Goal: Feedback & Contribution: Contribute content

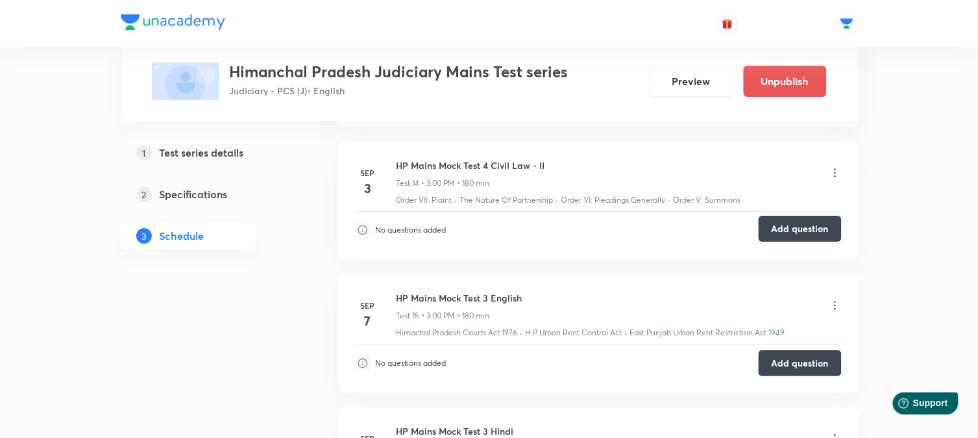
click at [795, 227] on button "Add question" at bounding box center [800, 229] width 83 height 26
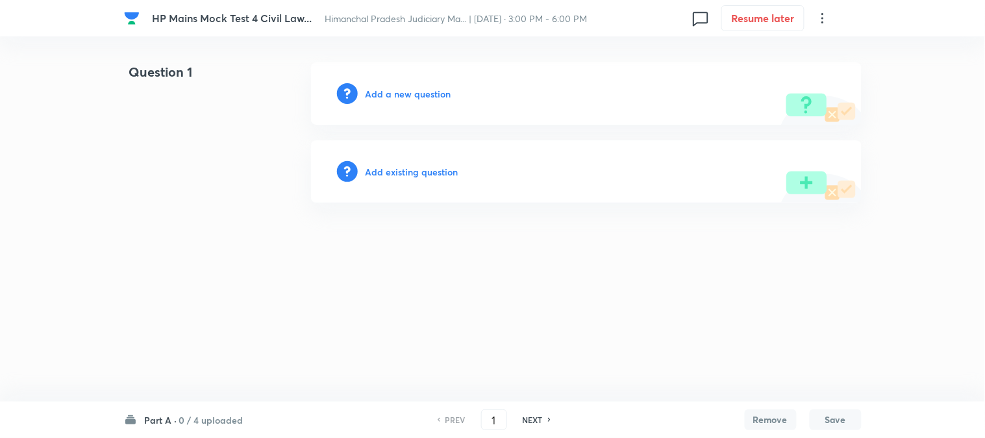
click at [429, 96] on h6 "Add a new question" at bounding box center [409, 94] width 86 height 14
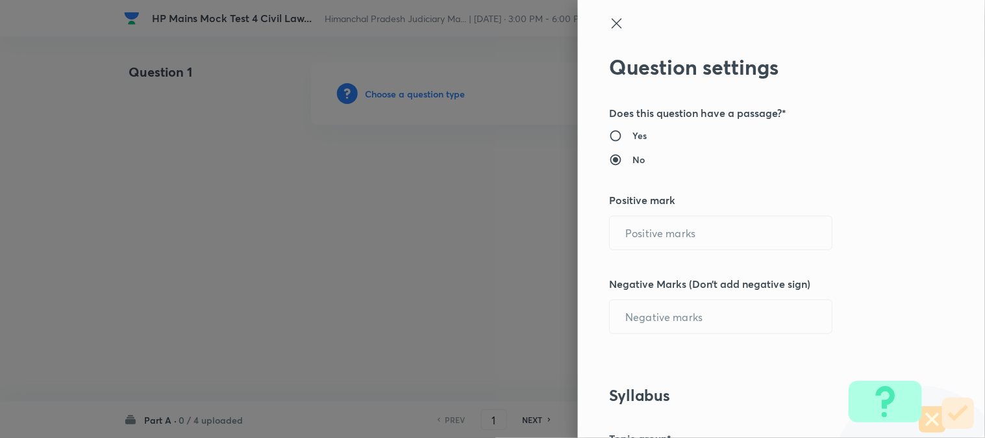
radio input "true"
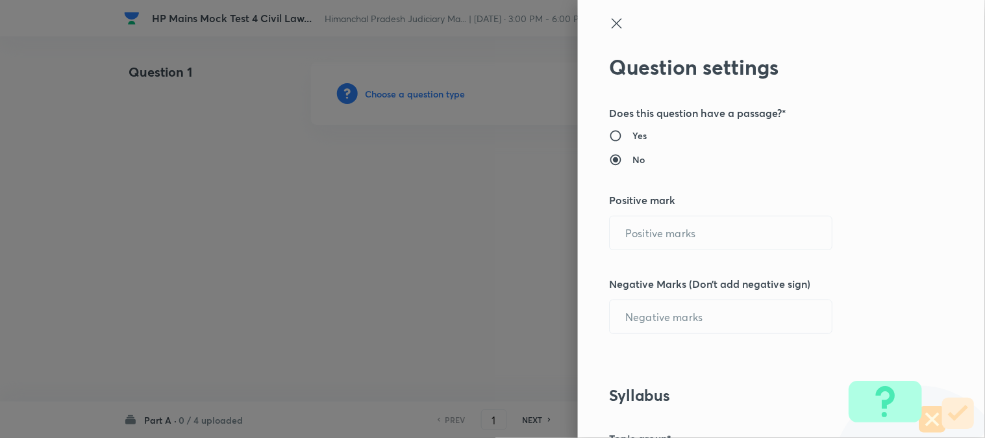
radio input "true"
type input "1"
type input "0"
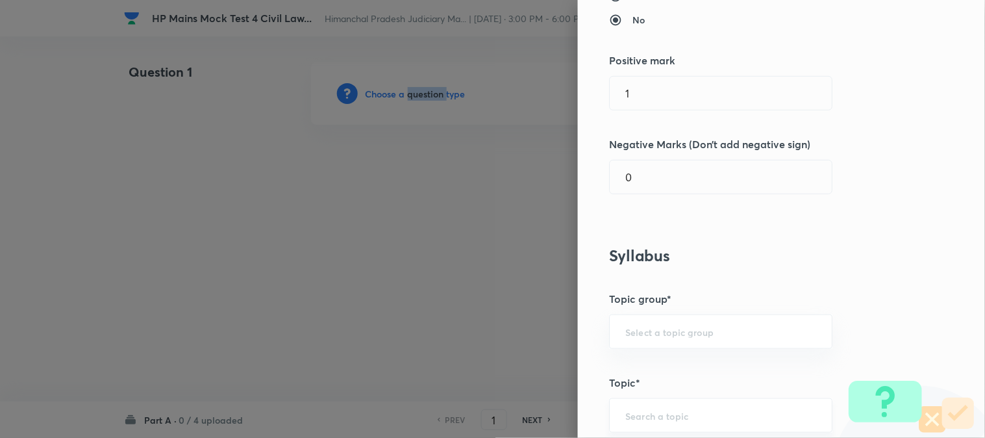
scroll to position [117, 0]
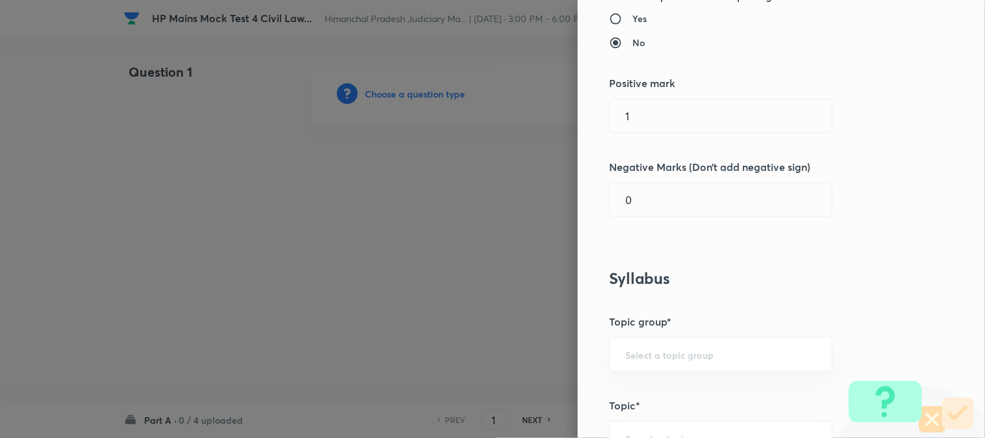
click at [646, 134] on div "Question settings Does this question have a passage?* Yes No Positive mark 1 ​ …" at bounding box center [781, 219] width 407 height 438
click at [649, 131] on input "1" at bounding box center [721, 115] width 222 height 33
type input "1"
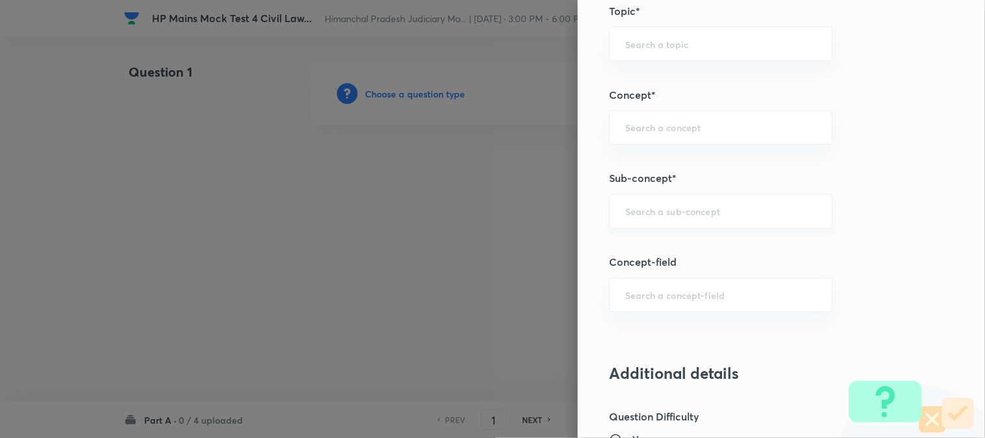
scroll to position [549, 0]
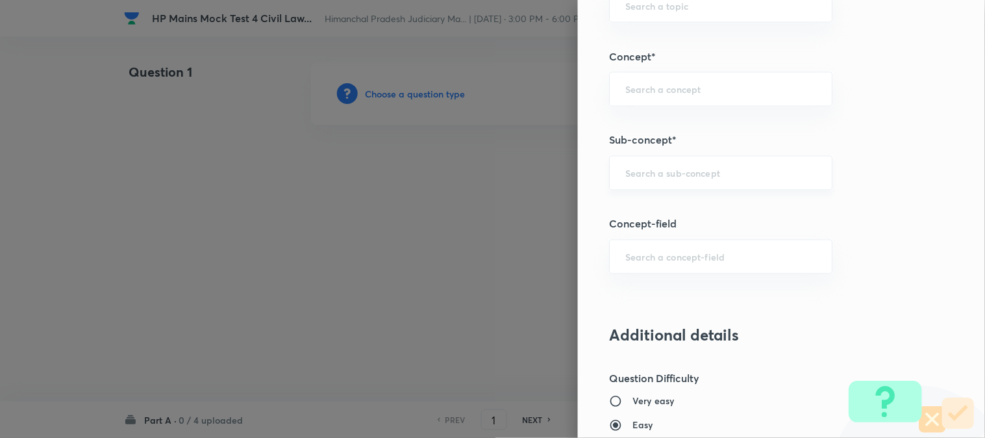
click at [640, 183] on div "​" at bounding box center [720, 173] width 223 height 34
type input "40"
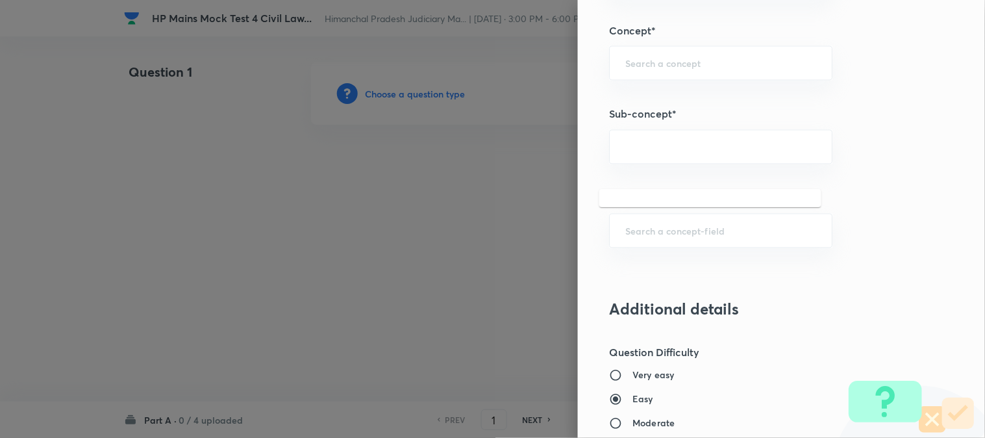
scroll to position [621, 0]
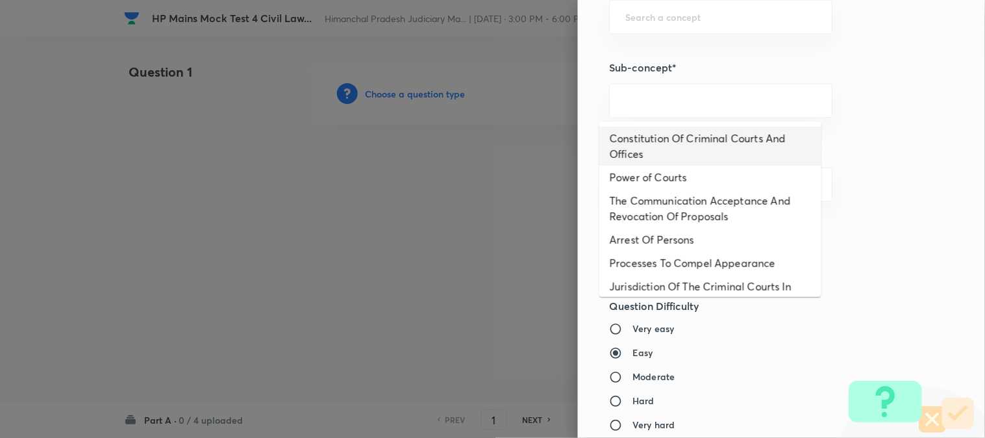
click at [708, 131] on li "Constitution Of Criminal Courts And Offices" at bounding box center [710, 146] width 222 height 39
type input "Constitution Of Criminal Courts And Offices"
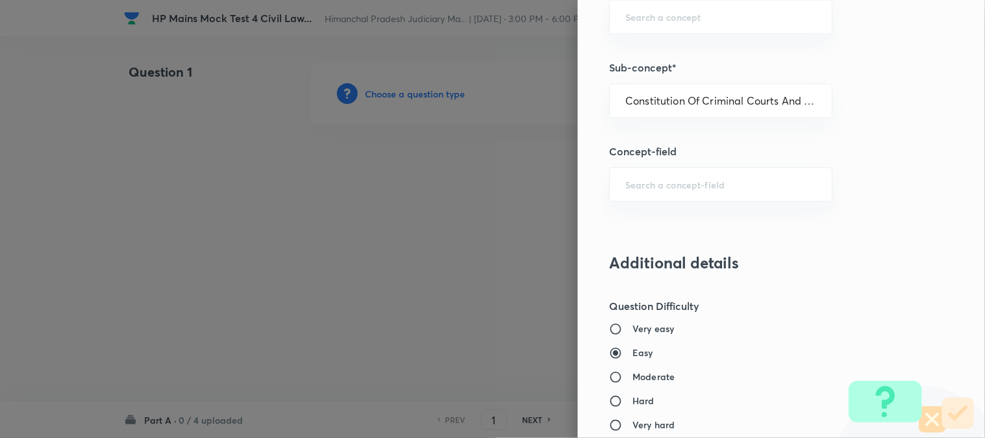
type input "Criminal Law"
type input "Criminal Procedure Code"
type input "Constitution Of Criminal Courts And Offices"
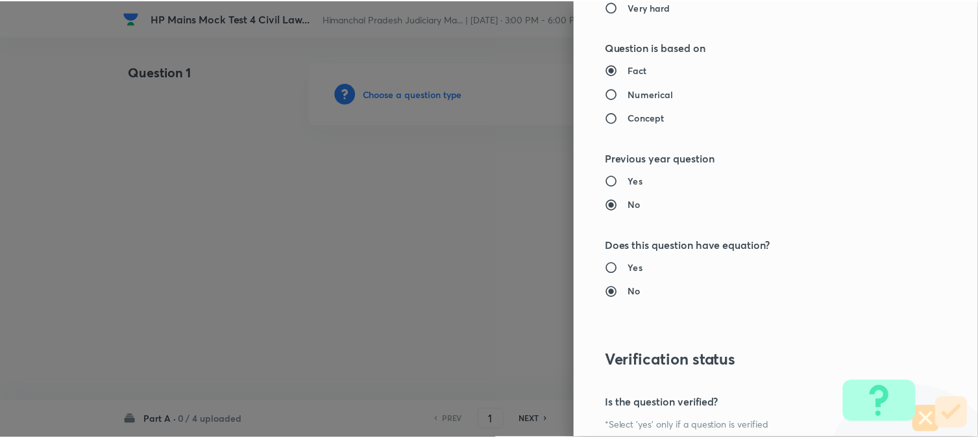
scroll to position [1176, 0]
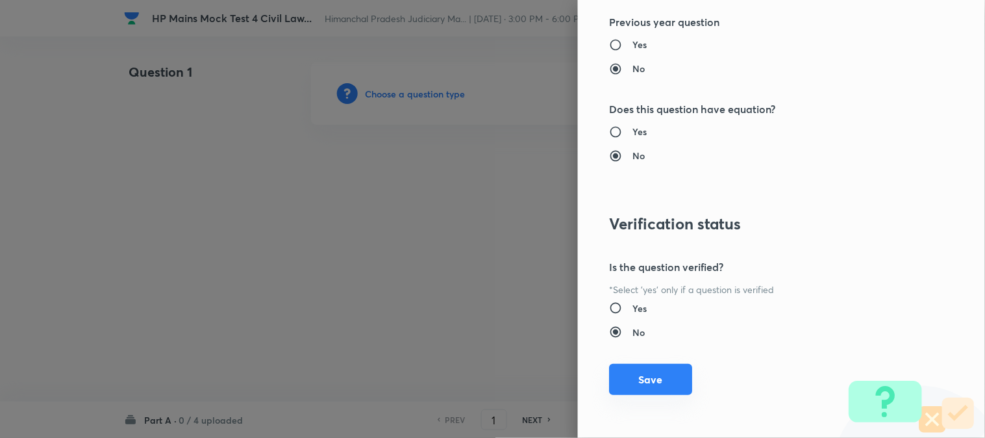
drag, startPoint x: 648, startPoint y: 383, endPoint x: 632, endPoint y: 378, distance: 17.0
click at [648, 383] on button "Save" at bounding box center [650, 379] width 83 height 31
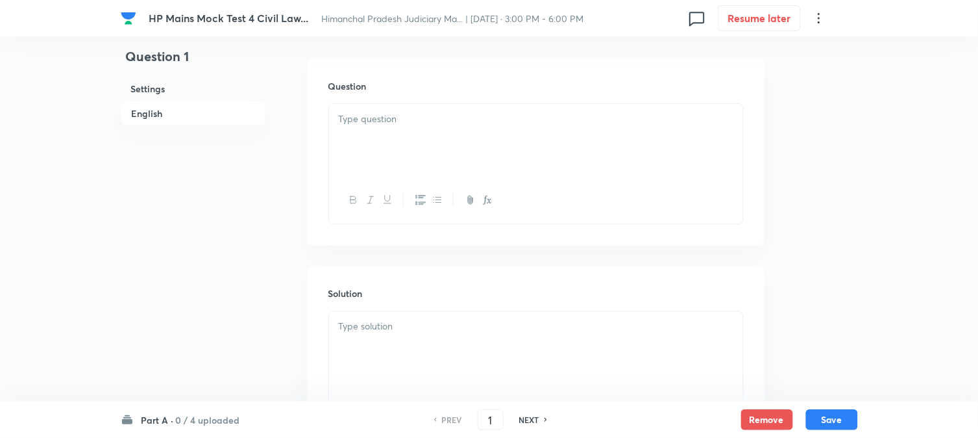
scroll to position [383, 0]
click at [392, 127] on div at bounding box center [536, 137] width 414 height 73
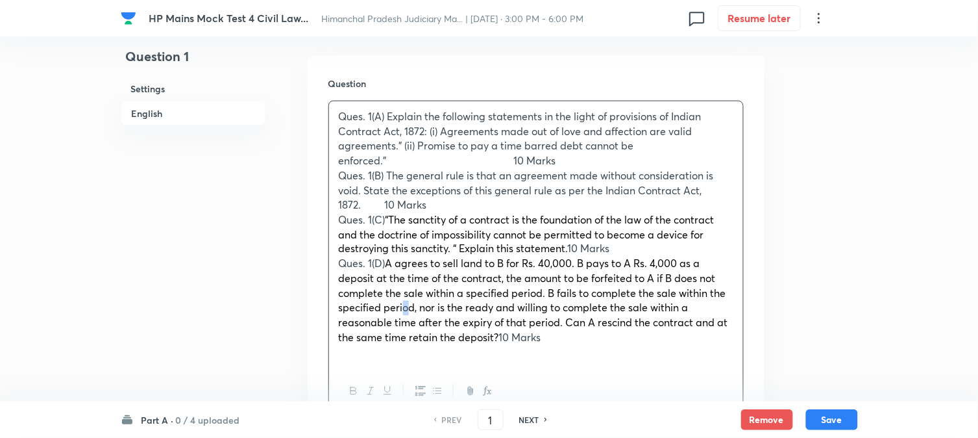
click at [406, 327] on span "A agrees to sell land to B for Rs. 40,000. B pays to A Rs. 4,000 as a deposit a…" at bounding box center [534, 300] width 390 height 88
click at [495, 153] on p "Ques. 1(A) Explain the following statements in the light of provisions of India…" at bounding box center [536, 138] width 395 height 59
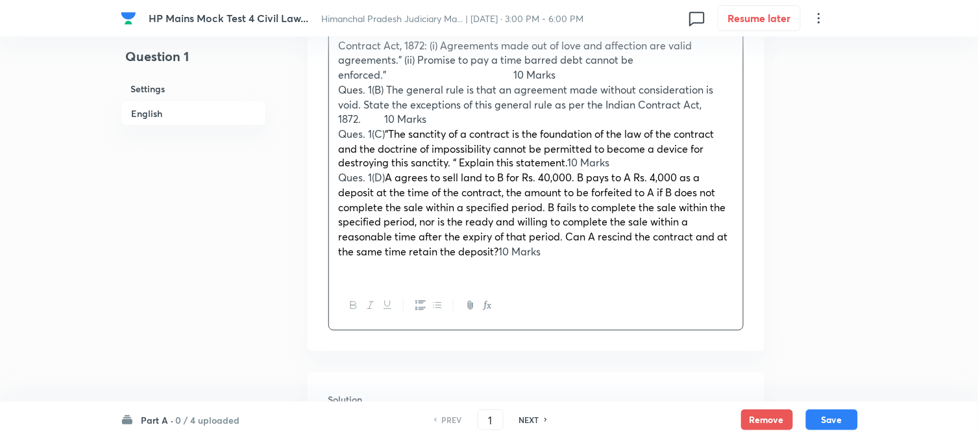
scroll to position [671, 0]
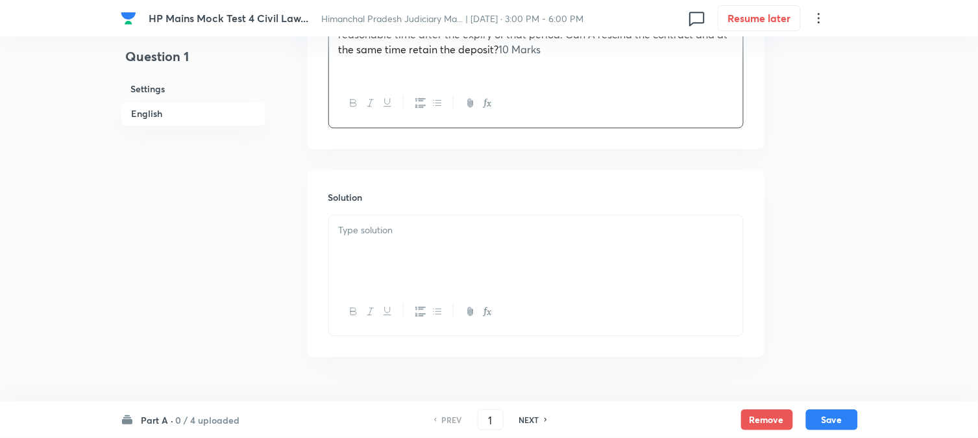
click at [416, 238] on p at bounding box center [536, 230] width 395 height 15
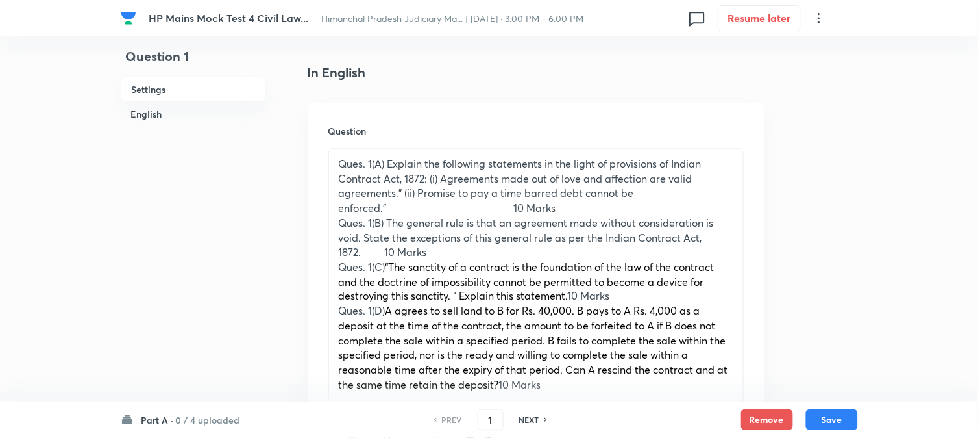
scroll to position [310, 0]
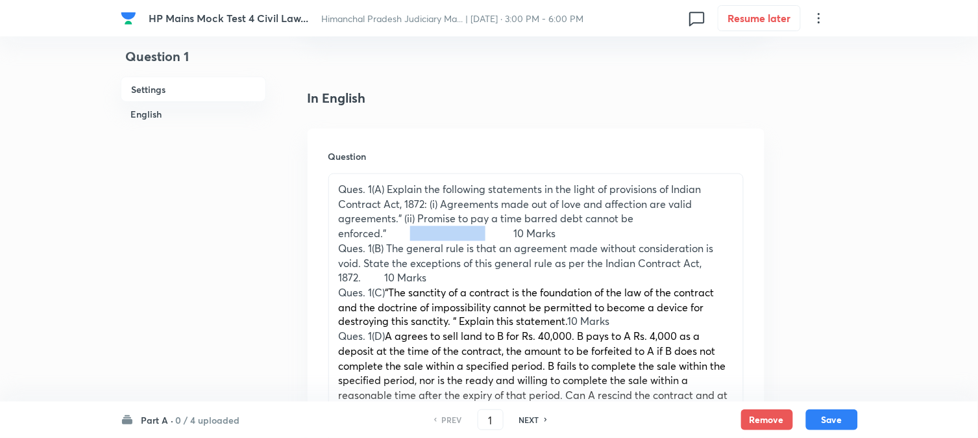
drag, startPoint x: 493, startPoint y: 232, endPoint x: 412, endPoint y: 235, distance: 81.2
click at [412, 235] on p "Ques. 1(A) Explain the following statements in the light of provisions of India…" at bounding box center [536, 211] width 395 height 59
click at [451, 229] on p "Ques. 1(A) Explain the following statements in the light of provisions of India…" at bounding box center [536, 211] width 395 height 59
drag, startPoint x: 445, startPoint y: 230, endPoint x: 412, endPoint y: 229, distance: 33.8
click at [412, 229] on p "Ques. 1(A) Explain the following statements in the light of provisions of India…" at bounding box center [536, 211] width 395 height 59
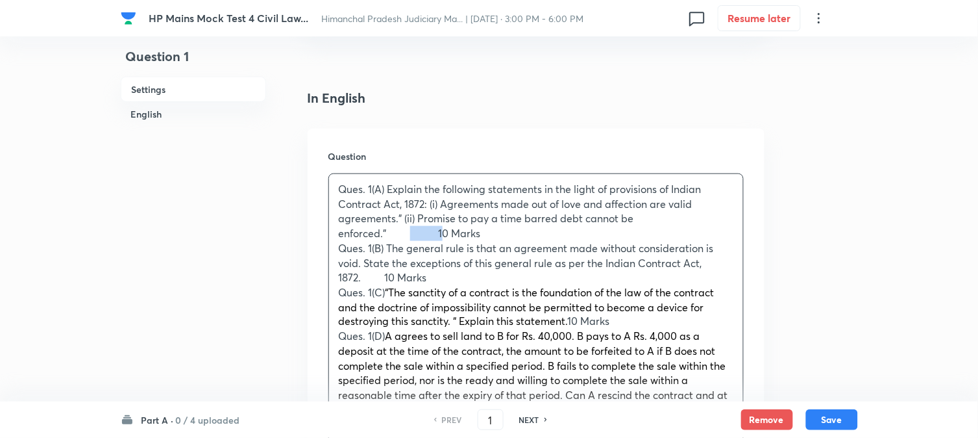
drag, startPoint x: 414, startPoint y: 234, endPoint x: 417, endPoint y: 219, distance: 16.1
click at [414, 234] on p "Ques. 1(A) Explain the following statements in the light of provisions of India…" at bounding box center [536, 211] width 395 height 59
click at [417, 262] on p "Ques. 1(B) The general rule is that an agreement made without consideration is …" at bounding box center [536, 263] width 395 height 44
drag, startPoint x: 443, startPoint y: 228, endPoint x: 385, endPoint y: 225, distance: 57.8
click at [385, 225] on p "Ques. 1(A) Explain the following statements in the light of provisions of India…" at bounding box center [536, 211] width 395 height 59
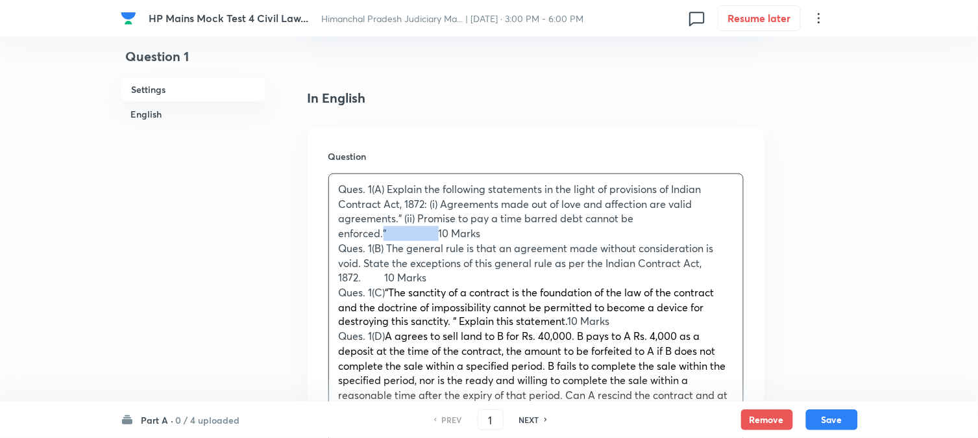
click at [405, 228] on p "Ques. 1(A) Explain the following statements in the light of provisions of India…" at bounding box center [536, 211] width 395 height 59
drag, startPoint x: 443, startPoint y: 228, endPoint x: 399, endPoint y: 228, distance: 43.5
click at [399, 228] on p "Ques. 1(A) Explain the following statements in the light of provisions of India…" at bounding box center [536, 211] width 395 height 59
click at [697, 219] on p "Ques. 1(A) Explain the following statements in the light of provisions of India…" at bounding box center [536, 211] width 395 height 59
click at [719, 236] on p "10 Marks" at bounding box center [536, 233] width 395 height 15
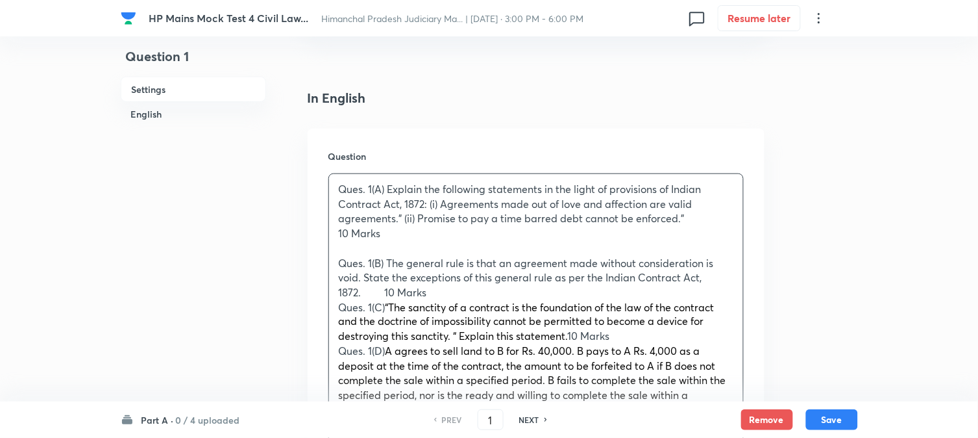
click at [640, 230] on p "10 Marks" at bounding box center [536, 233] width 395 height 15
click at [715, 230] on p "10 Marks" at bounding box center [536, 233] width 395 height 15
click at [383, 284] on p "Ques. 1(B) The general rule is that an agreement made without consideration is …" at bounding box center [536, 278] width 395 height 44
click at [736, 292] on div "Ques. 1(A) Explain the following statements in the light of provisions of India…" at bounding box center [536, 314] width 414 height 281
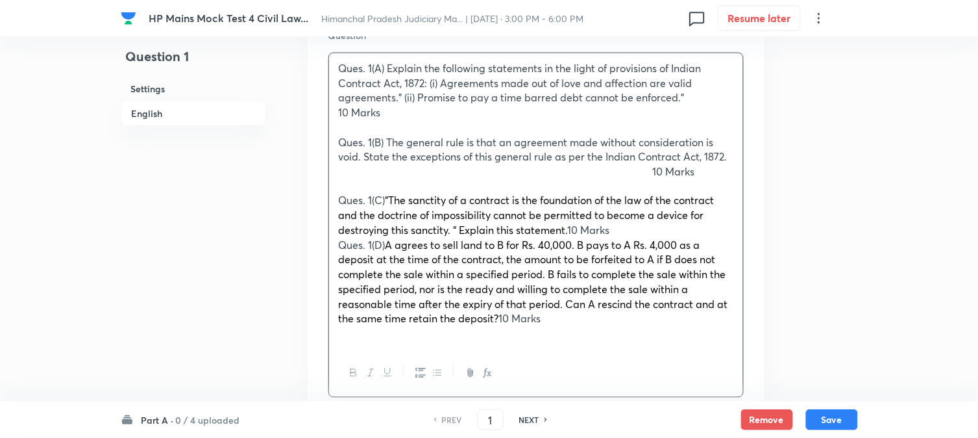
scroll to position [455, 0]
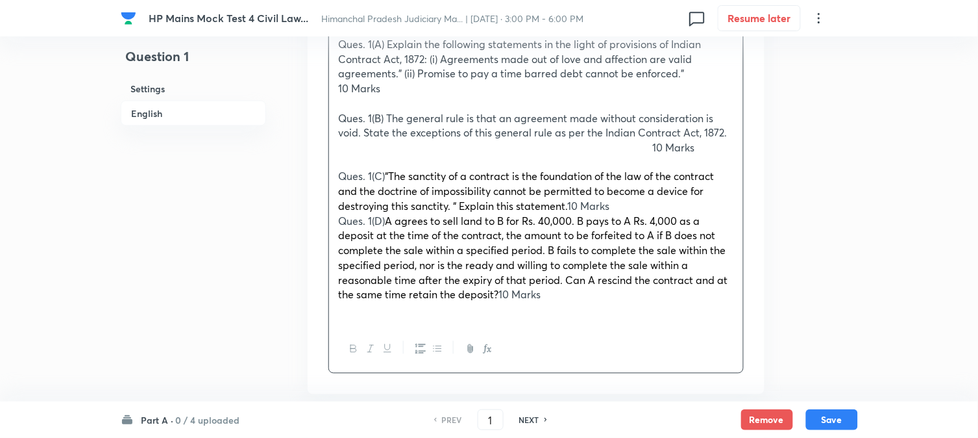
drag, startPoint x: 604, startPoint y: 219, endPoint x: 441, endPoint y: 215, distance: 163.0
click at [441, 214] on p "Ques. 1(C) “The sanctity of a contract is the foundation of the law of the cont…" at bounding box center [536, 191] width 395 height 44
click at [732, 205] on p "Ques. 1(C) “The sanctity of a contract is the foundation of the law of the cont…" at bounding box center [536, 191] width 395 height 44
click at [652, 212] on p "Ques. 1(C) “The sanctity of a contract is the foundation of the law of the cont…" at bounding box center [536, 191] width 395 height 44
click at [728, 212] on p "Ques. 1(C) “The sanctity of a contract is the foundation of the law of the cont…" at bounding box center [536, 191] width 395 height 44
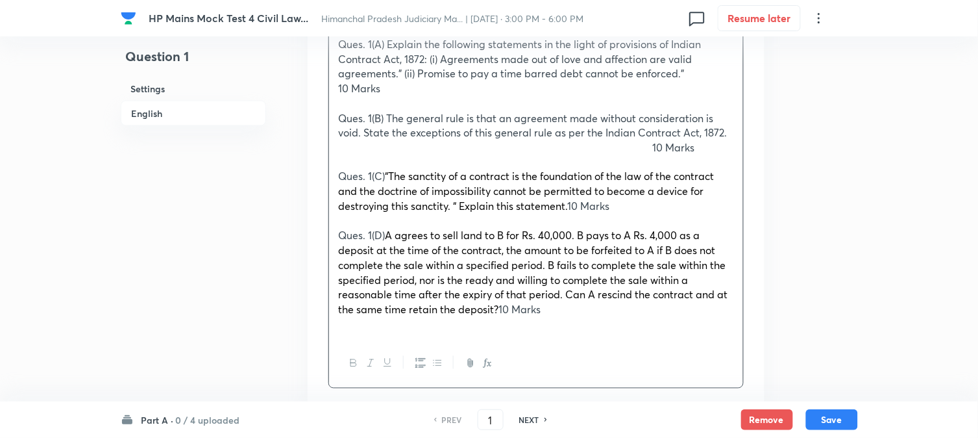
click at [594, 312] on p "Ques. 1(D) A agrees to sell land to B for Rs. 40,000. B pays to A Rs. 4,000 as …" at bounding box center [536, 273] width 395 height 88
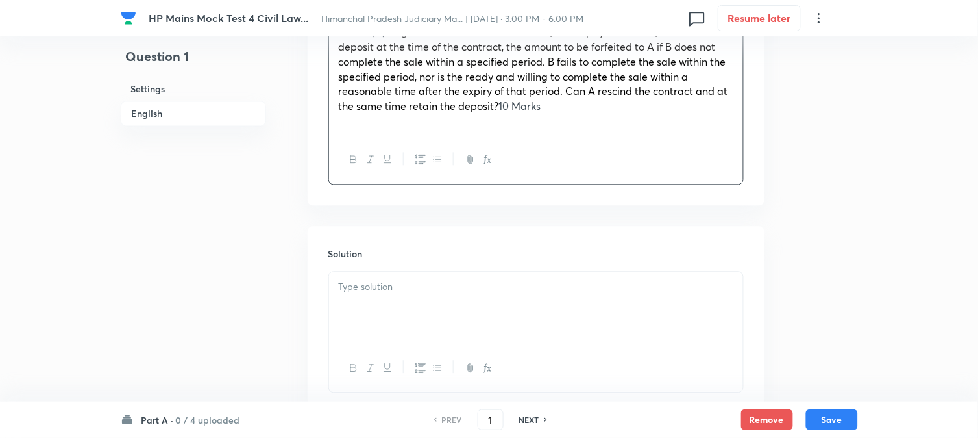
scroll to position [671, 0]
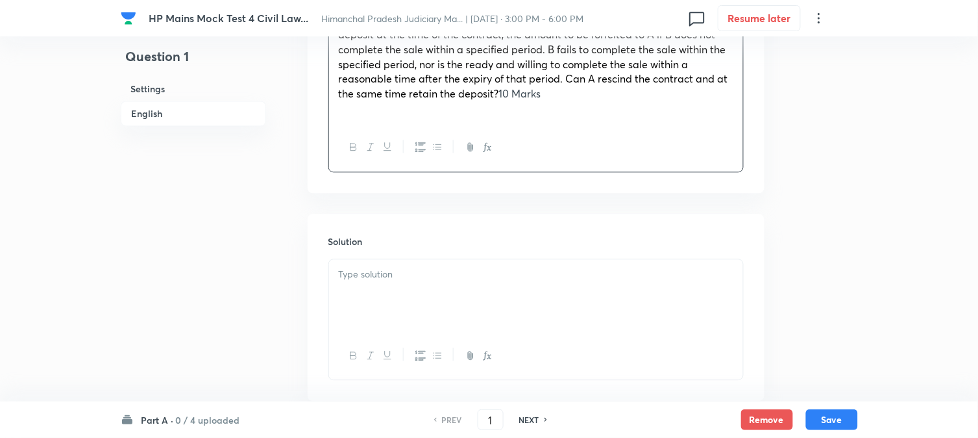
click at [423, 323] on div at bounding box center [536, 295] width 414 height 73
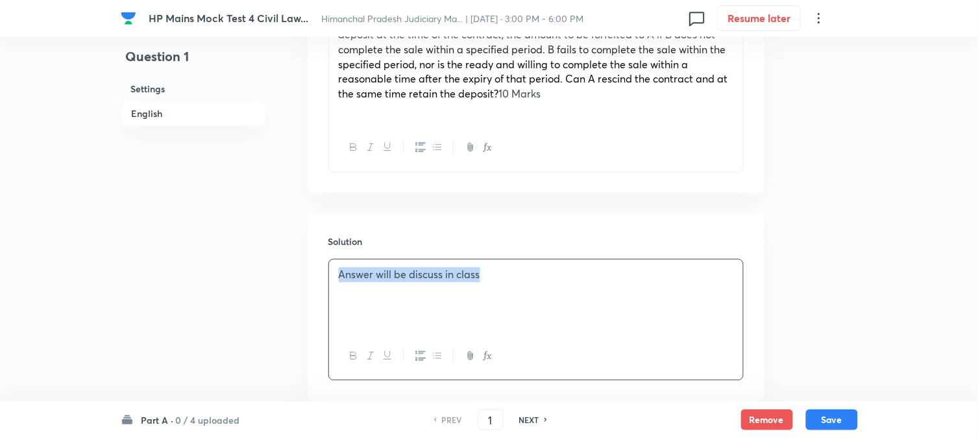
drag, startPoint x: 511, startPoint y: 271, endPoint x: 290, endPoint y: 290, distance: 222.1
copy p "Answer will be discuss in class"
click at [817, 404] on div "Part A · 0 / 4 uploaded PREV 1 ​ NEXT Remove Save" at bounding box center [490, 419] width 738 height 36
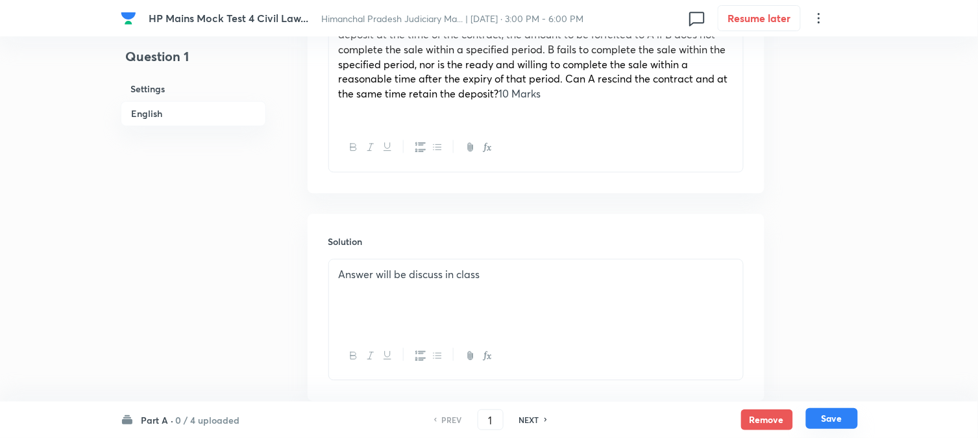
click at [821, 410] on button "Save" at bounding box center [832, 418] width 52 height 21
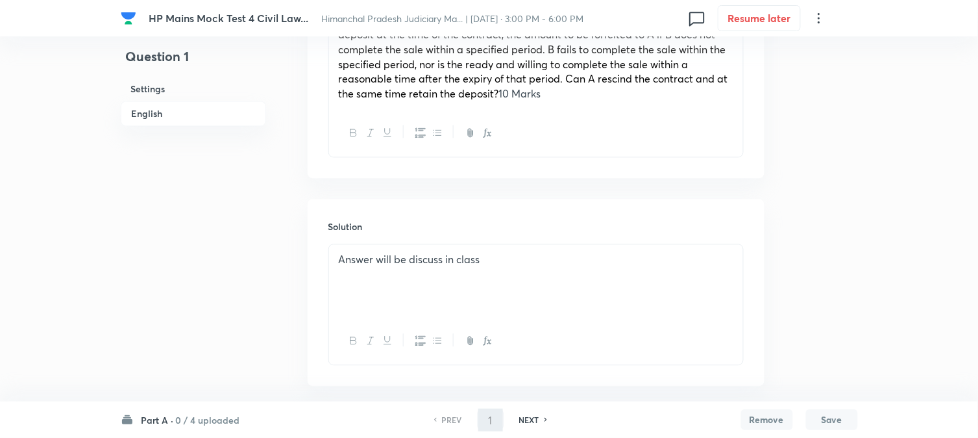
type input "2"
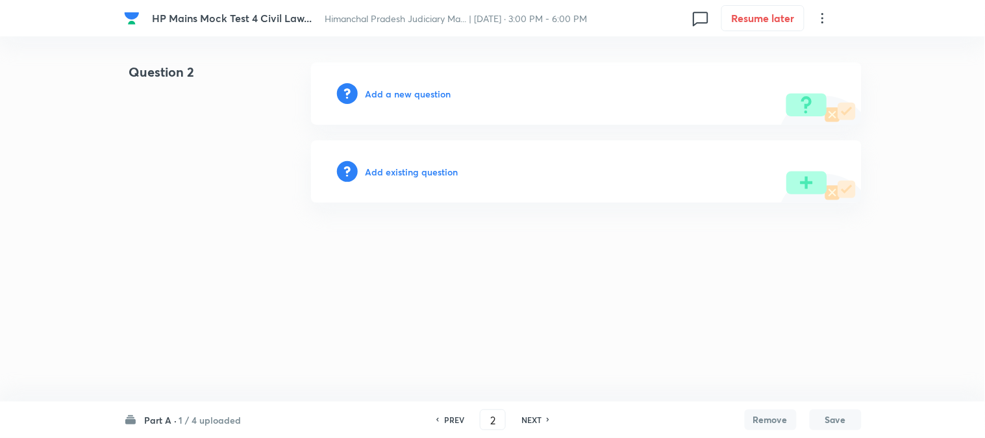
click at [443, 89] on h6 "Add a new question" at bounding box center [409, 94] width 86 height 14
click at [443, 89] on h6 "Choose a question type" at bounding box center [416, 94] width 100 height 14
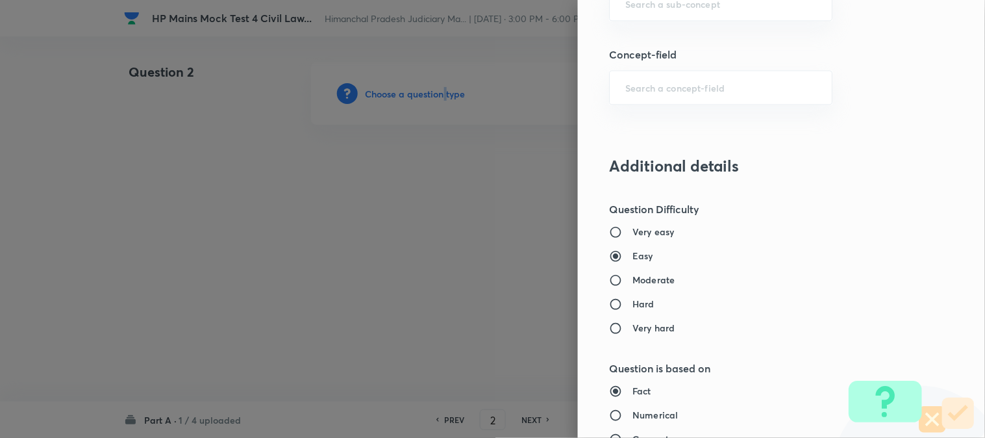
scroll to position [693, 0]
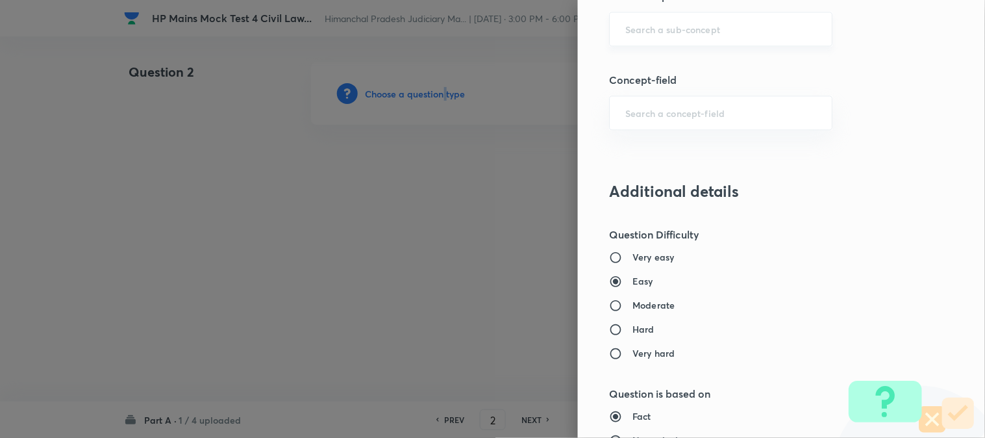
click at [678, 36] on div "​" at bounding box center [720, 29] width 223 height 34
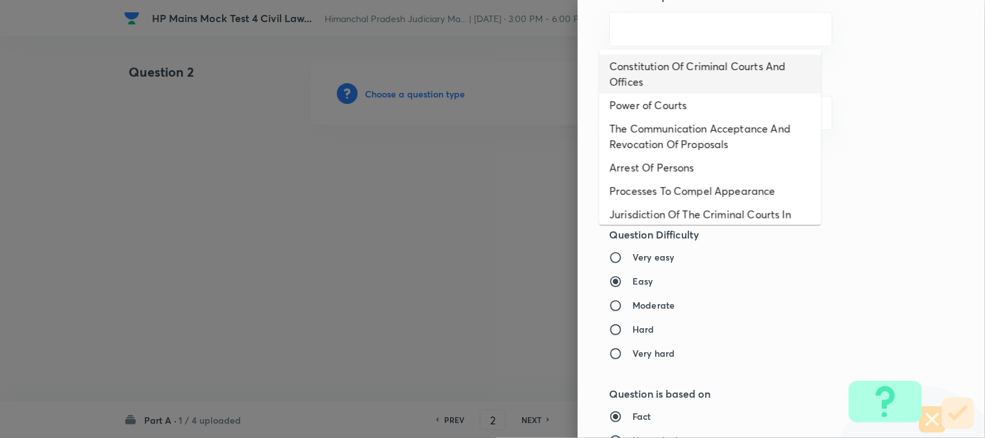
click at [673, 63] on li "Constitution Of Criminal Courts And Offices" at bounding box center [710, 74] width 222 height 39
type input "Constitution Of Criminal Courts And Offices"
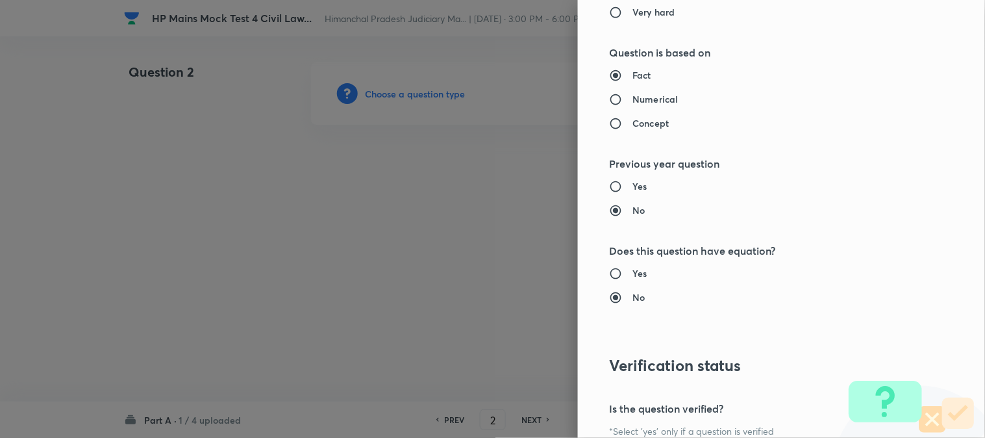
type input "Criminal Law"
type input "Criminal Procedure Code"
type input "Constitution Of Criminal Courts And Offices"
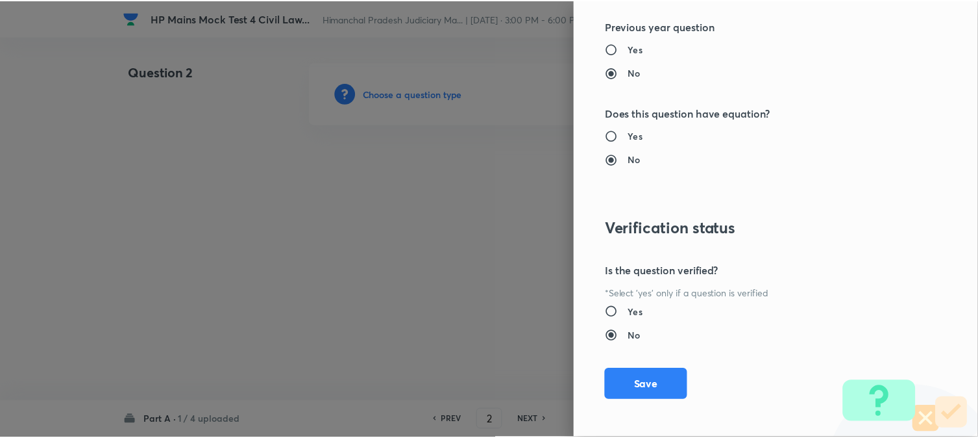
scroll to position [1176, 0]
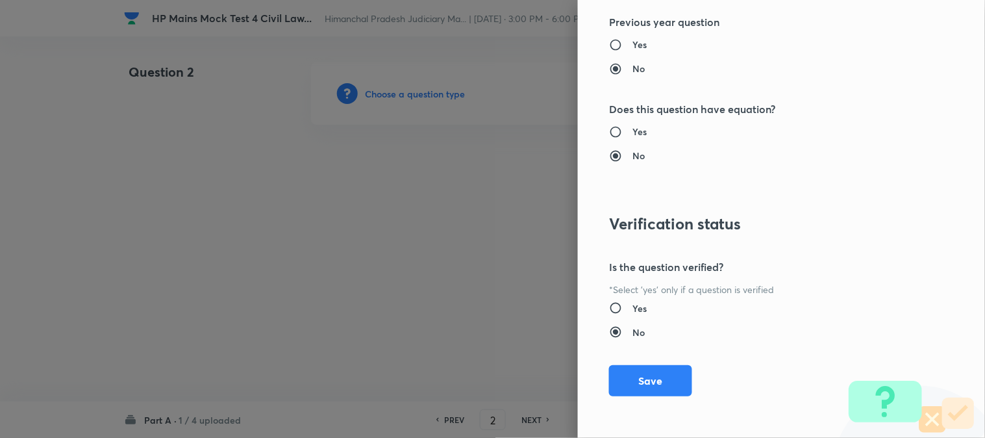
click at [661, 399] on div "Question settings Does this question have a passage?* Yes No Positive mark 40 ​…" at bounding box center [781, 219] width 407 height 438
click at [661, 393] on button "Save" at bounding box center [650, 379] width 83 height 31
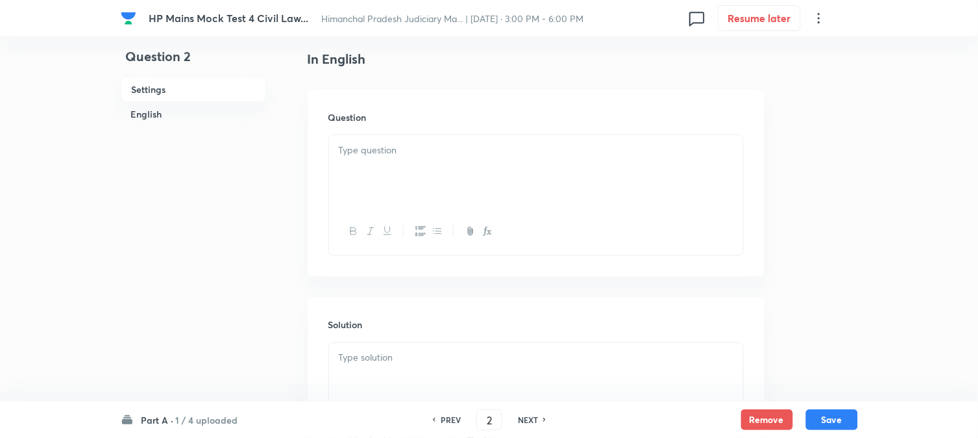
scroll to position [383, 0]
click at [381, 119] on p at bounding box center [536, 116] width 395 height 15
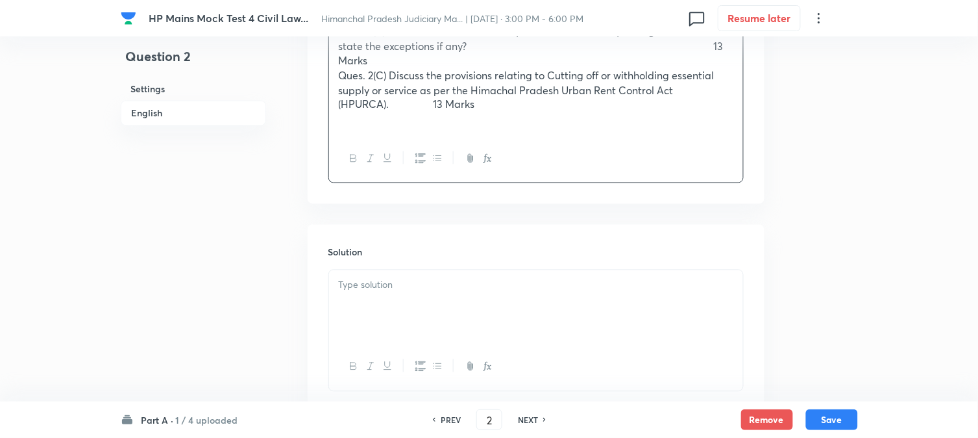
click at [413, 295] on div at bounding box center [536, 306] width 414 height 73
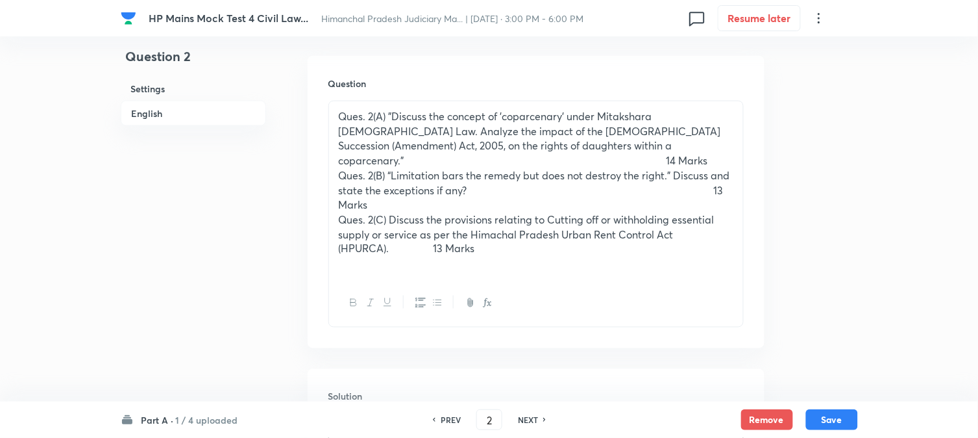
click at [736, 156] on div "Ques. 2(A) "Discuss the concept of 'coparcenary' under Mitakshara Hindu Law. An…" at bounding box center [536, 190] width 414 height 178
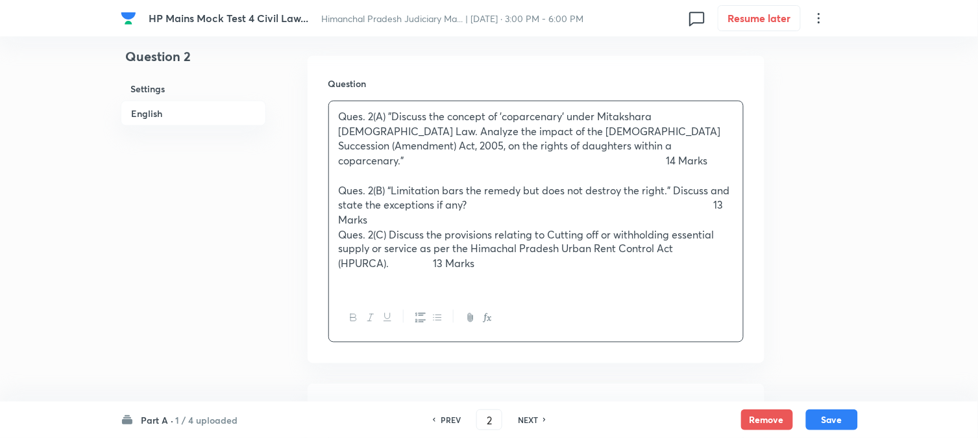
click at [693, 223] on p "Ques. 2(B) “Limitation bars the remedy but does not destroy the right.” Discuss…" at bounding box center [536, 205] width 395 height 44
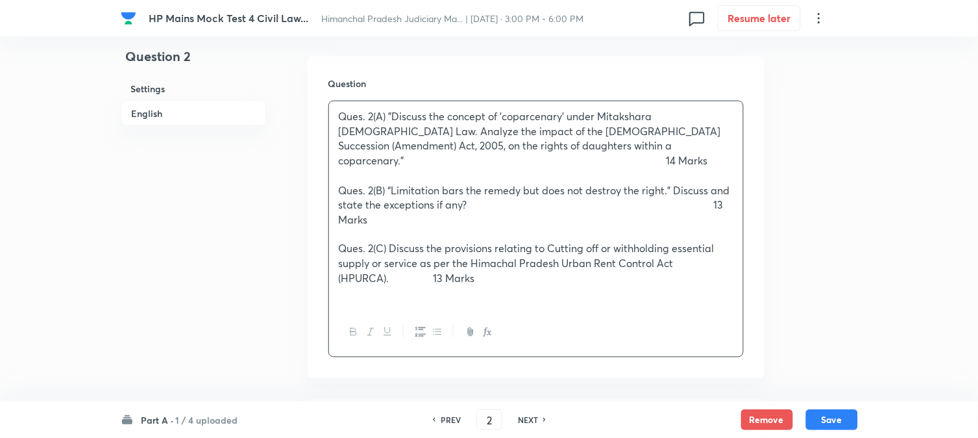
click at [416, 284] on p "Ques. 2(C) Discuss the provisions relating to Cutting off or withholding essent…" at bounding box center [536, 264] width 395 height 44
drag, startPoint x: 627, startPoint y: 218, endPoint x: 473, endPoint y: 212, distance: 154.0
click at [473, 212] on p "Ques. 2(B) “Limitation bars the remedy but does not destroy the right.” Discuss…" at bounding box center [536, 205] width 395 height 44
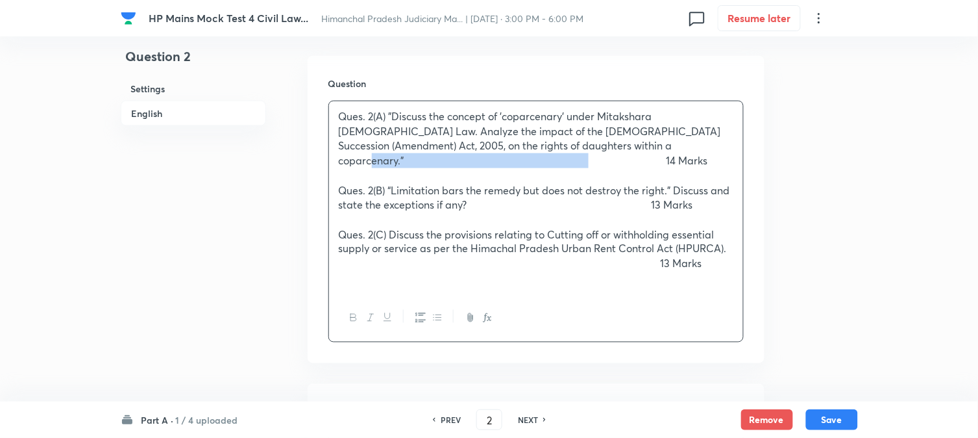
drag, startPoint x: 679, startPoint y: 162, endPoint x: 459, endPoint y: 162, distance: 220.1
click at [459, 162] on p "Ques. 2(A) "Discuss the concept of 'coparcenary' under Mitakshara Hindu Law. An…" at bounding box center [536, 138] width 395 height 59
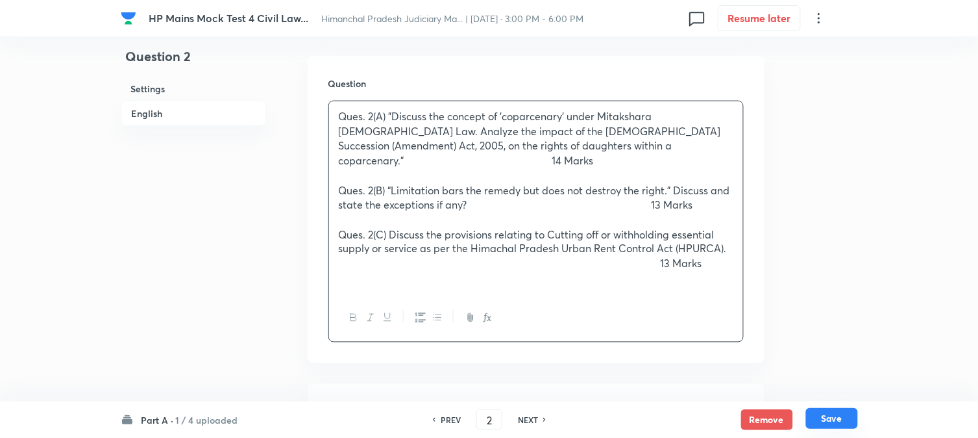
click at [847, 417] on button "Save" at bounding box center [832, 418] width 52 height 21
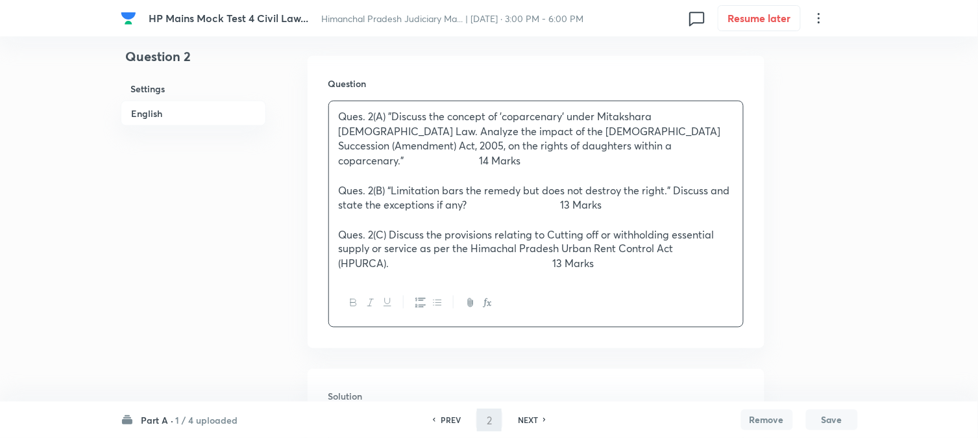
type input "3"
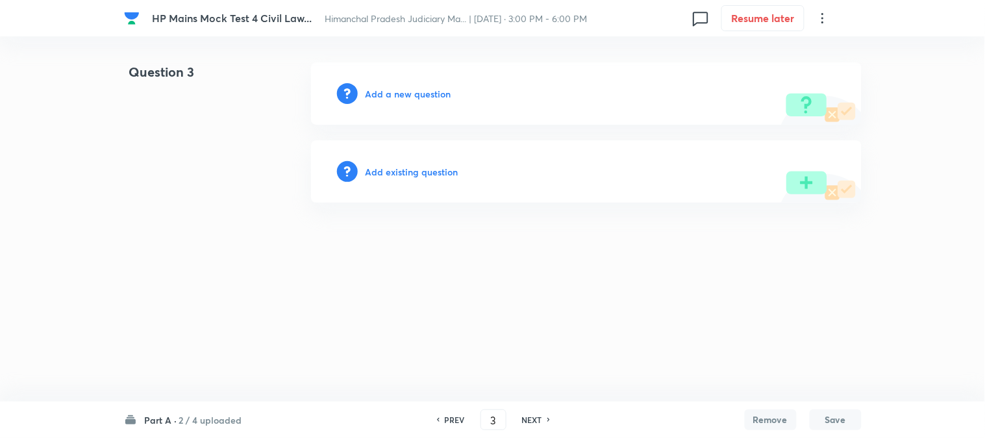
click at [416, 95] on h6 "Add a new question" at bounding box center [409, 94] width 86 height 14
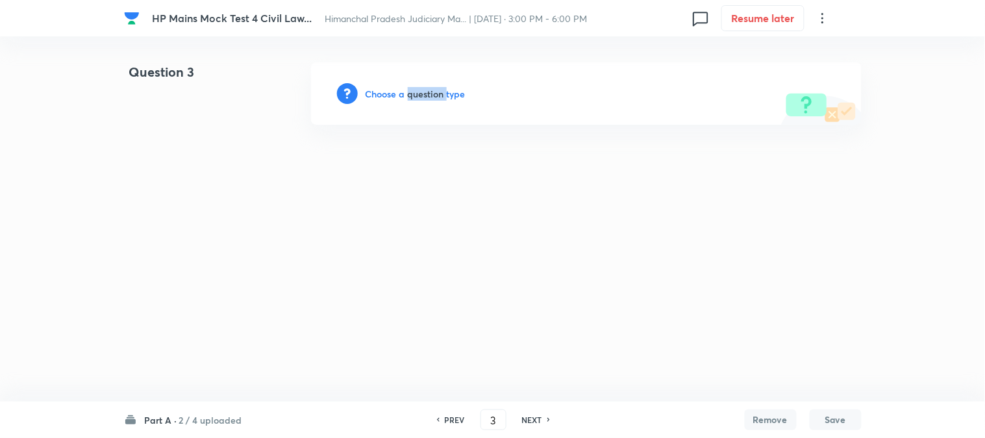
click at [416, 95] on h6 "Choose a question type" at bounding box center [416, 94] width 100 height 14
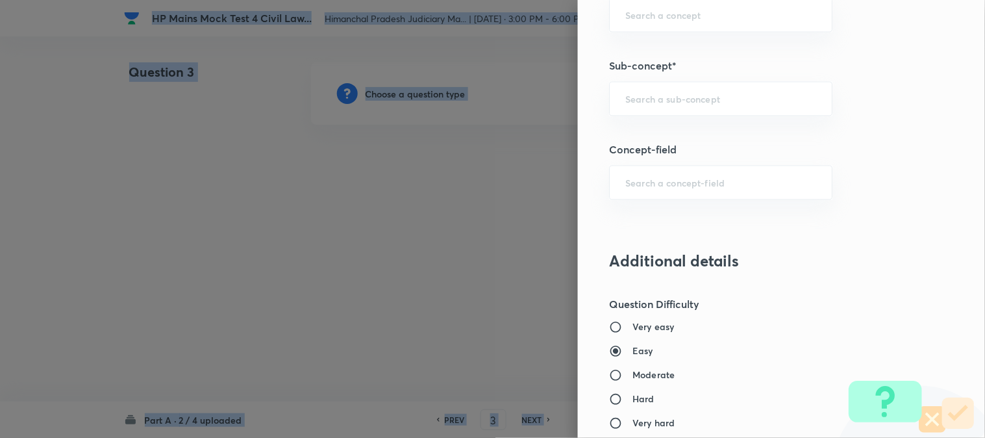
scroll to position [621, 0]
click at [651, 92] on div "​" at bounding box center [720, 101] width 223 height 34
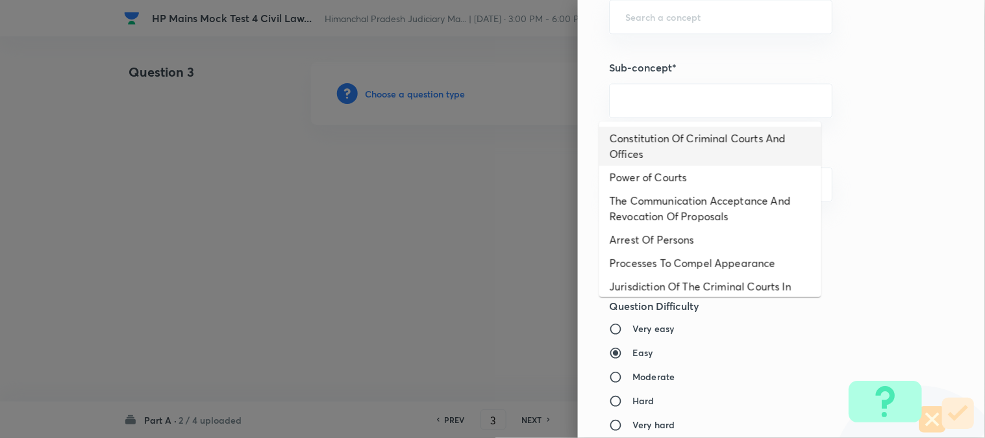
click at [670, 146] on li "Constitution Of Criminal Courts And Offices" at bounding box center [710, 146] width 222 height 39
type input "Constitution Of Criminal Courts And Offices"
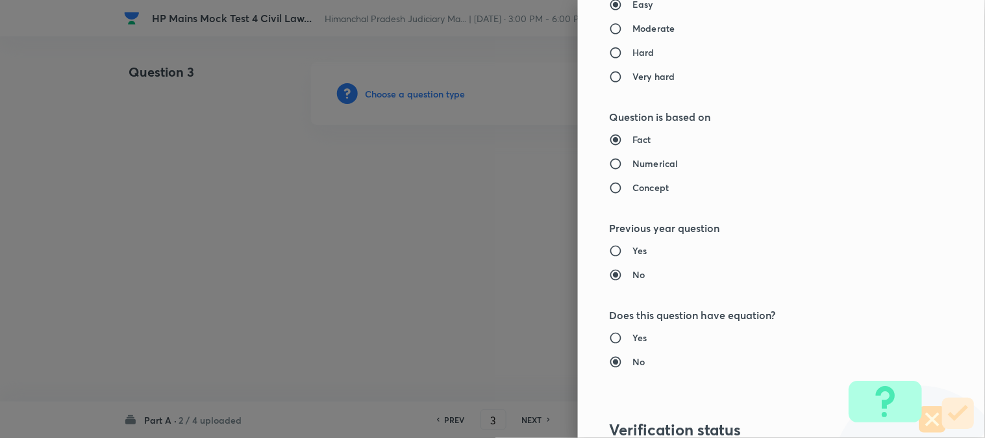
type input "Criminal Law"
type input "Criminal Procedure Code"
type input "Constitution Of Criminal Courts And Offices"
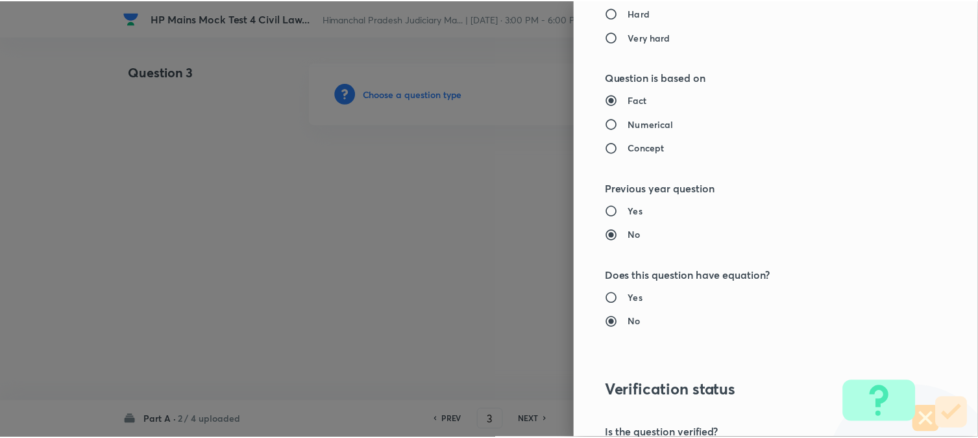
scroll to position [1176, 0]
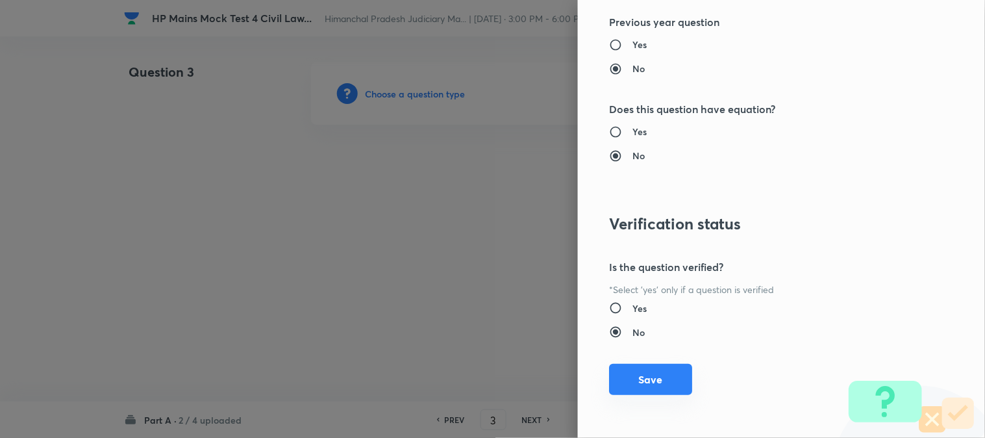
click at [661, 388] on button "Save" at bounding box center [650, 379] width 83 height 31
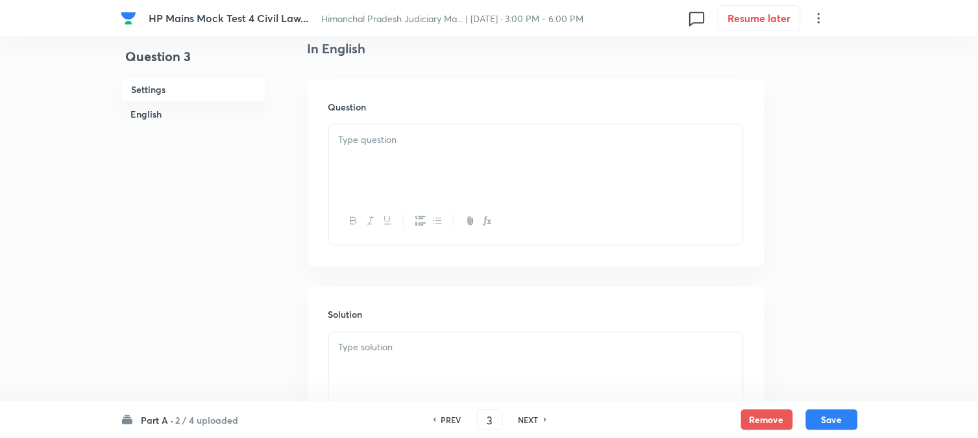
scroll to position [383, 0]
click at [378, 131] on div at bounding box center [536, 137] width 414 height 73
click at [372, 264] on div at bounding box center [536, 234] width 414 height 73
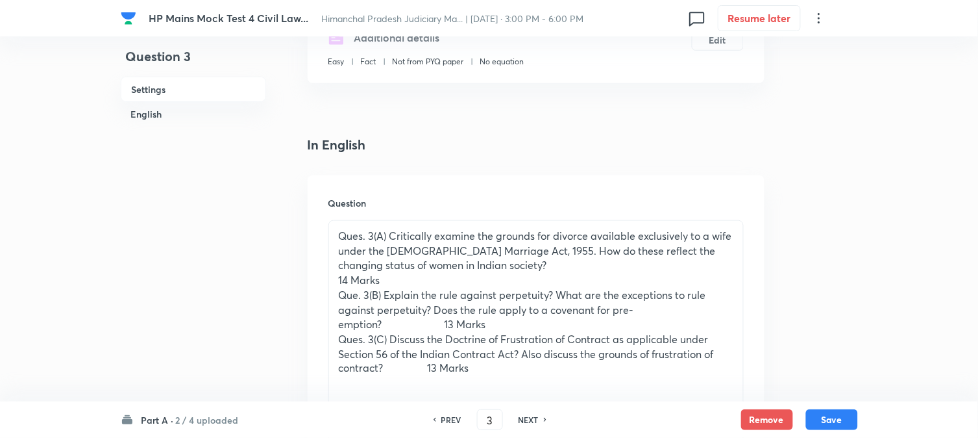
scroll to position [238, 0]
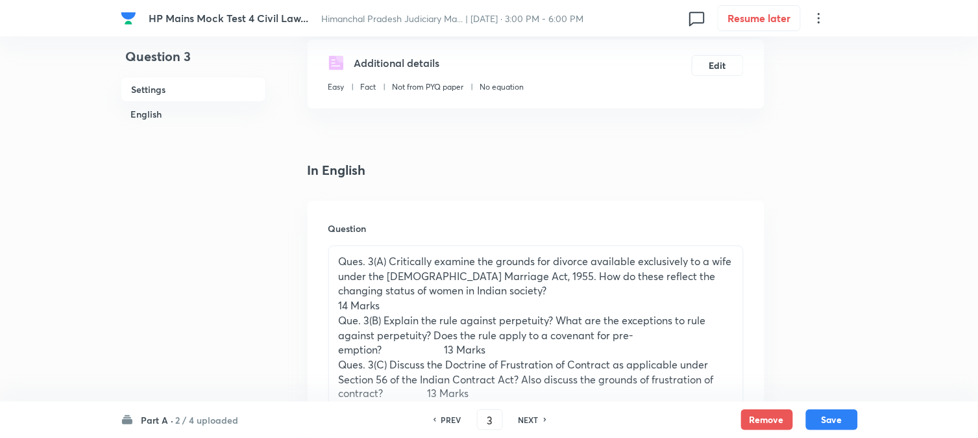
drag, startPoint x: 687, startPoint y: 303, endPoint x: 489, endPoint y: 306, distance: 198.0
click at [490, 306] on p "14 Marks" at bounding box center [536, 305] width 395 height 15
drag, startPoint x: 488, startPoint y: 306, endPoint x: 345, endPoint y: 305, distance: 142.8
click at [346, 305] on p "14 Marks" at bounding box center [536, 305] width 395 height 15
drag, startPoint x: 370, startPoint y: 305, endPoint x: 329, endPoint y: 305, distance: 40.9
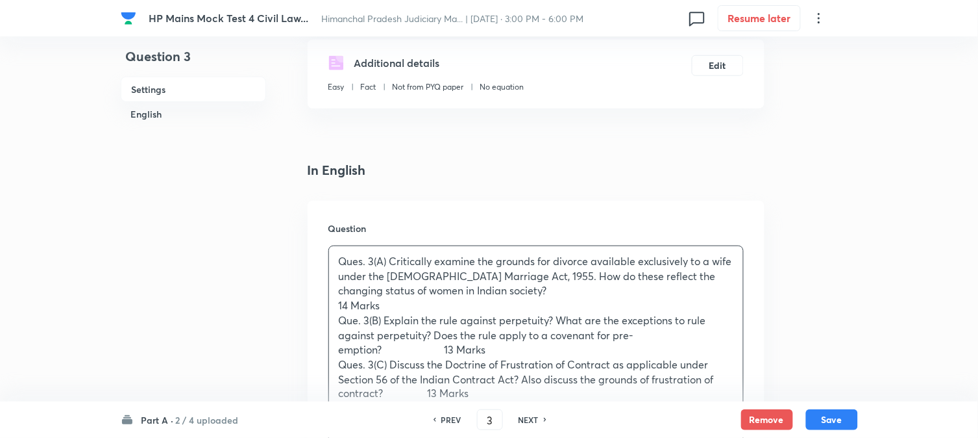
click at [330, 305] on div "Ques. 3(A) Critically examine the grounds for divorce available exclusively to …" at bounding box center [536, 335] width 414 height 178
click at [734, 293] on div "Ques. 3(A) Critically examine the grounds for divorce available exclusively to …" at bounding box center [536, 335] width 414 height 178
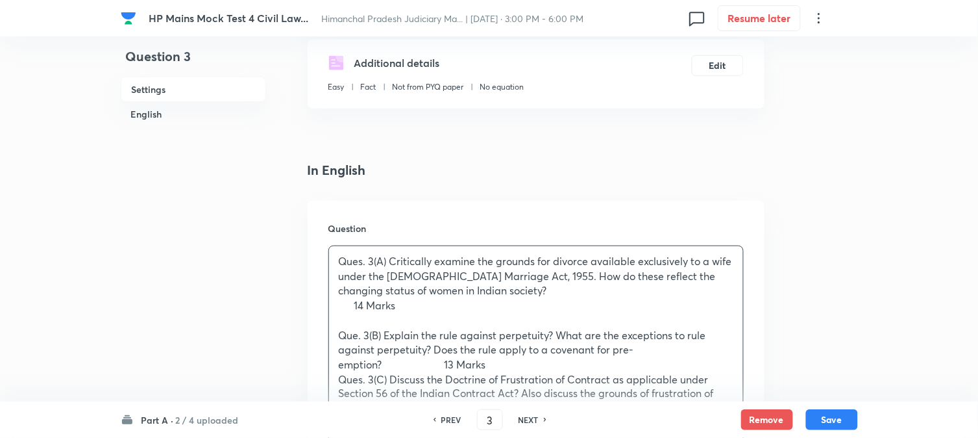
click at [554, 396] on p "Ques. 3(C) Discuss the Doctrine of Frustration of Contract as applicable under …" at bounding box center [536, 394] width 395 height 44
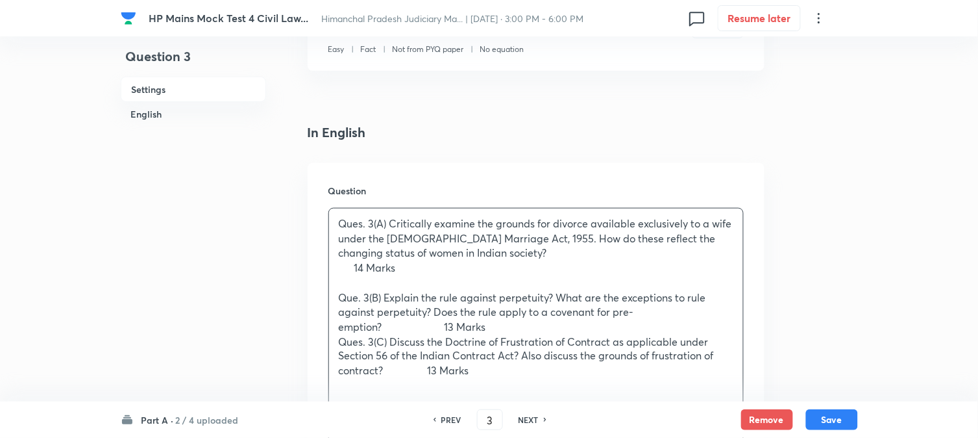
scroll to position [310, 0]
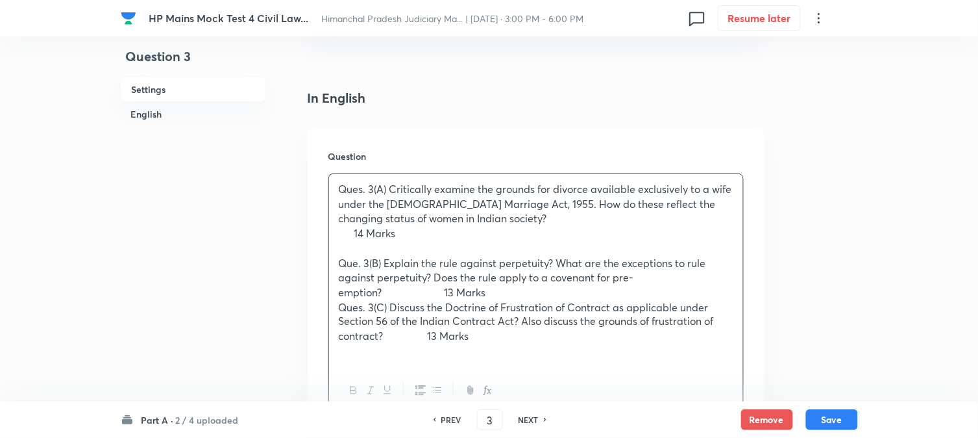
click at [535, 282] on p "Que. 3(B) Explain the rule against perpetuity? What are the exceptions to rule …" at bounding box center [536, 278] width 395 height 44
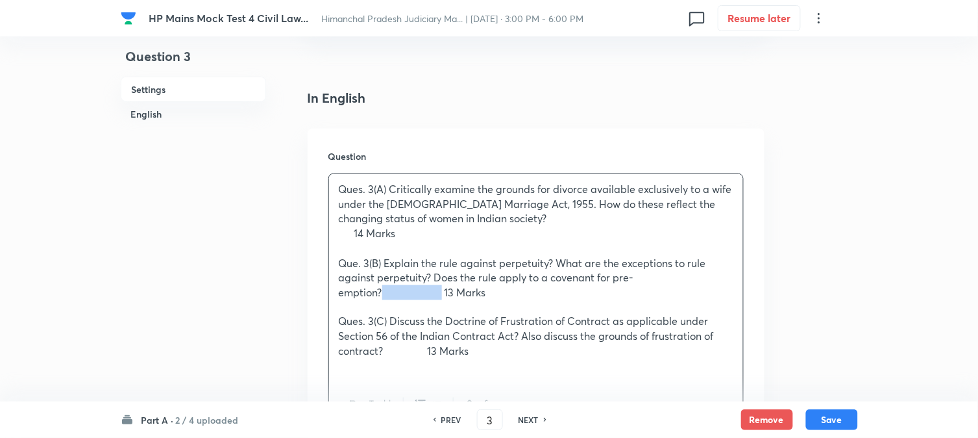
drag, startPoint x: 447, startPoint y: 277, endPoint x: 384, endPoint y: 280, distance: 63.1
click at [384, 280] on p "Que. 3(B) Explain the rule against perpetuity? What are the exceptions to rule …" at bounding box center [536, 278] width 395 height 44
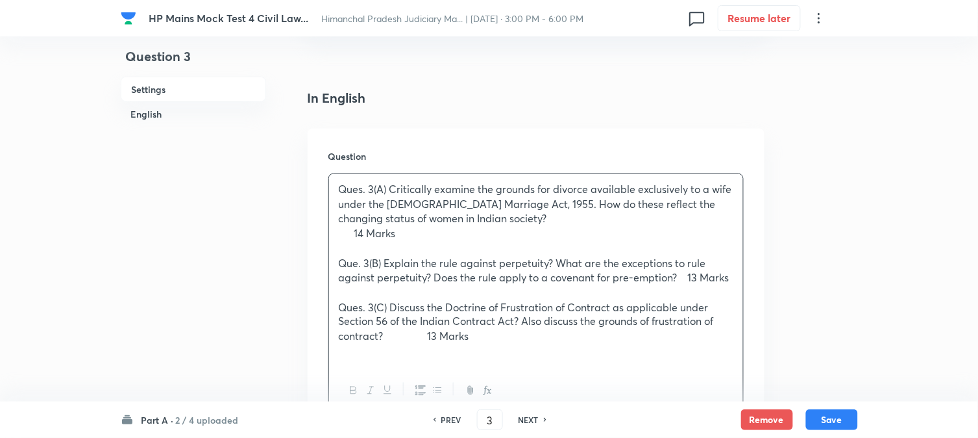
click at [425, 318] on p "Ques. 3(C) Discuss the Doctrine of Frustration of Contract as applicable under …" at bounding box center [536, 322] width 395 height 44
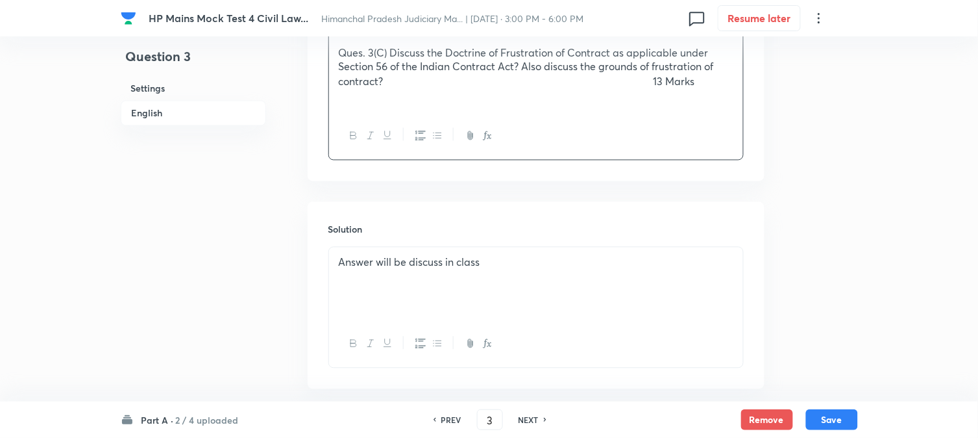
scroll to position [599, 0]
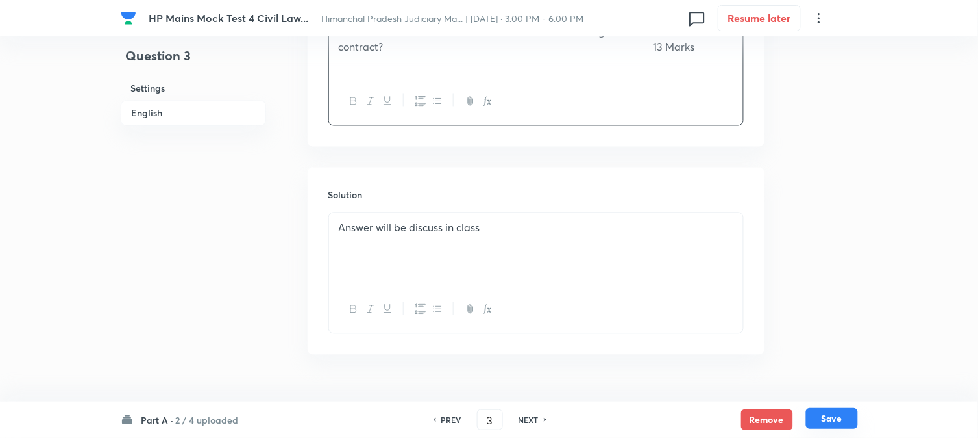
click at [832, 414] on button "Save" at bounding box center [832, 418] width 52 height 21
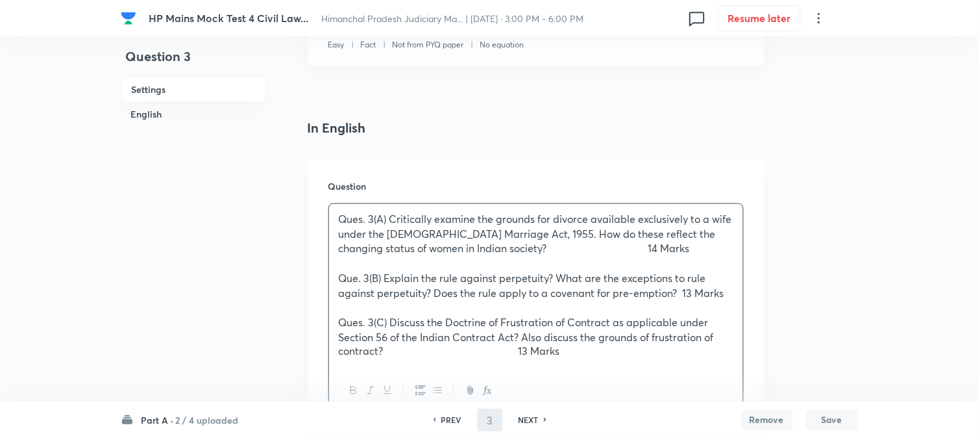
type input "4"
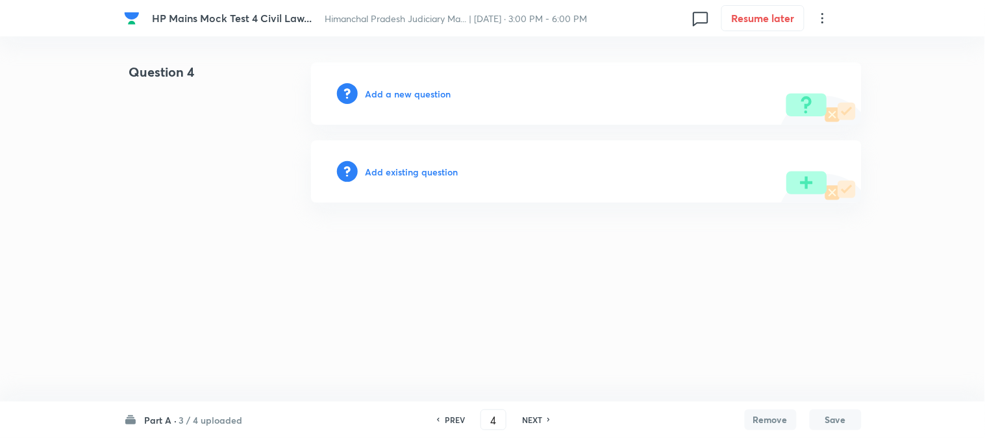
click at [391, 94] on h6 "Add a new question" at bounding box center [409, 94] width 86 height 14
click at [391, 94] on h6 "Choose a question type" at bounding box center [416, 94] width 100 height 14
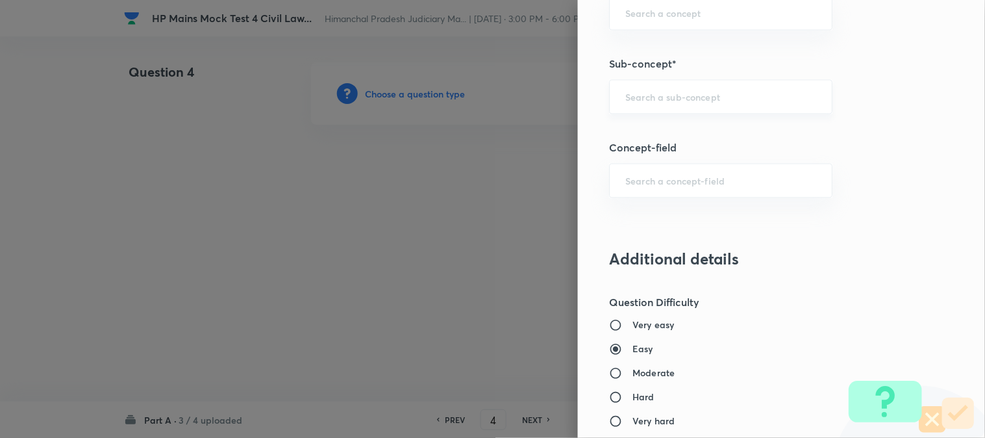
scroll to position [621, 0]
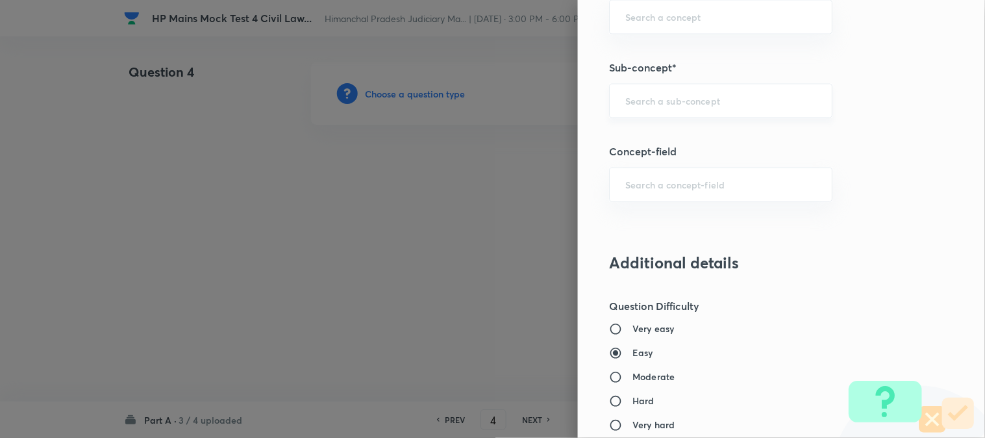
click at [669, 84] on div "​" at bounding box center [720, 101] width 223 height 34
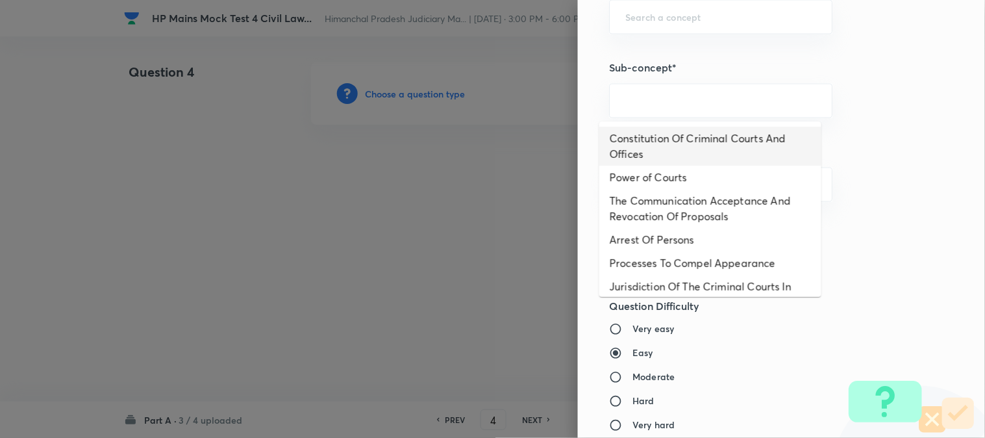
click at [688, 145] on li "Constitution Of Criminal Courts And Offices" at bounding box center [710, 146] width 222 height 39
type input "Constitution Of Criminal Courts And Offices"
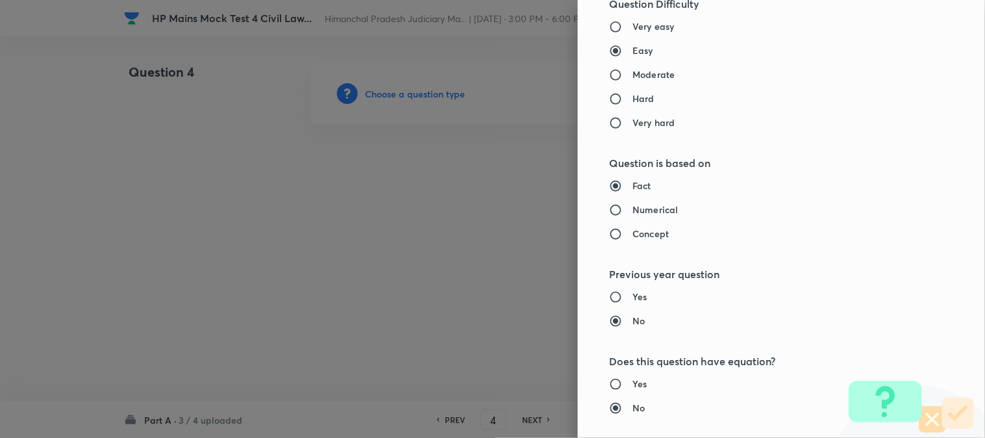
type input "Criminal Law"
type input "Criminal Procedure Code"
type input "Constitution Of Criminal Courts And Offices"
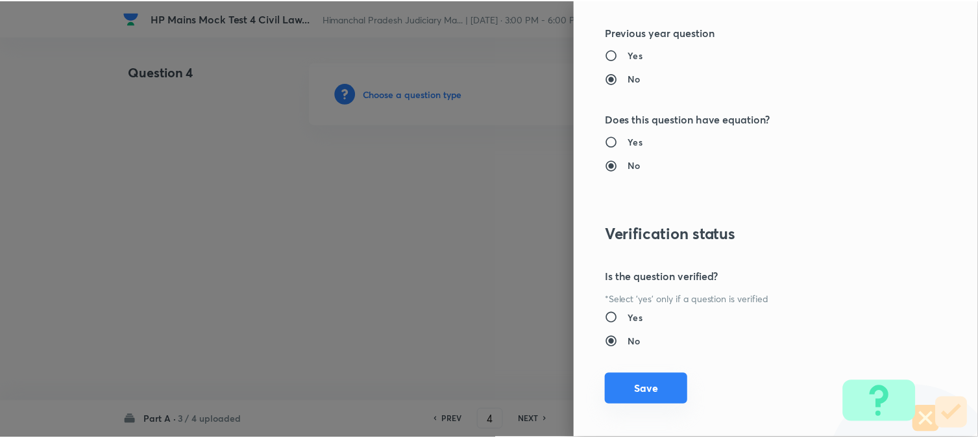
scroll to position [1176, 0]
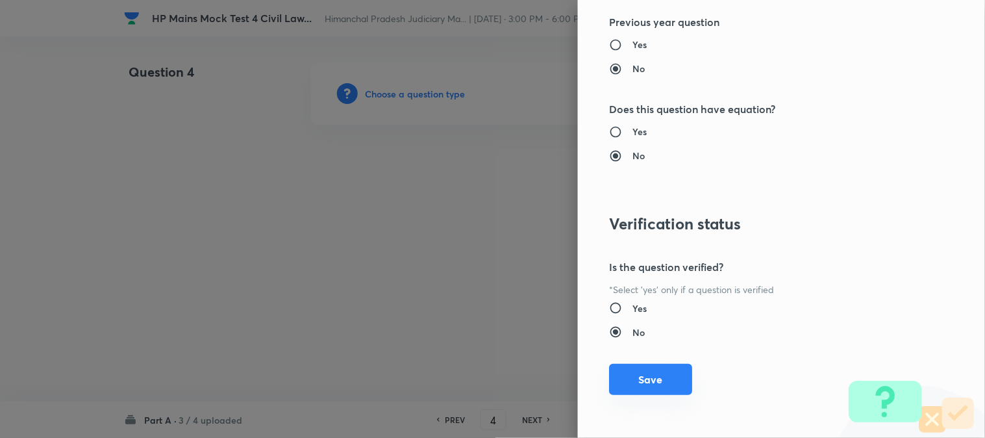
click at [658, 380] on button "Save" at bounding box center [650, 379] width 83 height 31
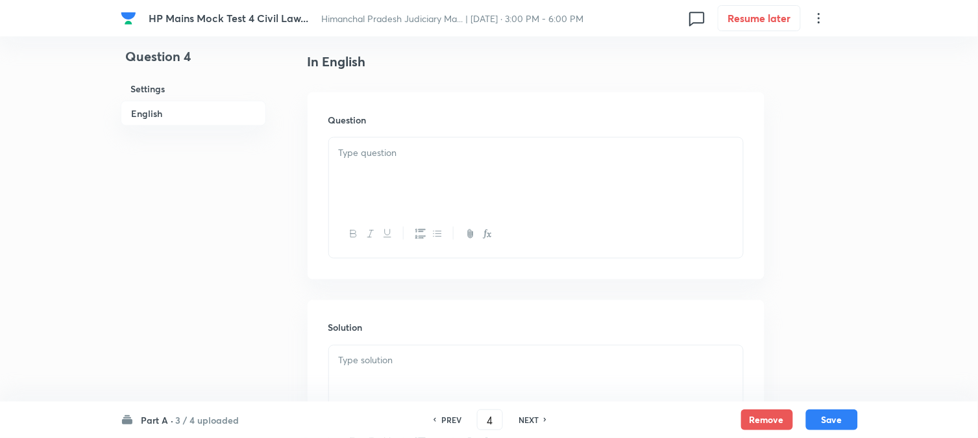
scroll to position [383, 0]
click at [377, 113] on p at bounding box center [536, 116] width 395 height 15
paste div
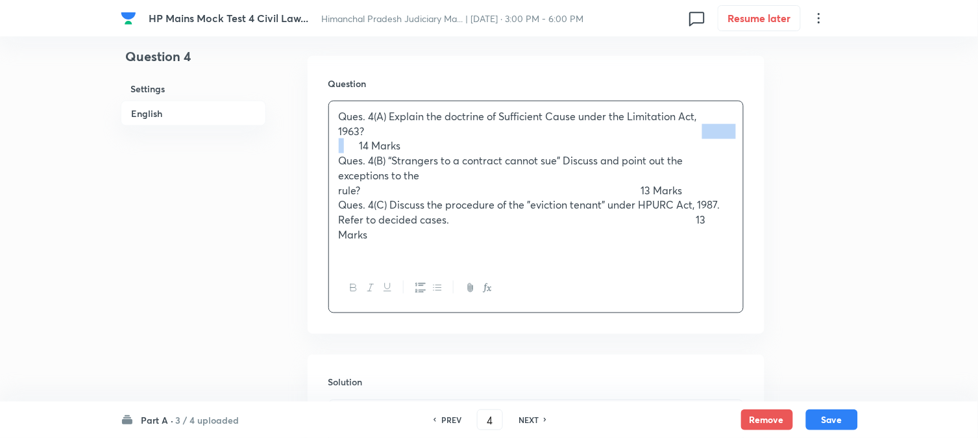
drag, startPoint x: 379, startPoint y: 143, endPoint x: 321, endPoint y: 143, distance: 57.1
click at [321, 143] on div "Question Ques. 4(A) Explain the doctrine of Sufficient Cause under the Limitati…" at bounding box center [536, 195] width 457 height 278
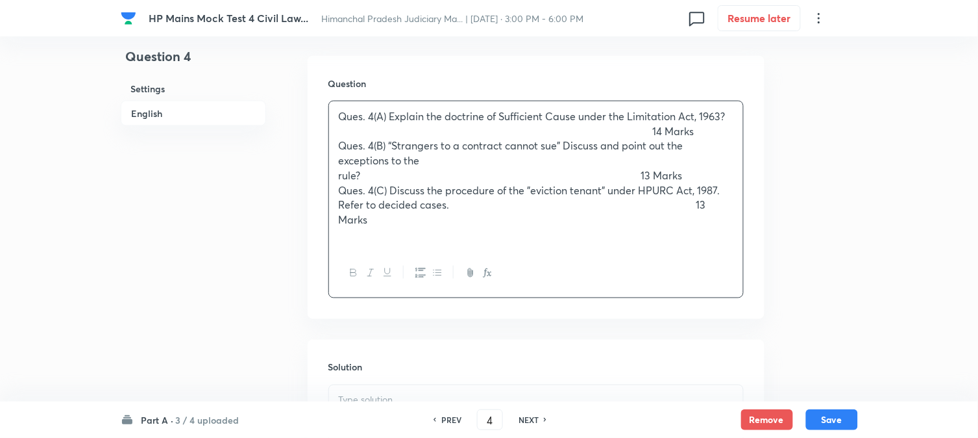
click at [729, 132] on p "Ques. 4(A) Explain the doctrine of Sufficient Cause under the Limitation Act, 1…" at bounding box center [536, 123] width 395 height 29
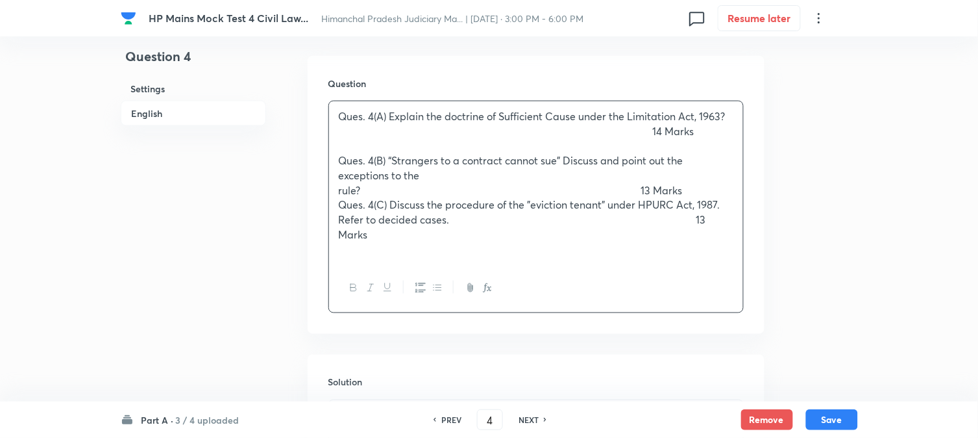
click at [623, 186] on p "Ques. 4(B) “Strangers to a contract cannot sue” Discuss and point out the excep…" at bounding box center [536, 175] width 395 height 44
drag, startPoint x: 598, startPoint y: 182, endPoint x: 495, endPoint y: 177, distance: 102.7
click at [495, 177] on p "Ques. 4(B) “Strangers to a contract cannot sue” Discuss and point out the excep…" at bounding box center [536, 175] width 395 height 44
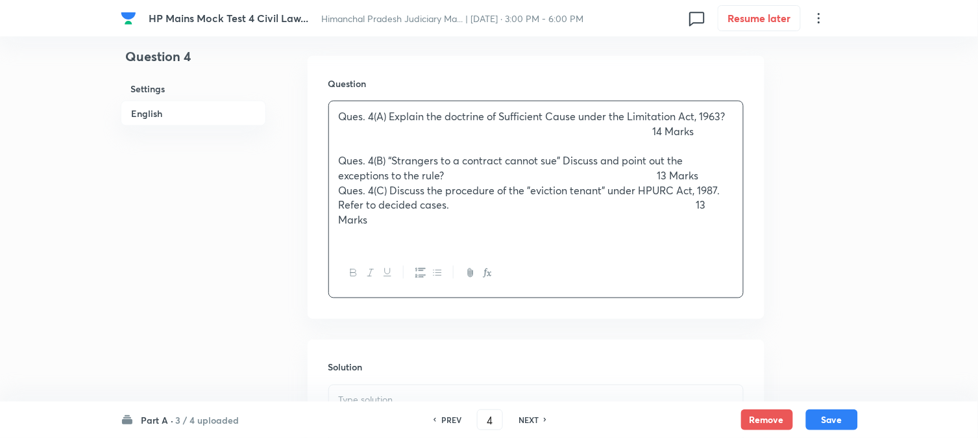
click at [723, 178] on p "Ques. 4(B) “Strangers to a contract cannot sue” Discuss and point out the excep…" at bounding box center [536, 167] width 395 height 29
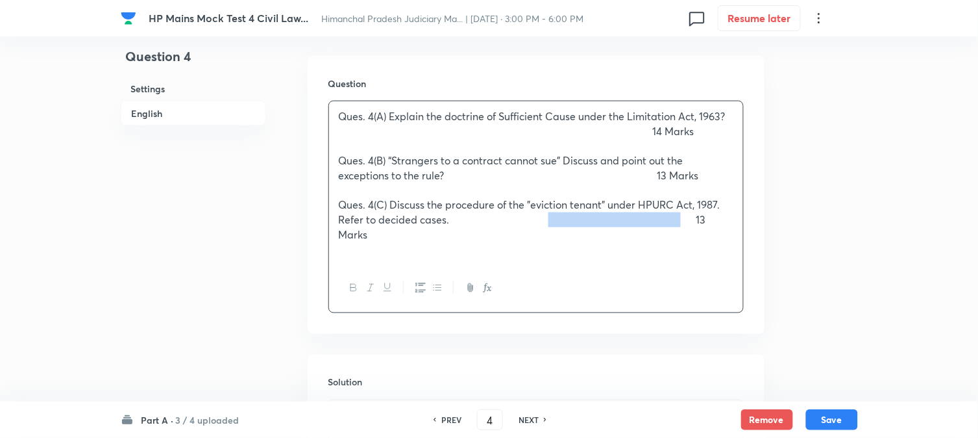
drag, startPoint x: 701, startPoint y: 223, endPoint x: 556, endPoint y: 222, distance: 145.4
click at [556, 222] on p "Ques. 4(C) Discuss the procedure of the "eviction tenant" under HPURC Act, 1987…" at bounding box center [536, 219] width 395 height 44
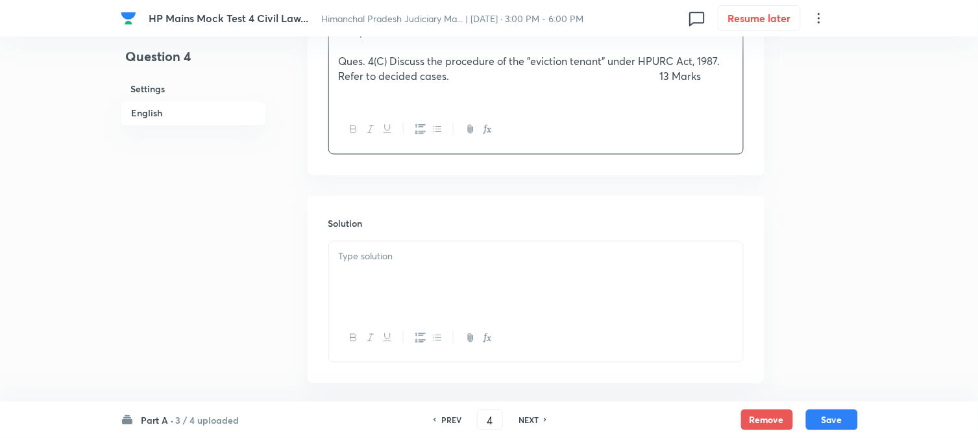
scroll to position [527, 0]
click at [432, 270] on div at bounding box center [536, 277] width 414 height 73
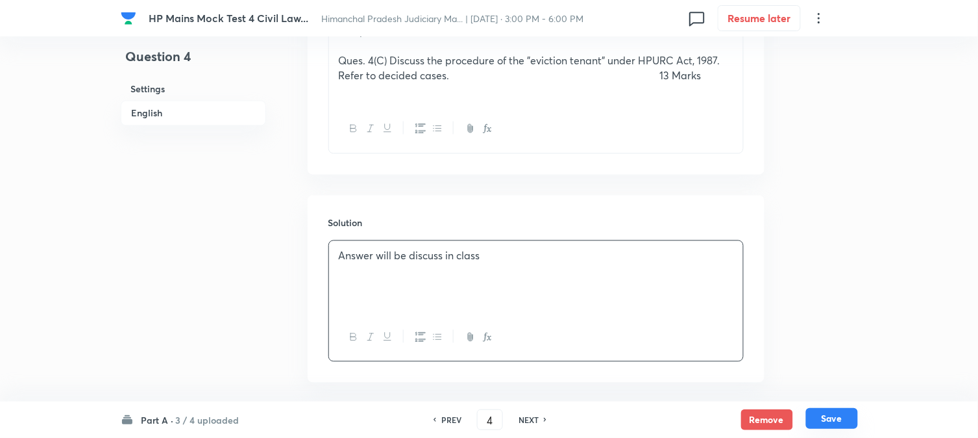
click at [843, 417] on button "Save" at bounding box center [832, 418] width 52 height 21
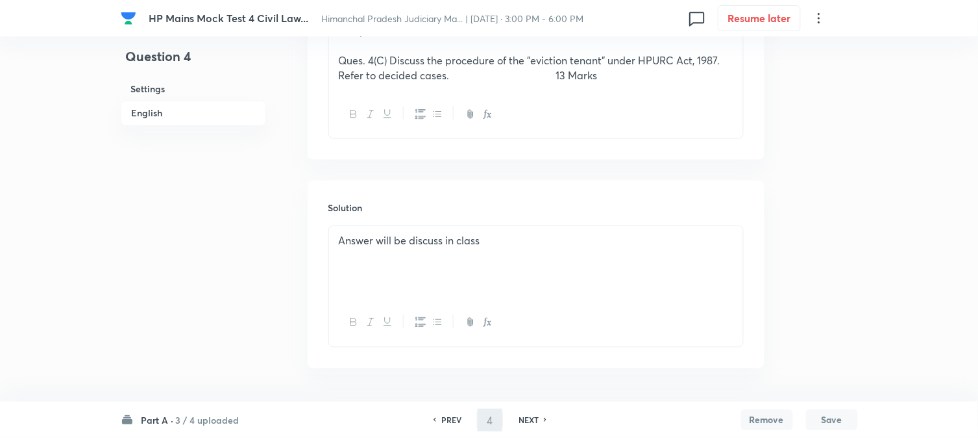
type input "5"
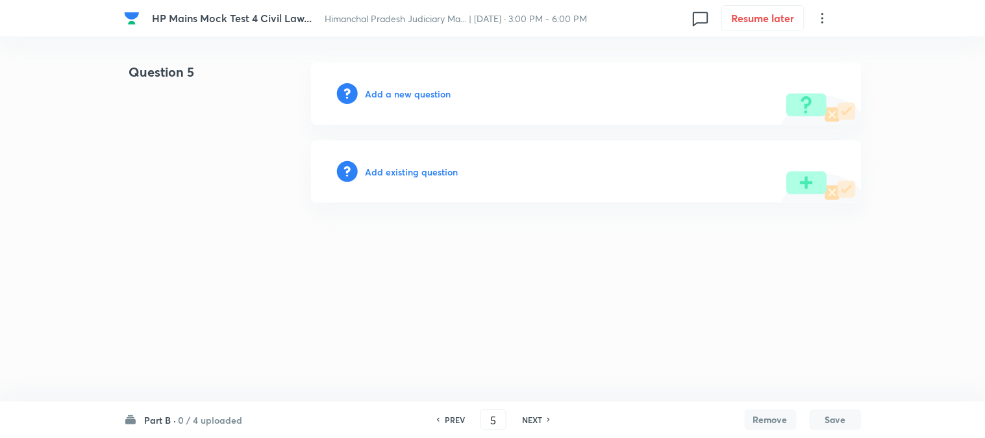
click at [410, 94] on h6 "Add a new question" at bounding box center [409, 94] width 86 height 14
click at [410, 94] on h6 "Choose a question type" at bounding box center [416, 94] width 100 height 14
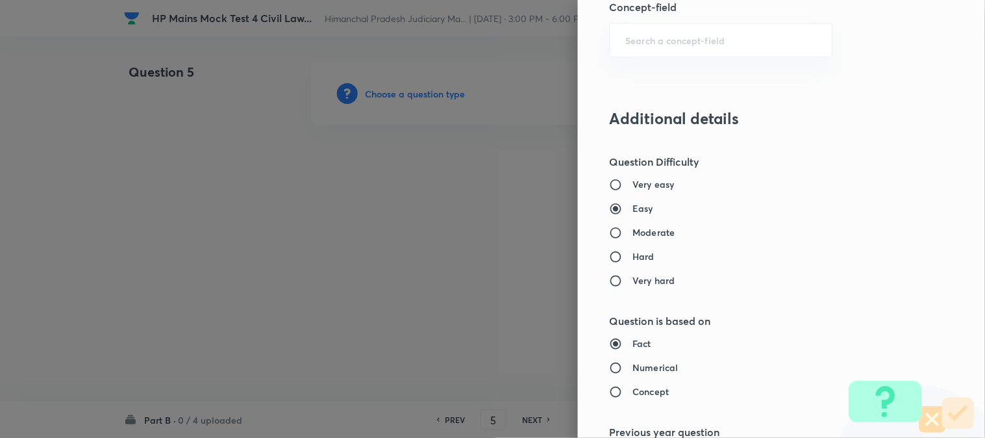
click at [691, 102] on div "Question settings Does this question have a passage?* Yes No Positive mark 40 ​…" at bounding box center [781, 219] width 407 height 438
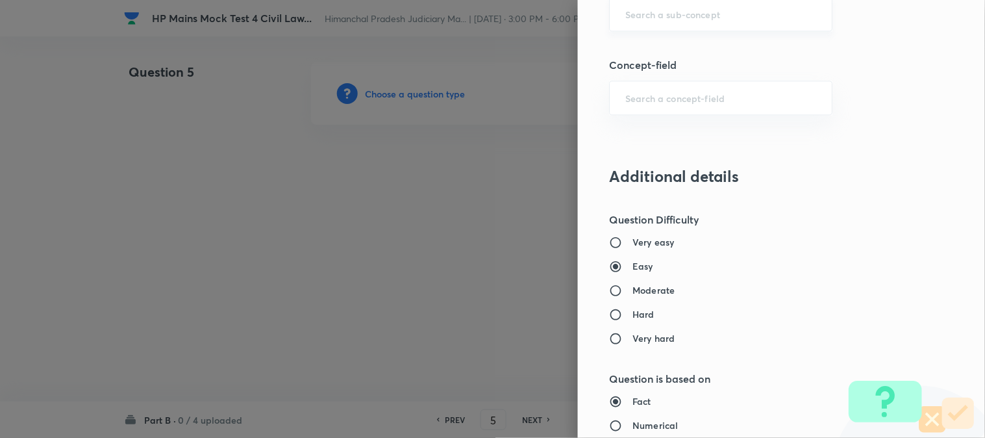
scroll to position [621, 0]
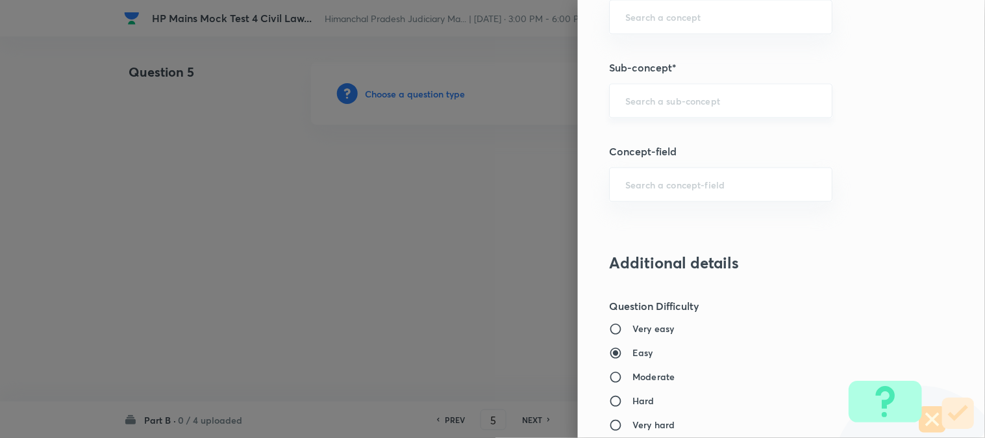
click at [693, 103] on input "text" at bounding box center [720, 101] width 191 height 12
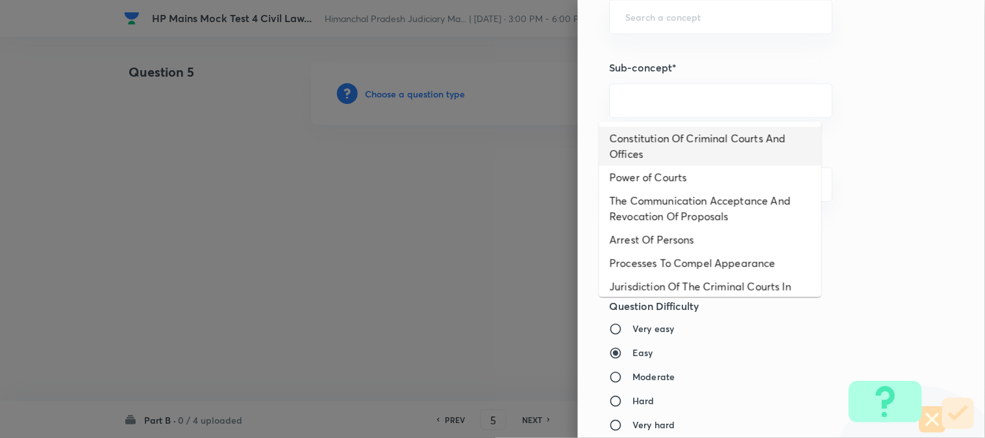
click at [688, 155] on li "Constitution Of Criminal Courts And Offices" at bounding box center [710, 146] width 222 height 39
type input "Constitution Of Criminal Courts And Offices"
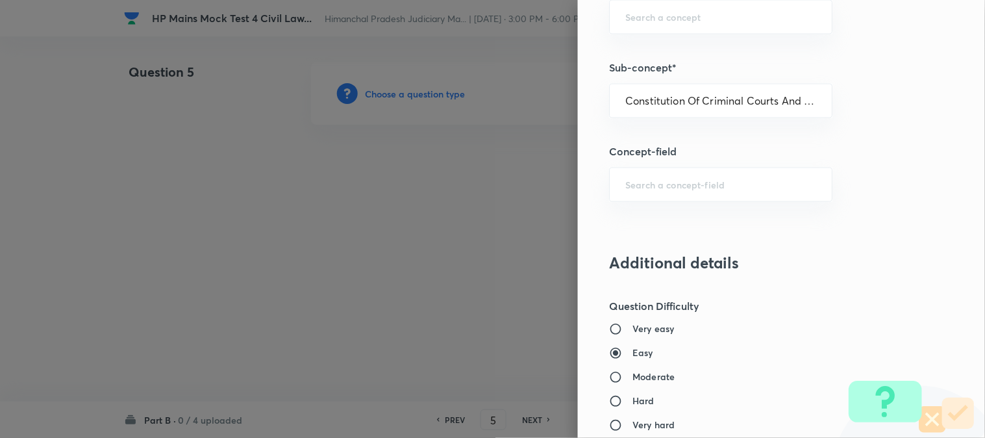
type input "Criminal Law"
type input "Criminal Procedure Code"
type input "Constitution Of Criminal Courts And Offices"
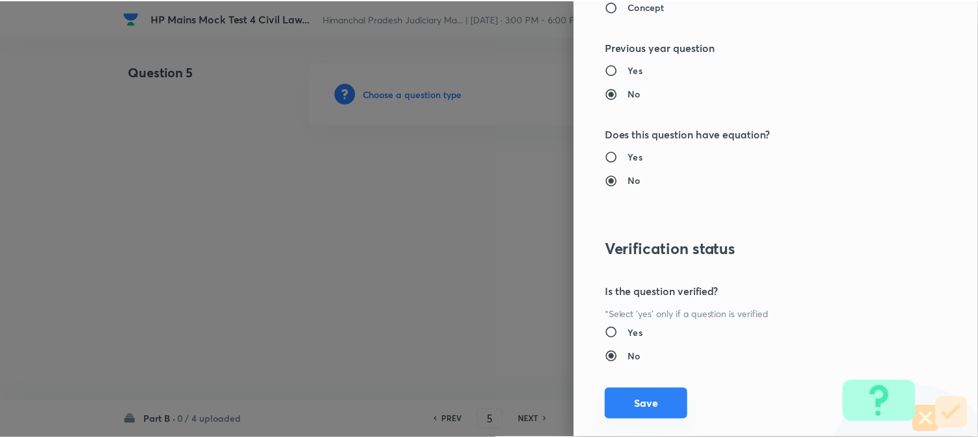
scroll to position [1176, 0]
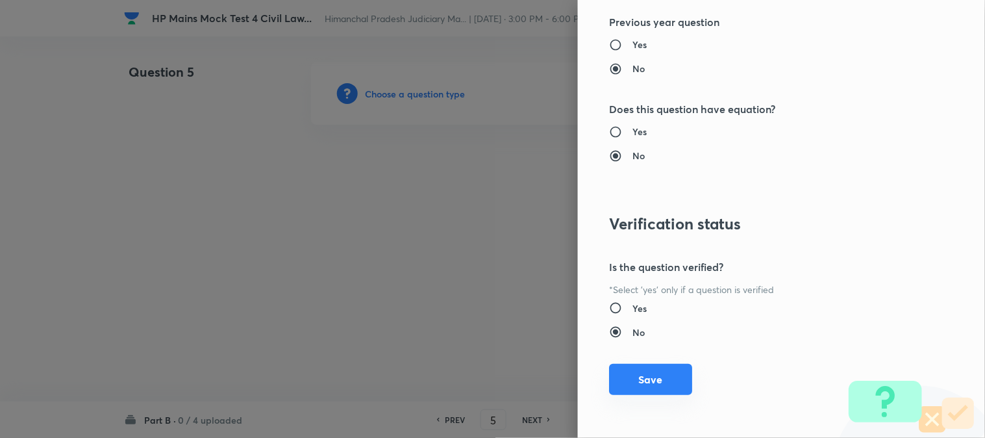
click at [609, 364] on button "Save" at bounding box center [650, 379] width 83 height 31
click at [656, 393] on button "Save" at bounding box center [650, 379] width 83 height 31
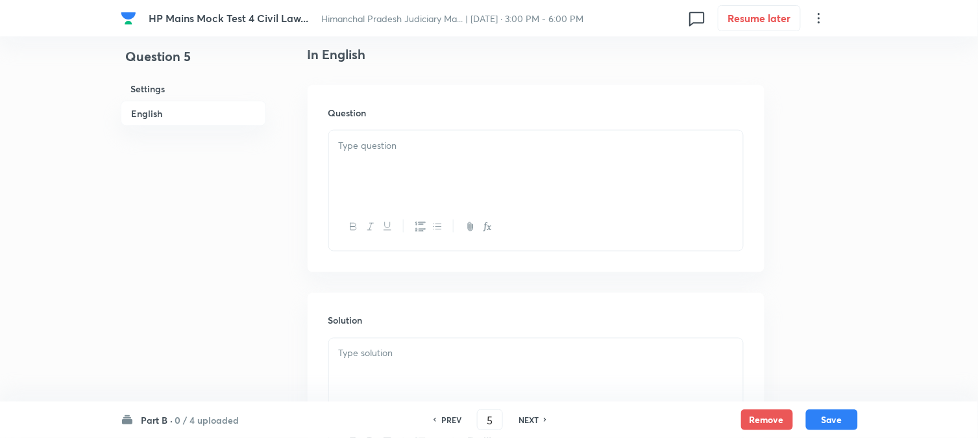
scroll to position [383, 0]
click at [371, 121] on p at bounding box center [536, 116] width 395 height 15
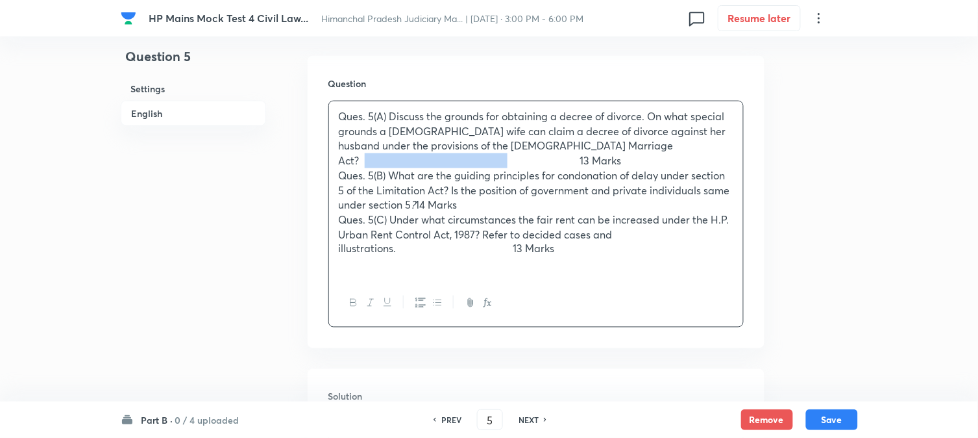
drag, startPoint x: 593, startPoint y: 159, endPoint x: 438, endPoint y: 160, distance: 155.2
click at [438, 160] on p "Ques. 5(A) Discuss the grounds for obtaining a decree of divorce. On what speci…" at bounding box center [536, 138] width 395 height 59
click at [723, 145] on p "Ques. 5(A) Discuss the grounds for obtaining a decree of divorce. On what speci…" at bounding box center [536, 138] width 395 height 59
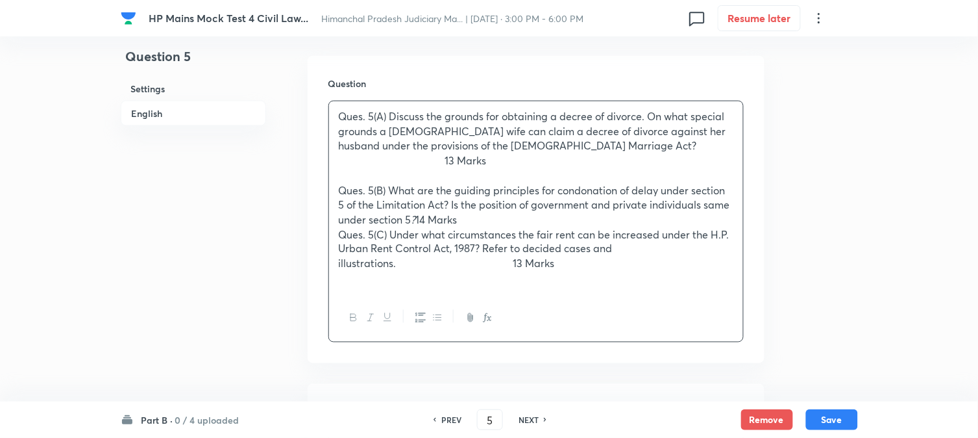
drag, startPoint x: 682, startPoint y: 221, endPoint x: 475, endPoint y: 222, distance: 207.1
click at [475, 222] on p "Ques. 5(B) What are the guiding principles for condonation of delay under secti…" at bounding box center [536, 205] width 395 height 44
click at [728, 204] on p "Ques. 5(B) What are the guiding principles for condonation of delay under secti…" at bounding box center [536, 205] width 395 height 44
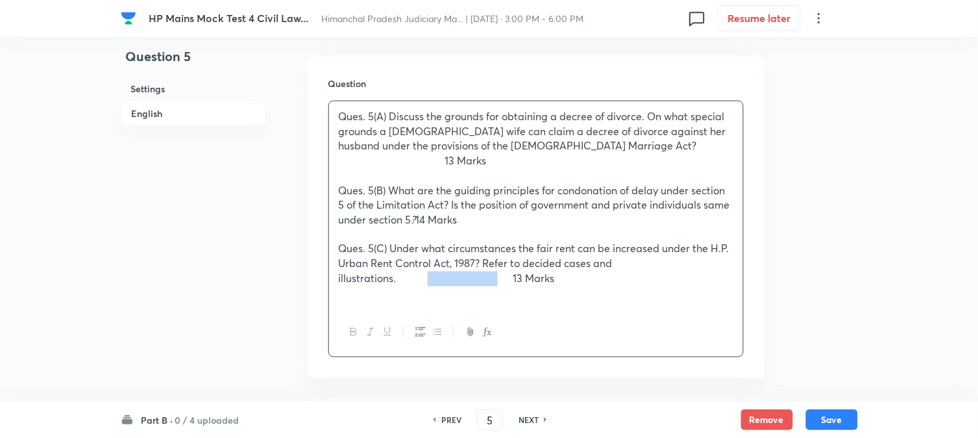
drag, startPoint x: 505, startPoint y: 265, endPoint x: 430, endPoint y: 267, distance: 75.4
click at [430, 267] on p "Ques. 5(C) Under what circumstances the fair rent can be increased under the H.…" at bounding box center [536, 264] width 395 height 44
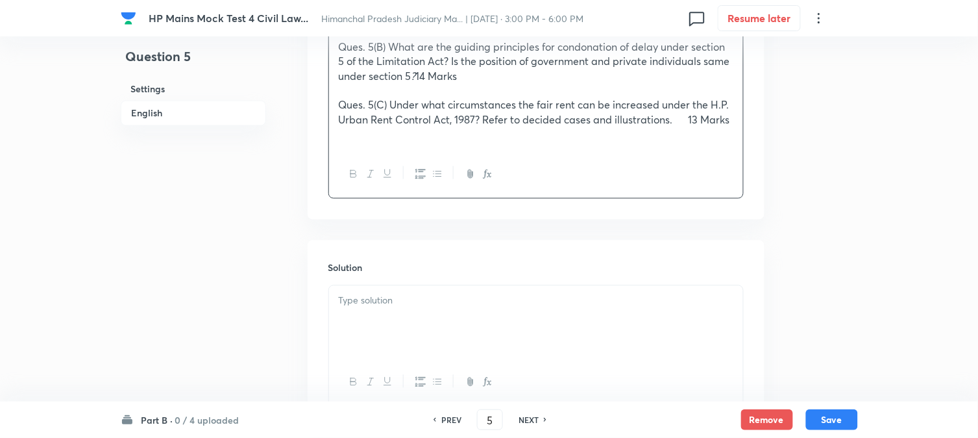
scroll to position [527, 0]
click at [445, 315] on div at bounding box center [536, 321] width 414 height 73
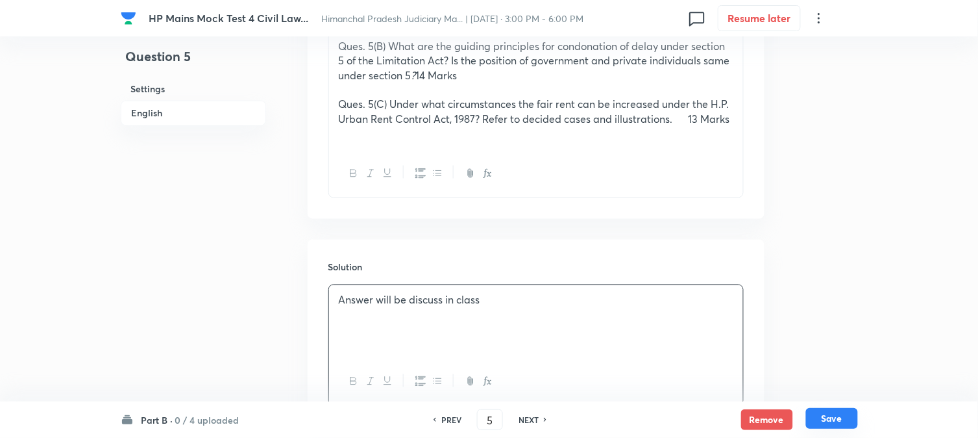
click at [834, 419] on button "Save" at bounding box center [832, 418] width 52 height 21
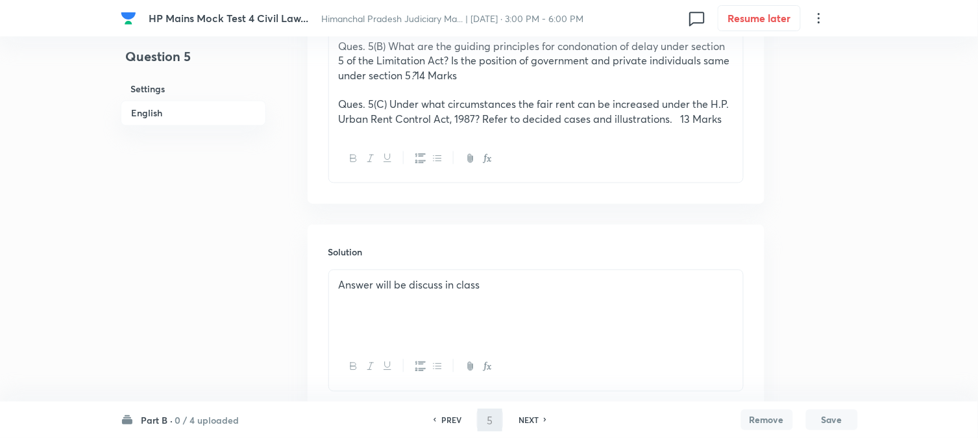
type input "6"
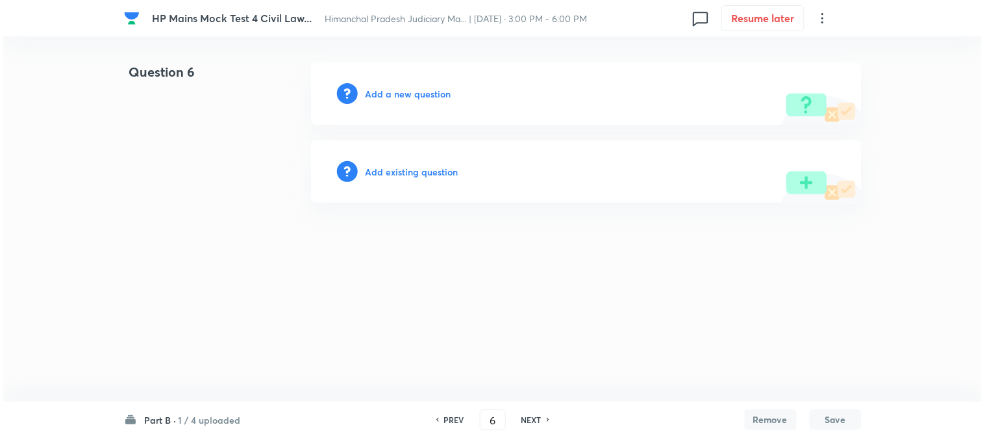
scroll to position [0, 0]
click at [437, 93] on h6 "Add a new question" at bounding box center [409, 94] width 86 height 14
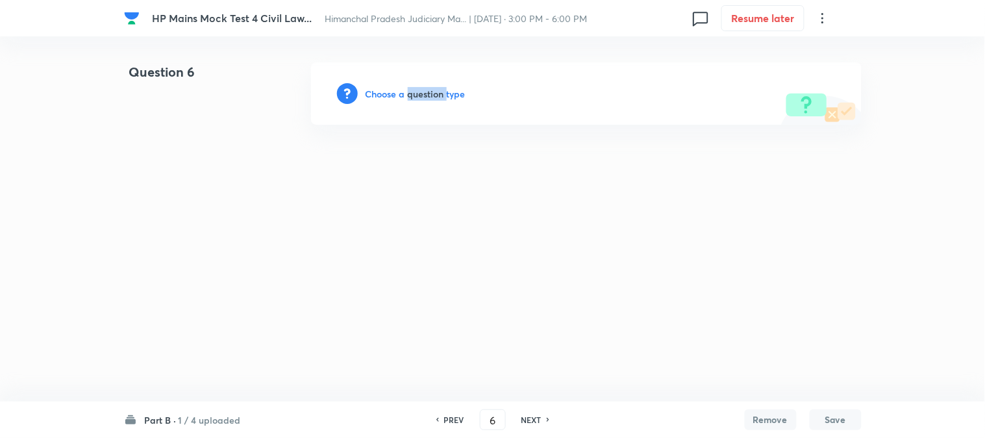
click at [437, 93] on h6 "Choose a question type" at bounding box center [416, 94] width 100 height 14
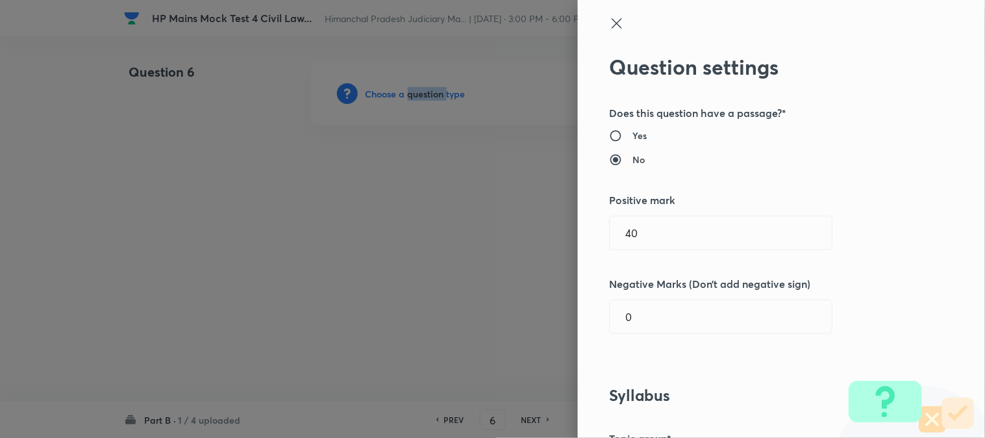
click at [437, 94] on div at bounding box center [492, 219] width 985 height 438
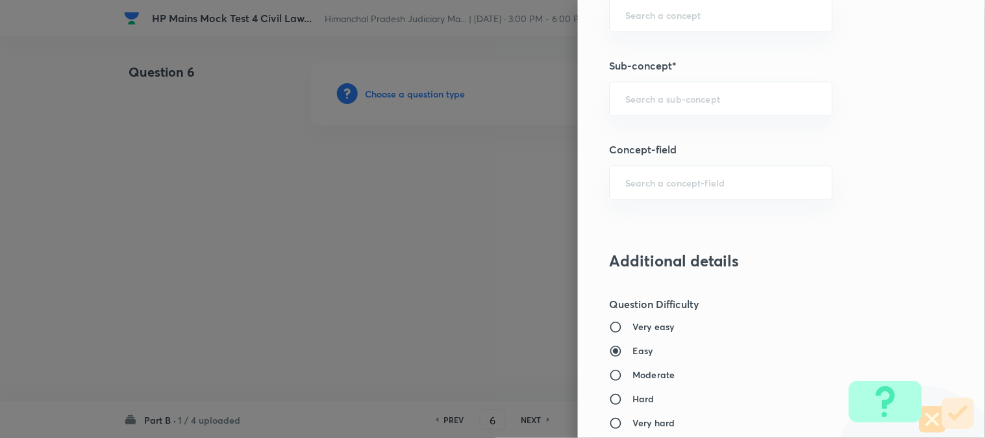
scroll to position [621, 0]
click at [665, 99] on input "text" at bounding box center [720, 101] width 191 height 12
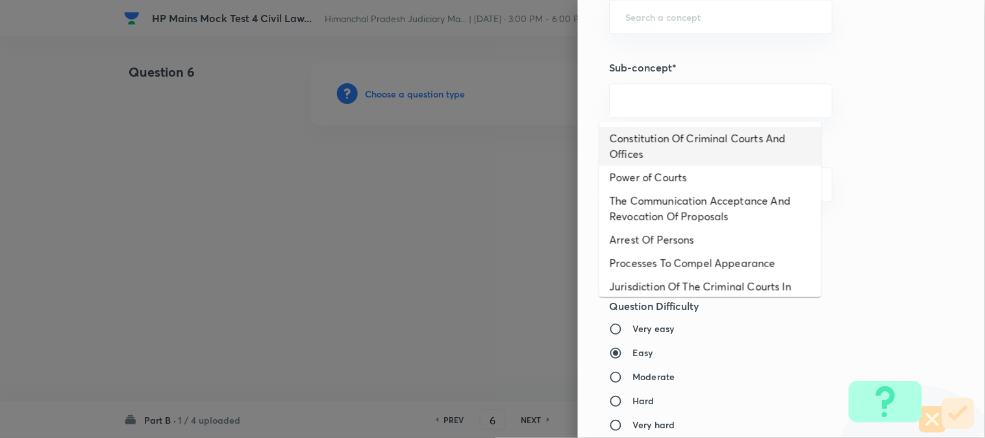
click at [678, 139] on li "Constitution Of Criminal Courts And Offices" at bounding box center [710, 146] width 222 height 39
type input "Constitution Of Criminal Courts And Offices"
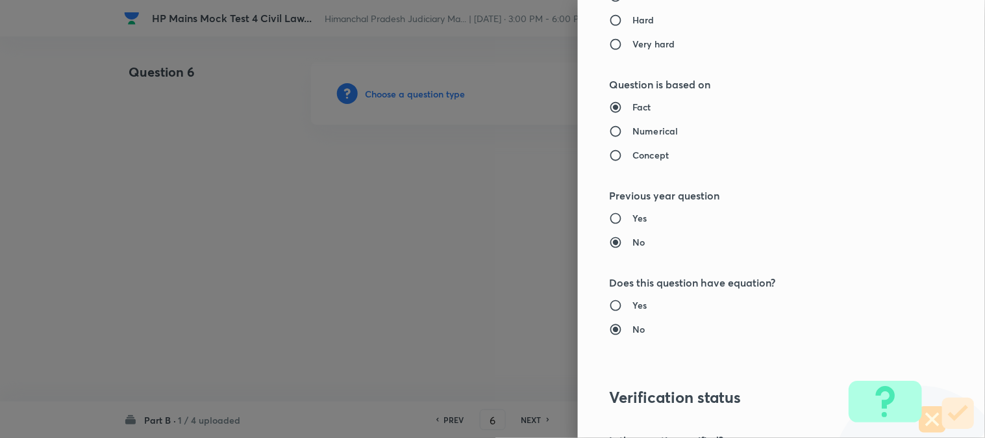
type input "Criminal Law"
type input "Criminal Procedure Code"
type input "Constitution Of Criminal Courts And Offices"
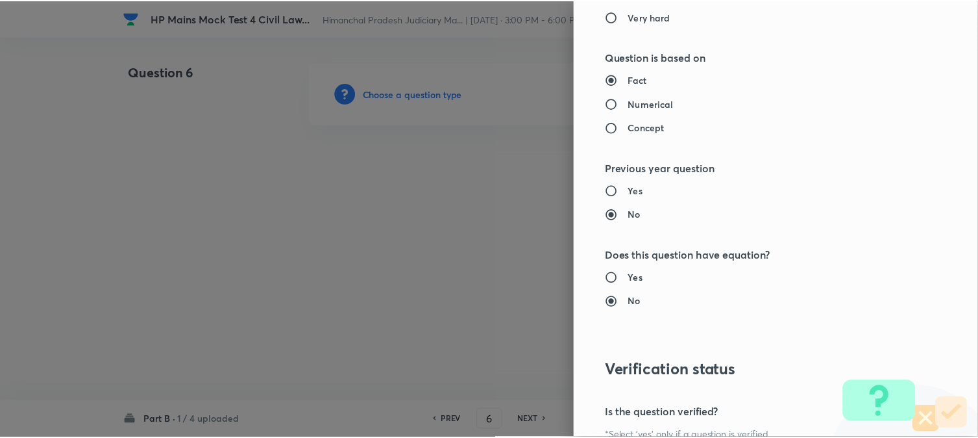
scroll to position [1176, 0]
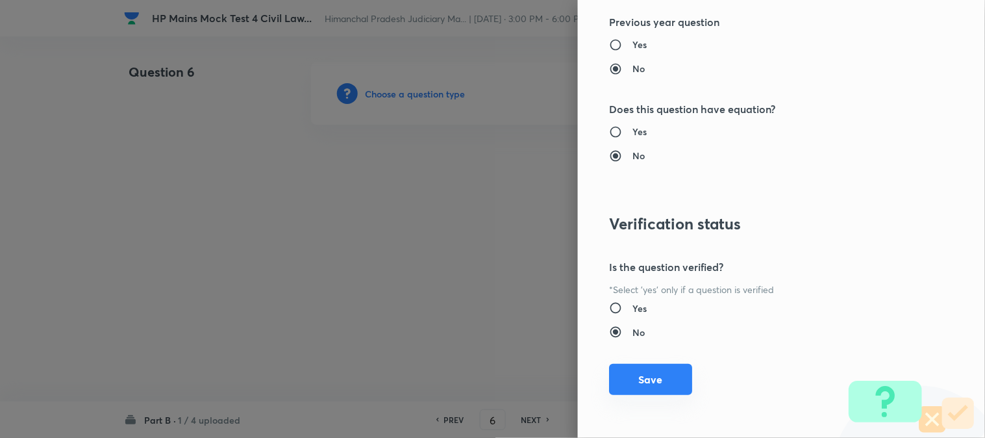
click at [648, 386] on button "Save" at bounding box center [650, 379] width 83 height 31
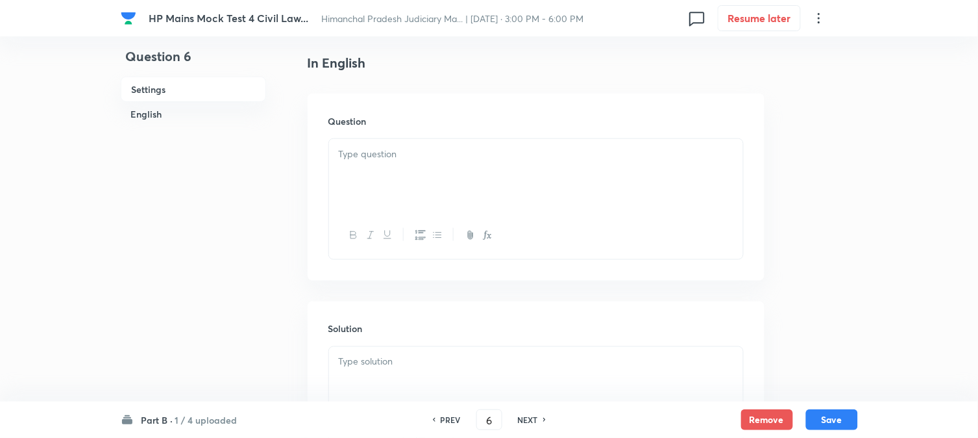
scroll to position [383, 0]
click at [380, 138] on div at bounding box center [536, 137] width 414 height 73
paste div
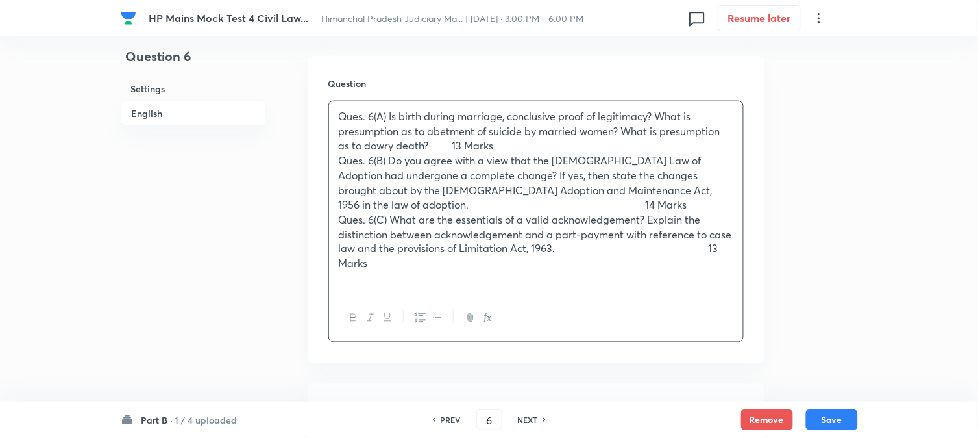
click at [446, 150] on p "Ques. 6(A) Is birth during marriage, conclusive proof of legitimacy? What is pr…" at bounding box center [536, 131] width 395 height 44
click at [708, 143] on p "Ques. 6(A) Is birth during marriage, conclusive proof of legitimacy? What is pr…" at bounding box center [536, 131] width 395 height 44
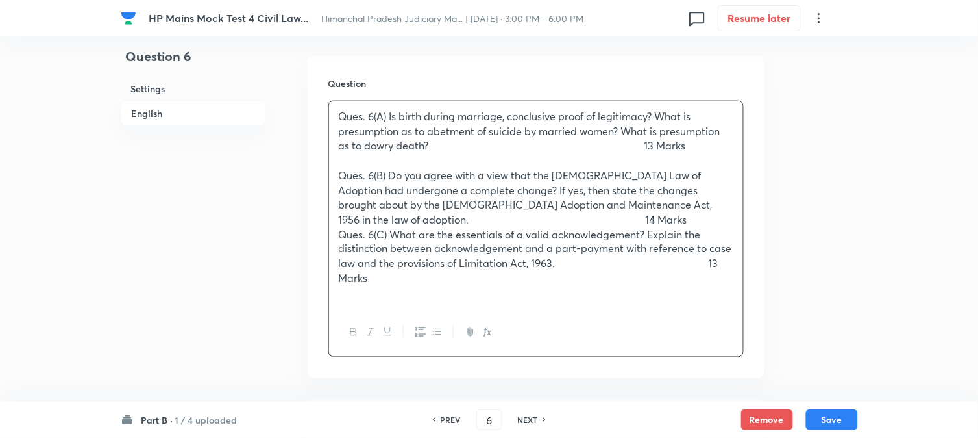
click at [549, 218] on p "Ques. 6(B) Do you agree with a view that the Hindu Law of Adoption had undergon…" at bounding box center [536, 197] width 395 height 59
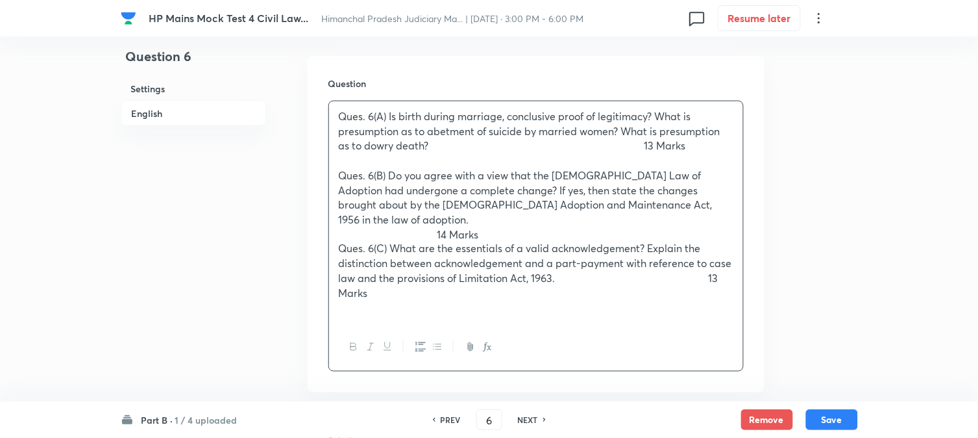
click at [734, 219] on div "Ques. 6(A) Is birth during marriage, conclusive proof of legitimacy? What is pr…" at bounding box center [536, 212] width 414 height 222
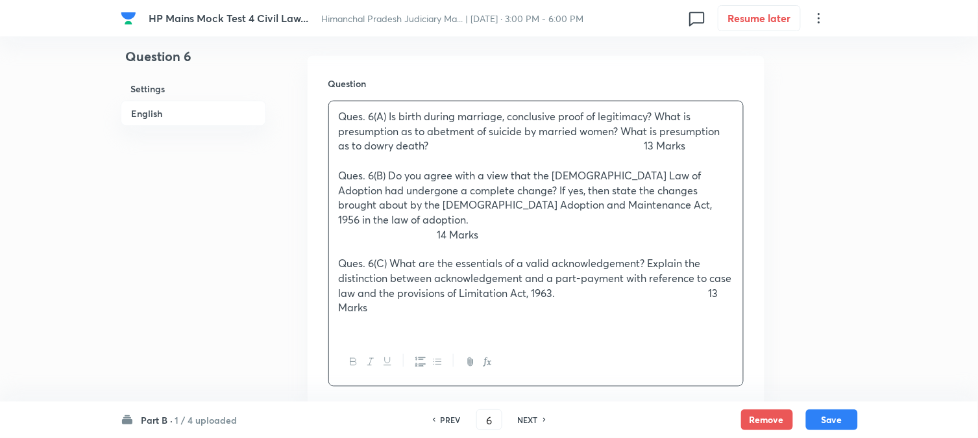
click at [677, 289] on p "Ques. 6(C) What are the essentials of a valid acknowledgement? Explain the dist…" at bounding box center [536, 285] width 395 height 59
drag, startPoint x: 693, startPoint y: 274, endPoint x: 598, endPoint y: 278, distance: 94.9
click at [598, 278] on p "Ques. 6(C) What are the essentials of a valid acknowledgement? Explain the dist…" at bounding box center [536, 285] width 395 height 59
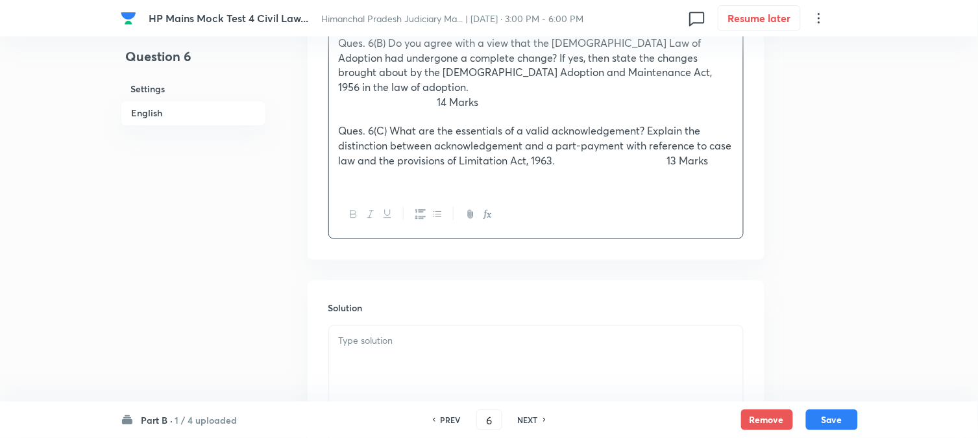
scroll to position [527, 0]
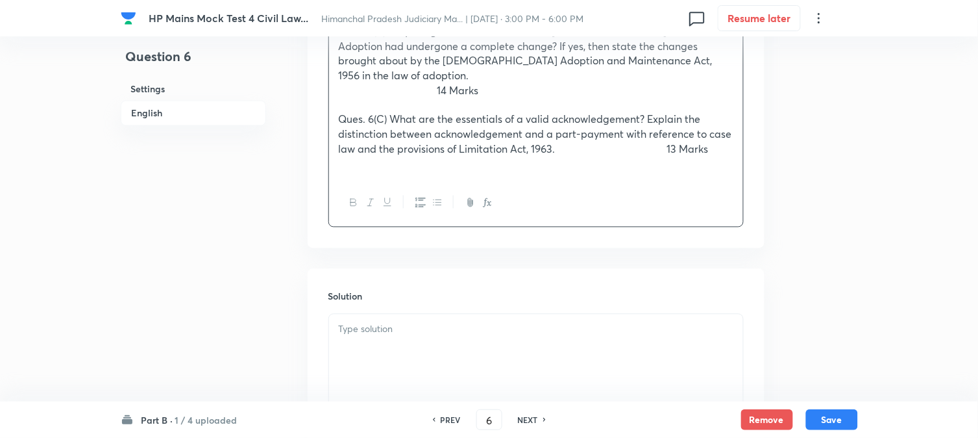
click at [435, 323] on div at bounding box center [536, 350] width 414 height 73
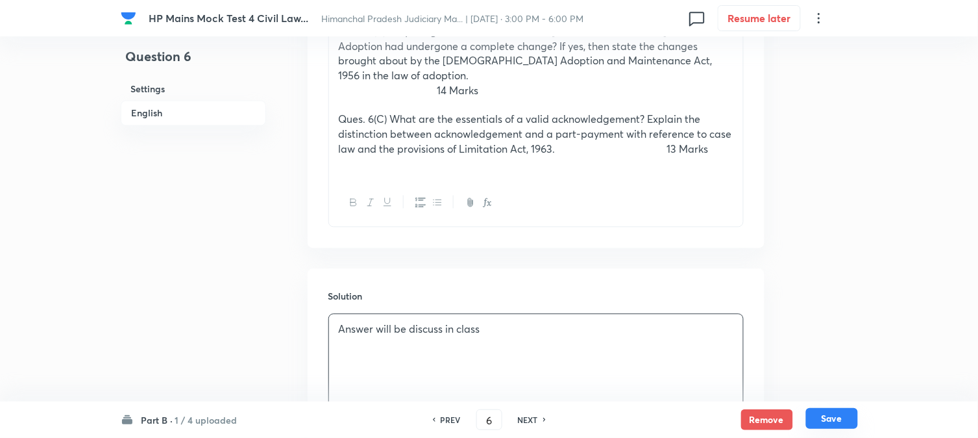
click at [849, 416] on button "Save" at bounding box center [832, 418] width 52 height 21
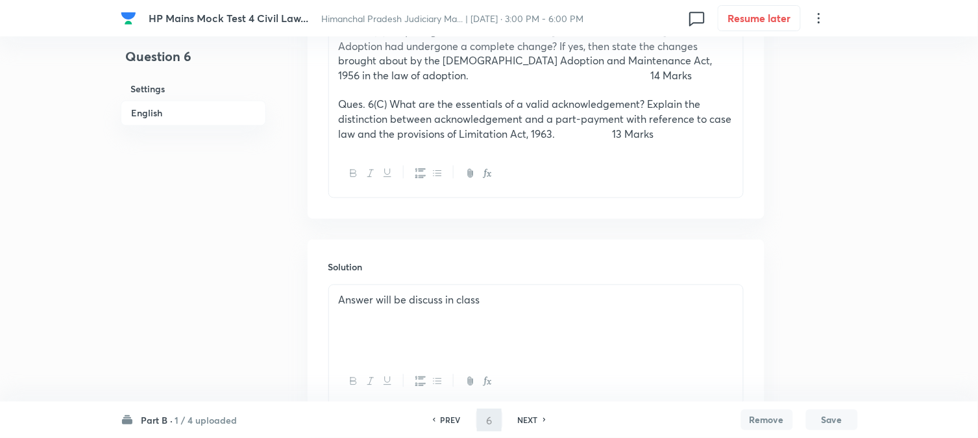
type input "7"
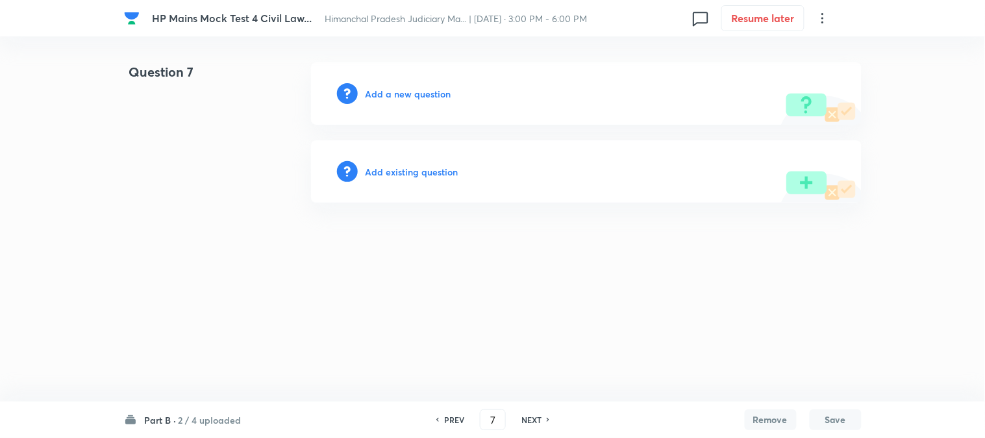
click at [412, 96] on h6 "Add a new question" at bounding box center [409, 94] width 86 height 14
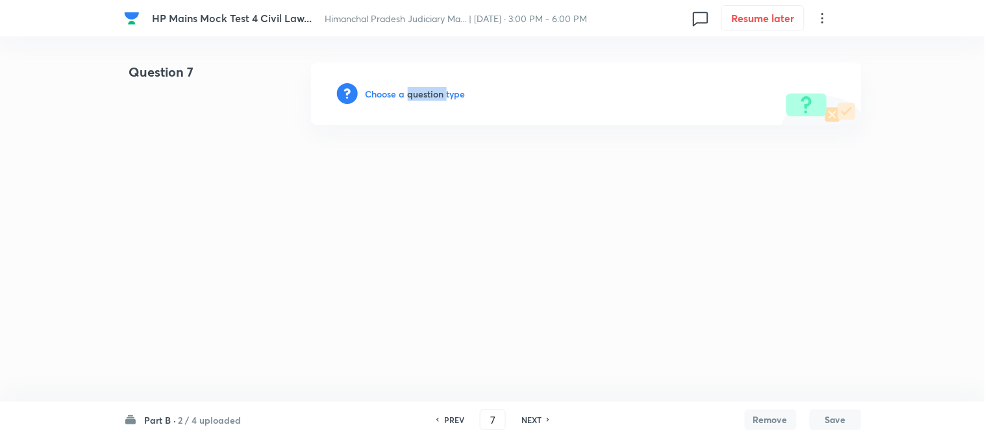
click at [413, 96] on h6 "Choose a question type" at bounding box center [416, 94] width 100 height 14
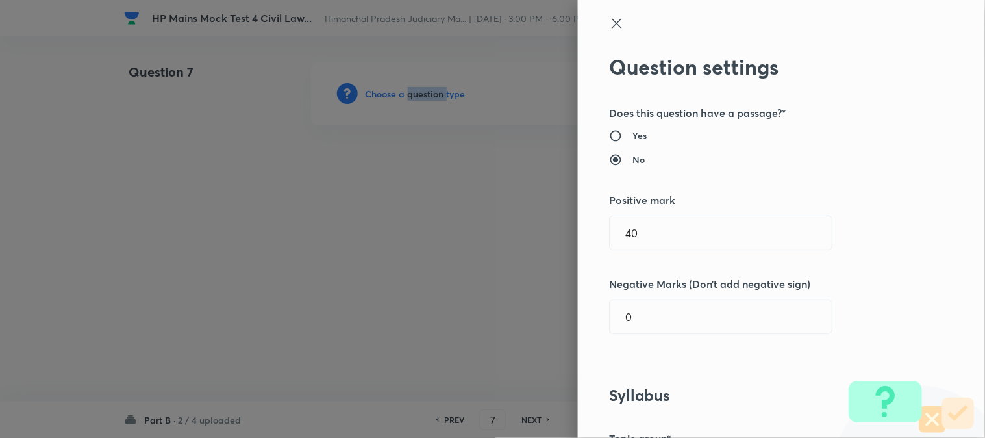
click at [414, 96] on div at bounding box center [492, 219] width 985 height 438
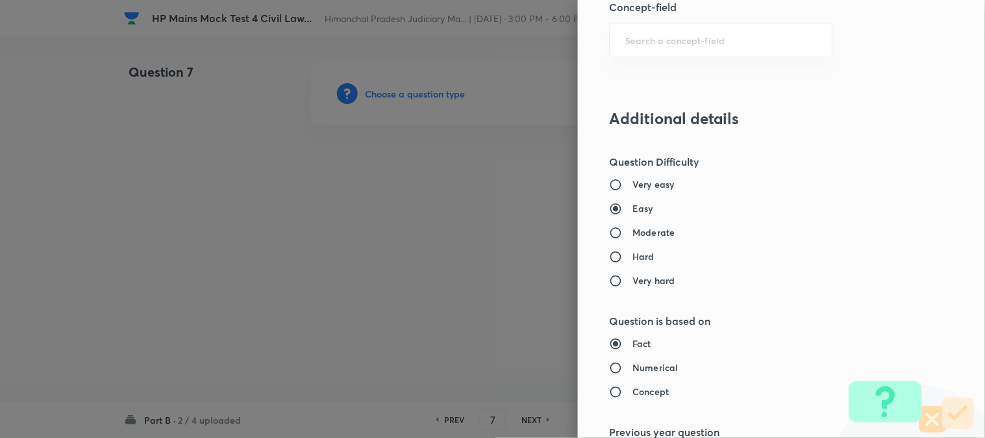
click at [702, 88] on div "Question settings Does this question have a passage?* Yes No Positive mark 40 ​…" at bounding box center [781, 219] width 407 height 438
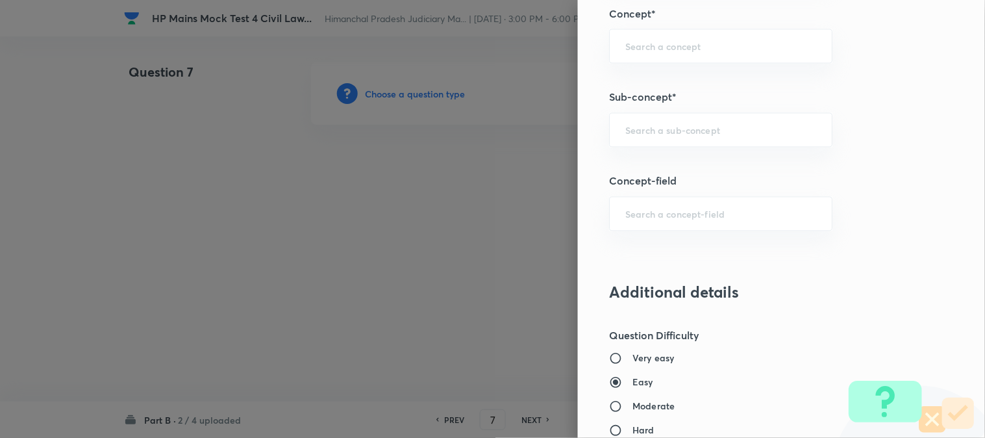
scroll to position [549, 0]
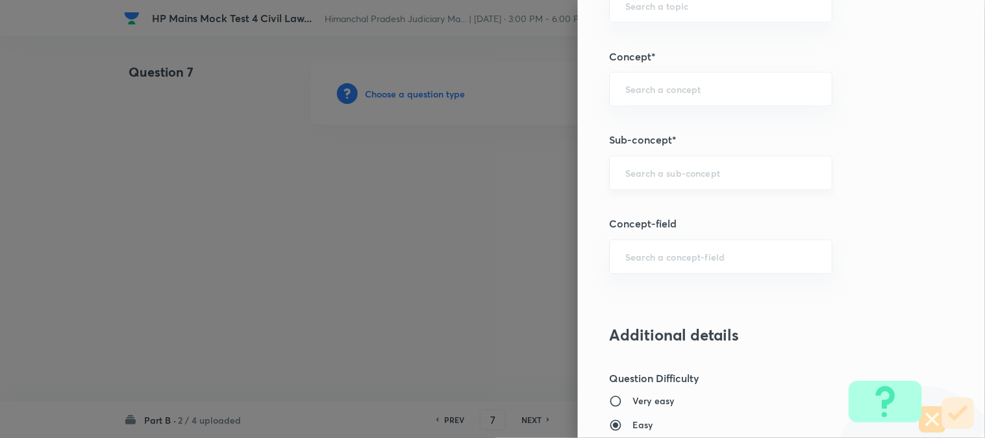
click at [724, 176] on input "text" at bounding box center [720, 173] width 191 height 12
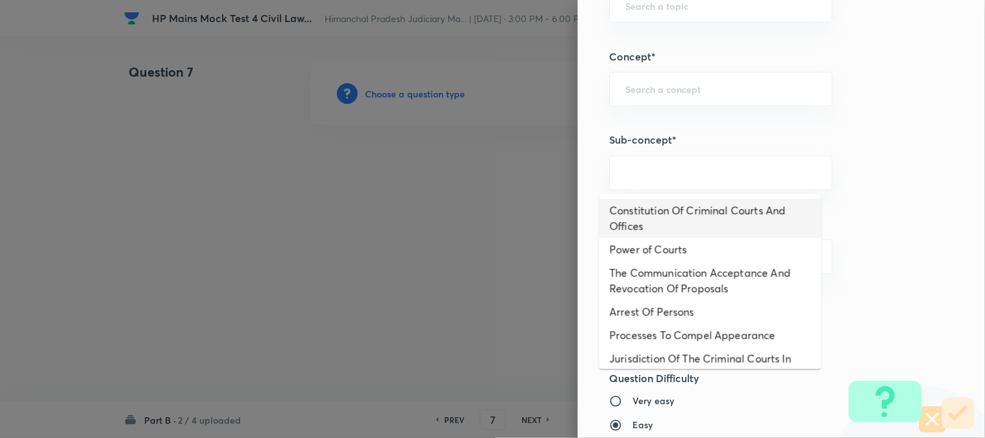
click at [697, 205] on li "Constitution Of Criminal Courts And Offices" at bounding box center [710, 218] width 222 height 39
type input "Constitution Of Criminal Courts And Offices"
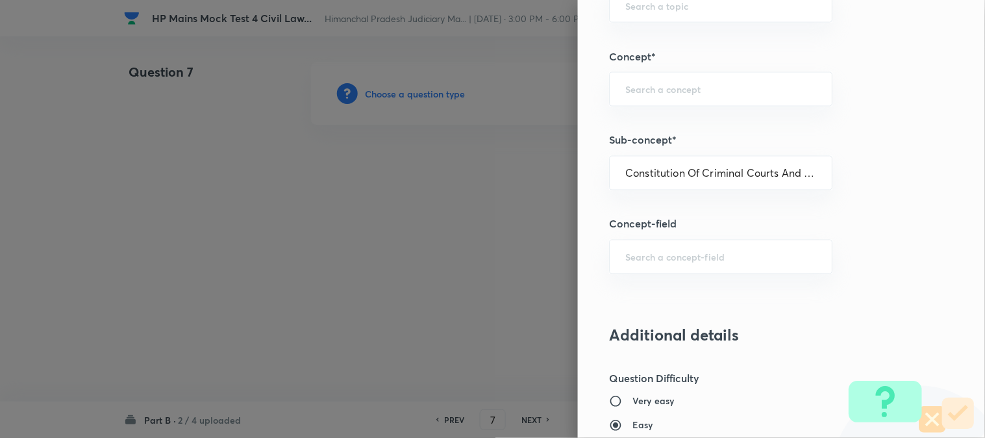
type input "Criminal Law"
type input "Criminal Procedure Code"
type input "Constitution Of Criminal Courts And Offices"
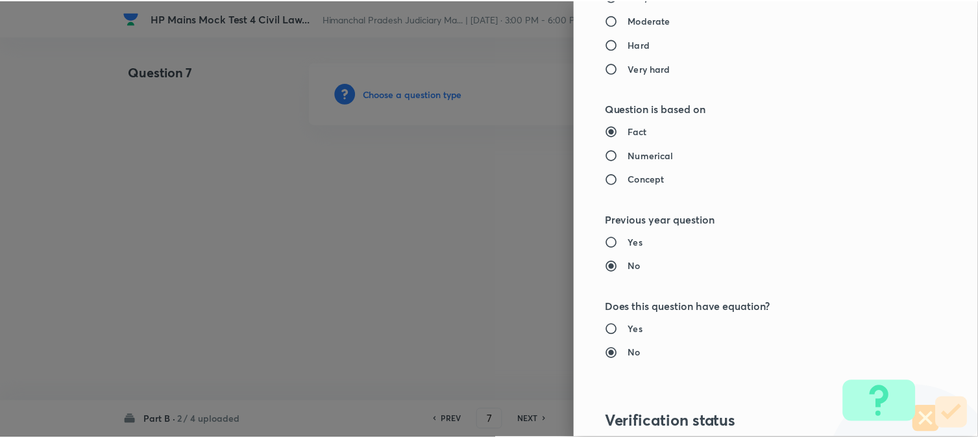
scroll to position [1176, 0]
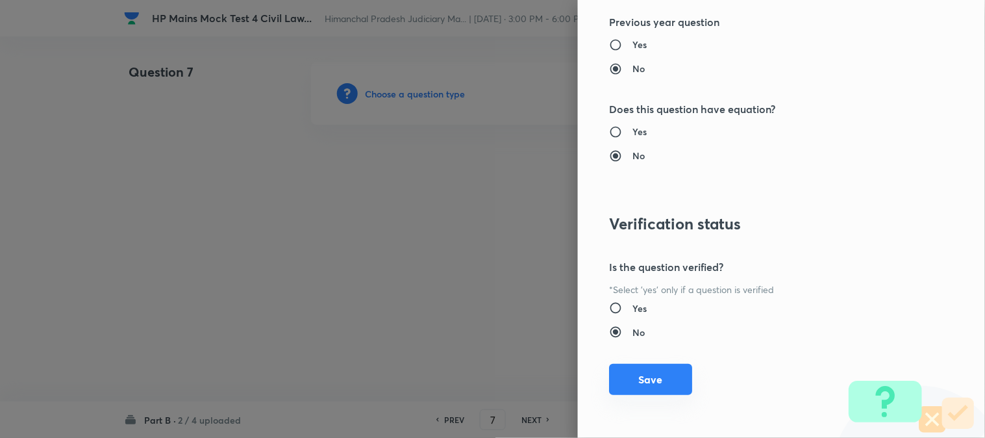
click at [651, 379] on button "Save" at bounding box center [650, 379] width 83 height 31
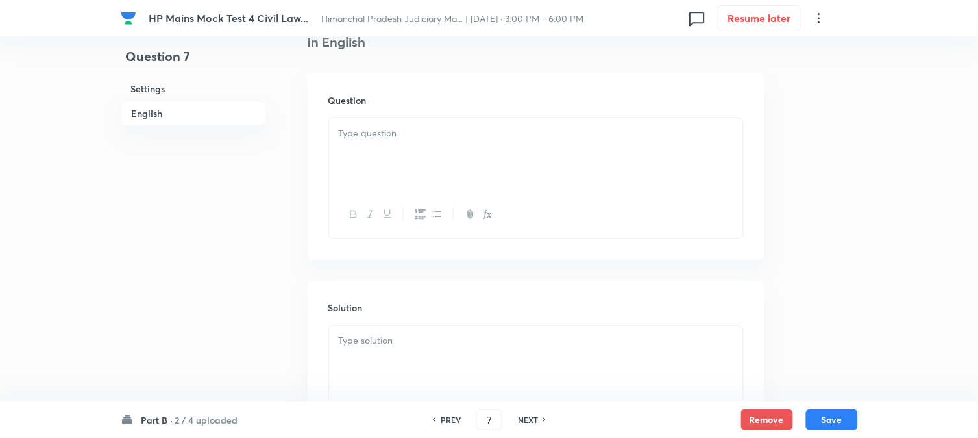
scroll to position [383, 0]
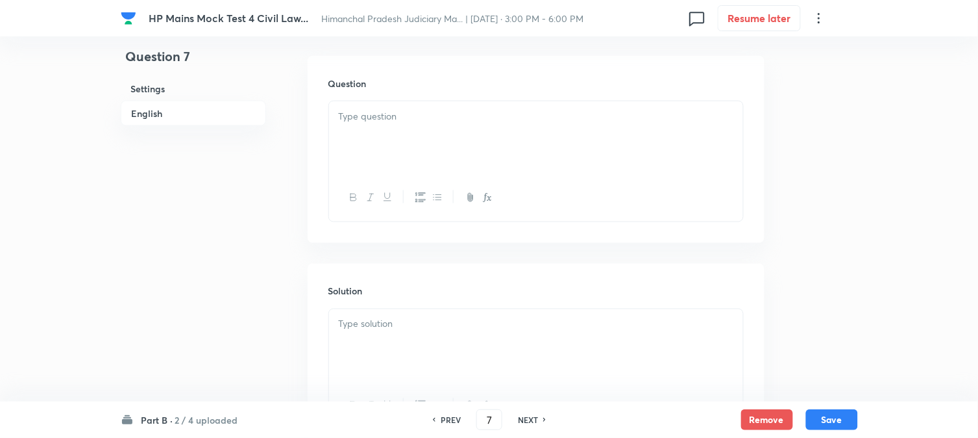
click at [361, 113] on p at bounding box center [536, 116] width 395 height 15
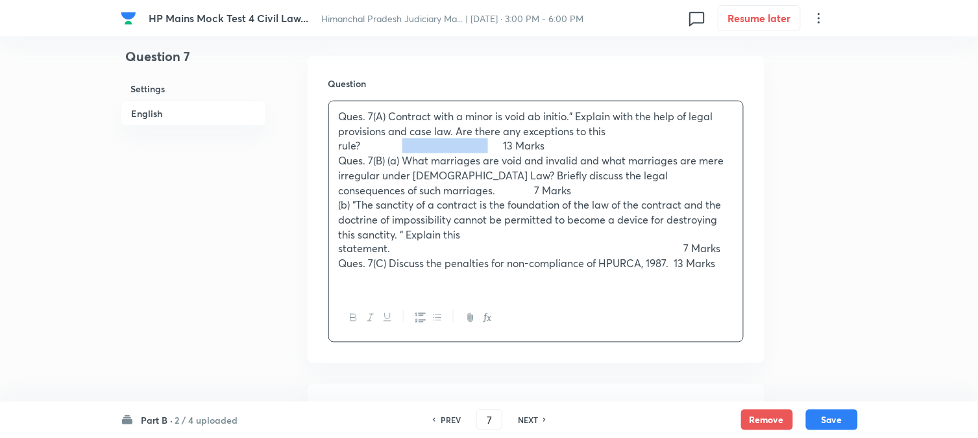
drag, startPoint x: 500, startPoint y: 149, endPoint x: 405, endPoint y: 144, distance: 94.9
click at [405, 144] on p "Ques. 7(A) Contract with a minor is void ab initio." Explain with the help of l…" at bounding box center [536, 131] width 395 height 44
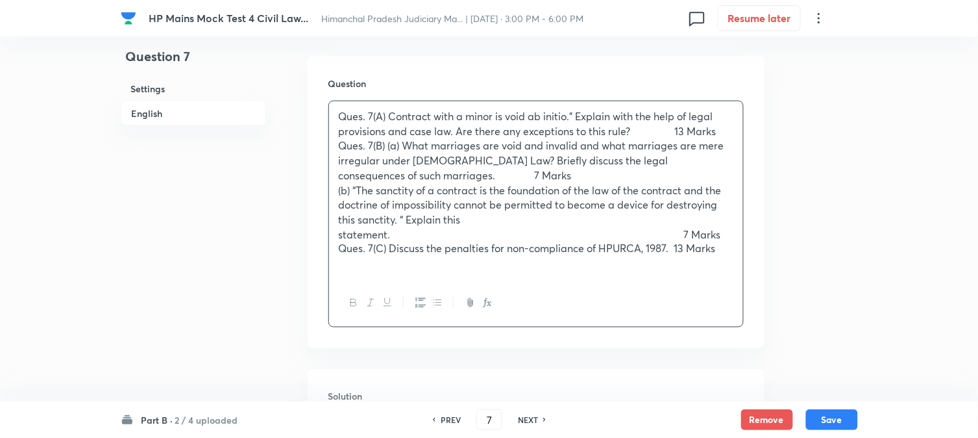
click at [740, 135] on div "Ques. 7(A) Contract with a minor is void ab initio." Explain with the help of l…" at bounding box center [536, 190] width 414 height 178
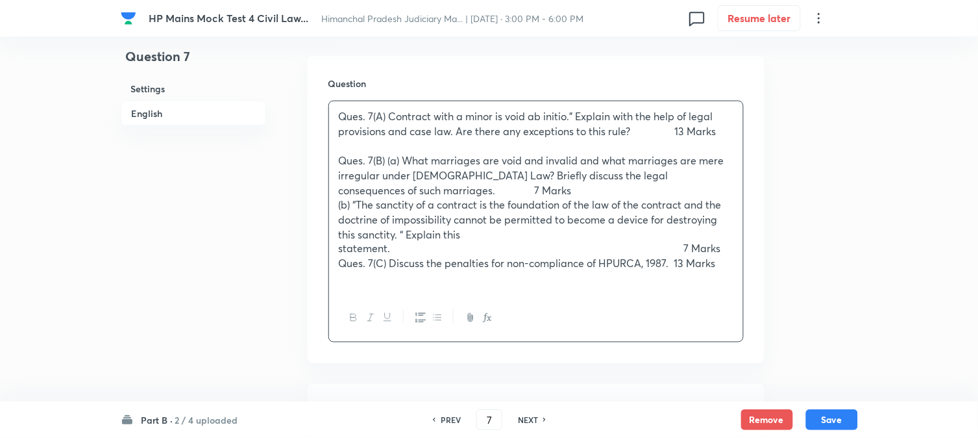
click at [423, 191] on p "Ques. 7(B) (a) What marriages are void and invalid and what marriages are mere …" at bounding box center [536, 175] width 395 height 44
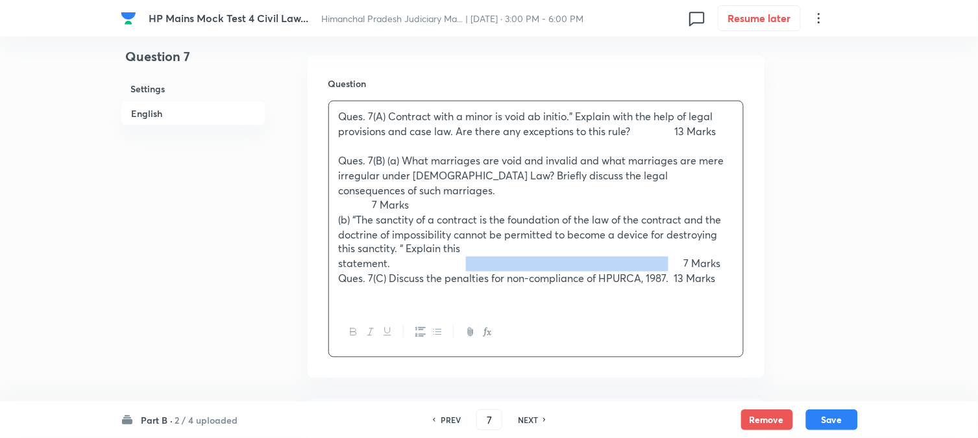
drag, startPoint x: 691, startPoint y: 250, endPoint x: 472, endPoint y: 251, distance: 219.4
click at [472, 251] on p "(b) “The sanctity of a contract is the foundation of the law of the contract an…" at bounding box center [536, 241] width 395 height 59
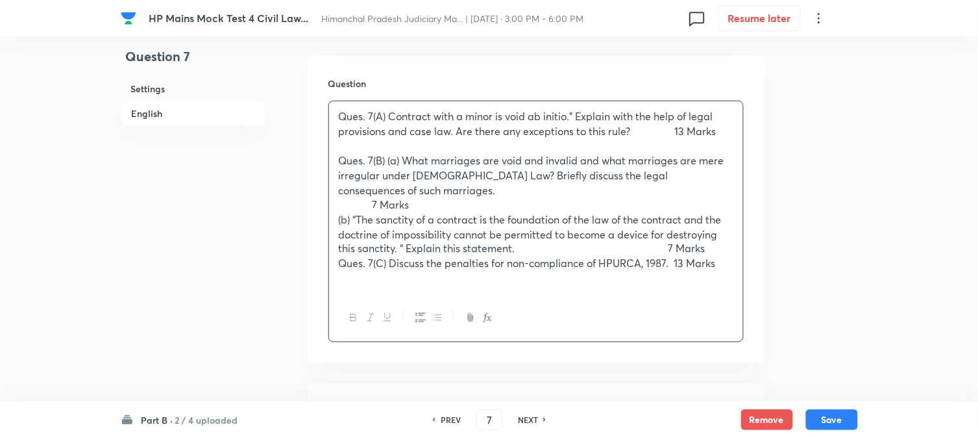
click at [677, 256] on p "Ques. 7(C) Discuss the penalties for non-compliance of HPURCA, 1987. 13 Marks" at bounding box center [536, 263] width 395 height 15
click at [729, 236] on p "(b) “The sanctity of a contract is the foundation of the law of the contract an…" at bounding box center [536, 234] width 395 height 44
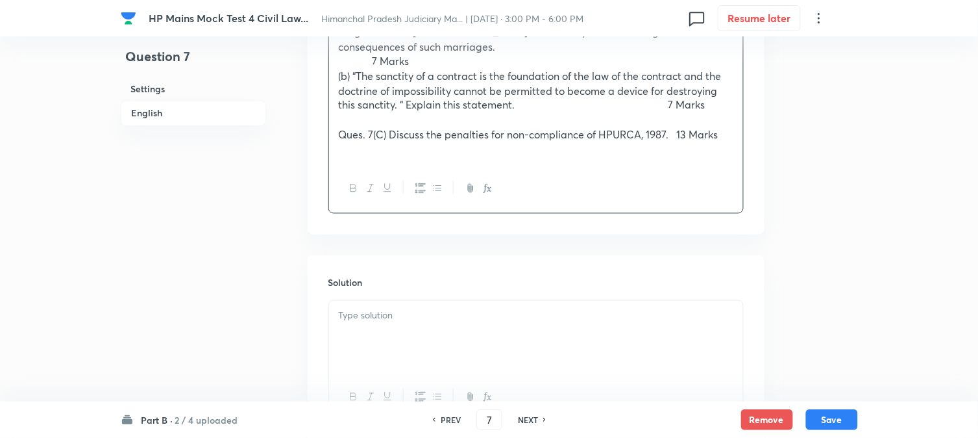
scroll to position [527, 0]
click at [437, 308] on p at bounding box center [536, 315] width 395 height 15
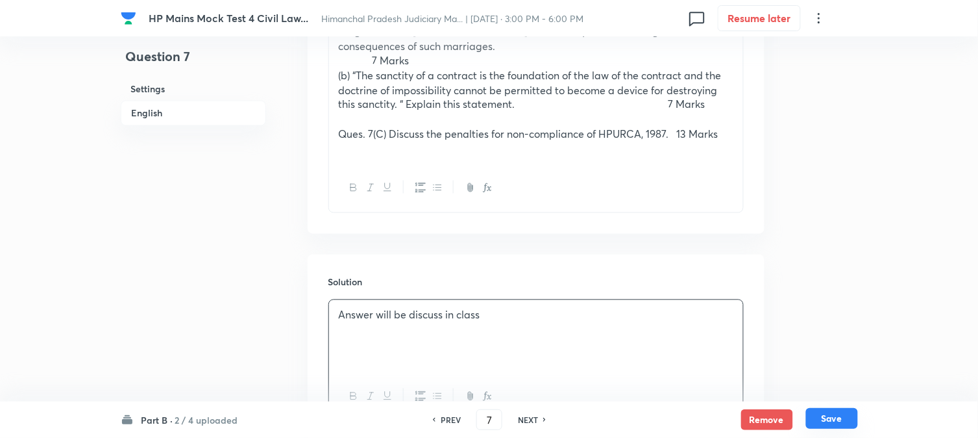
click at [834, 419] on button "Save" at bounding box center [832, 418] width 52 height 21
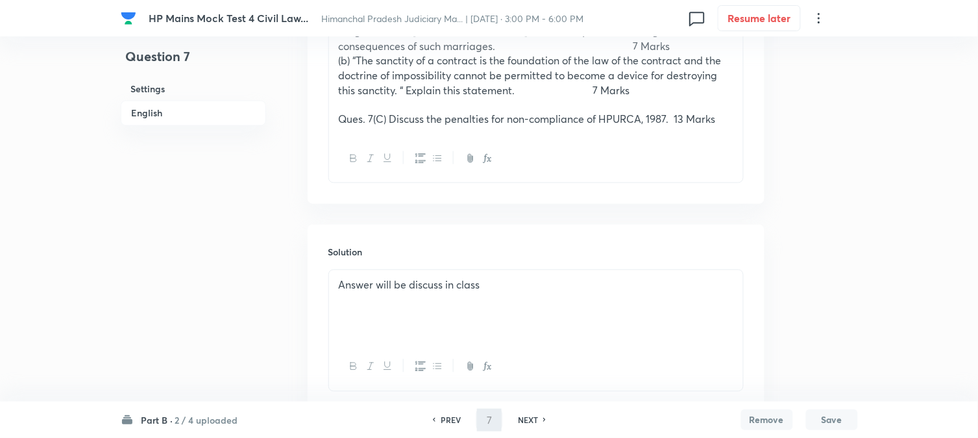
type input "8"
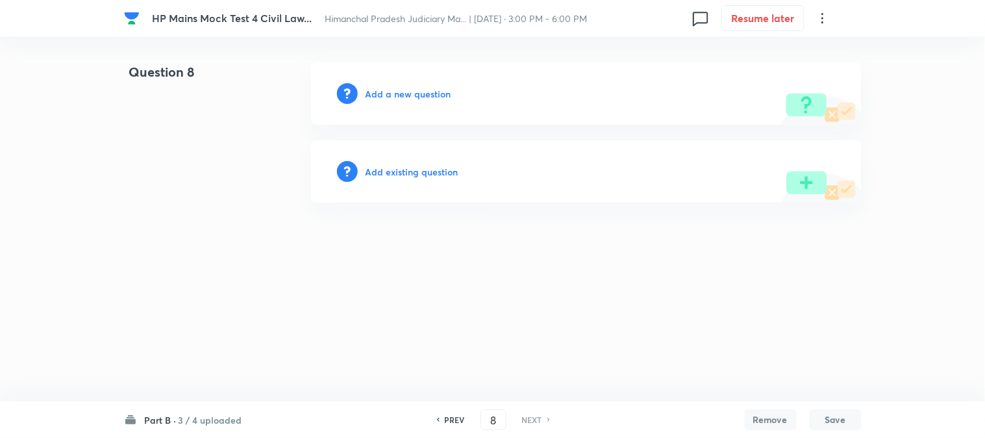
click at [425, 88] on h6 "Add a new question" at bounding box center [409, 94] width 86 height 14
click at [426, 92] on h6 "Choose a question type" at bounding box center [416, 94] width 100 height 14
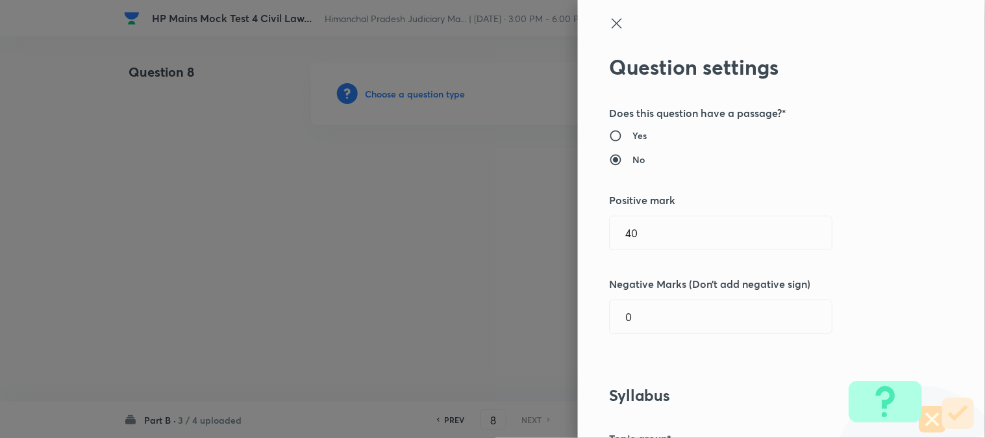
click at [426, 92] on div at bounding box center [492, 219] width 985 height 438
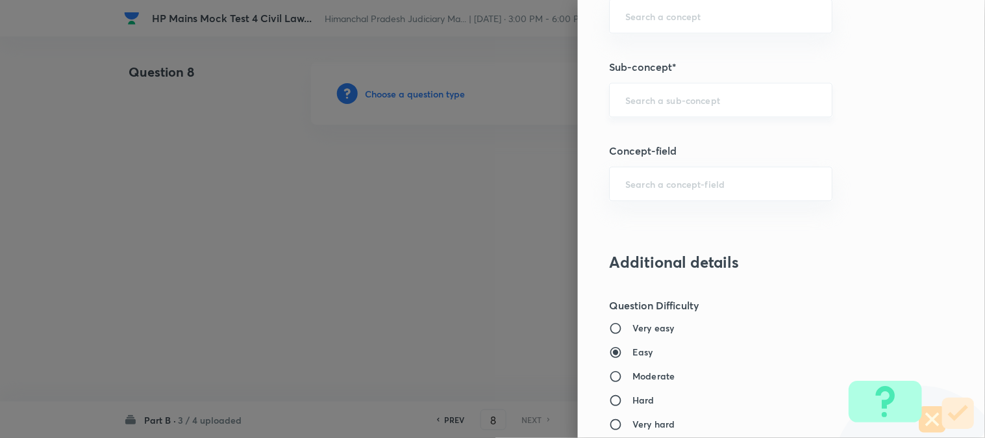
scroll to position [621, 0]
click at [695, 112] on div "​" at bounding box center [720, 101] width 223 height 34
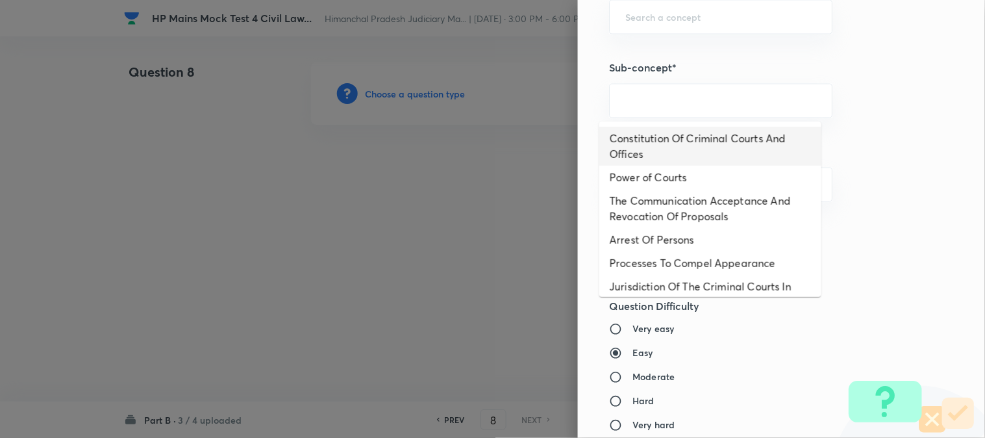
click at [680, 143] on li "Constitution Of Criminal Courts And Offices" at bounding box center [710, 146] width 222 height 39
type input "Constitution Of Criminal Courts And Offices"
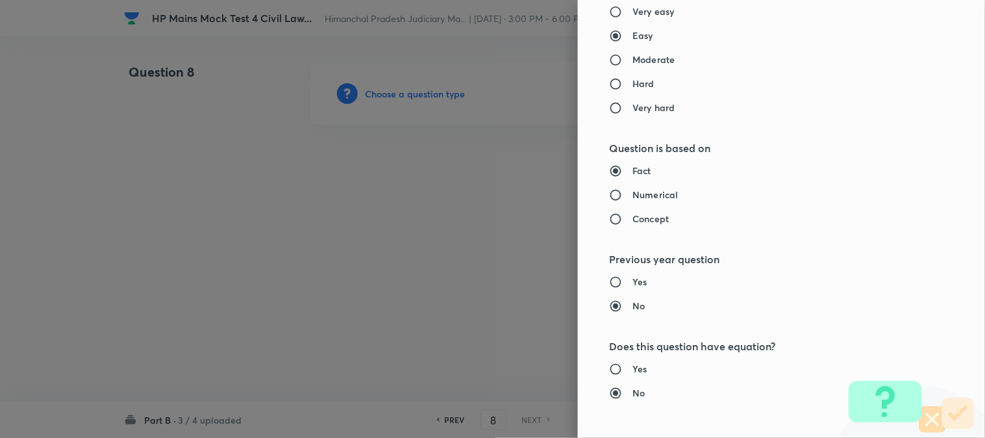
type input "Criminal Law"
type input "Criminal Procedure Code"
type input "Constitution Of Criminal Courts And Offices"
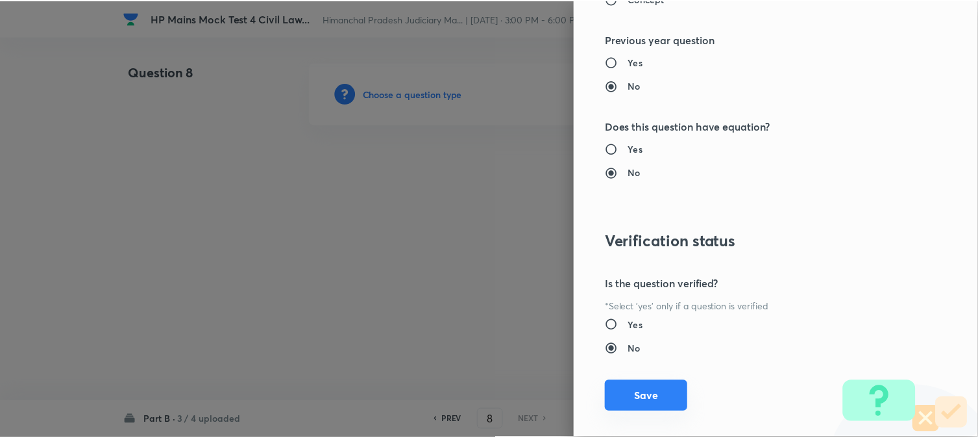
scroll to position [1176, 0]
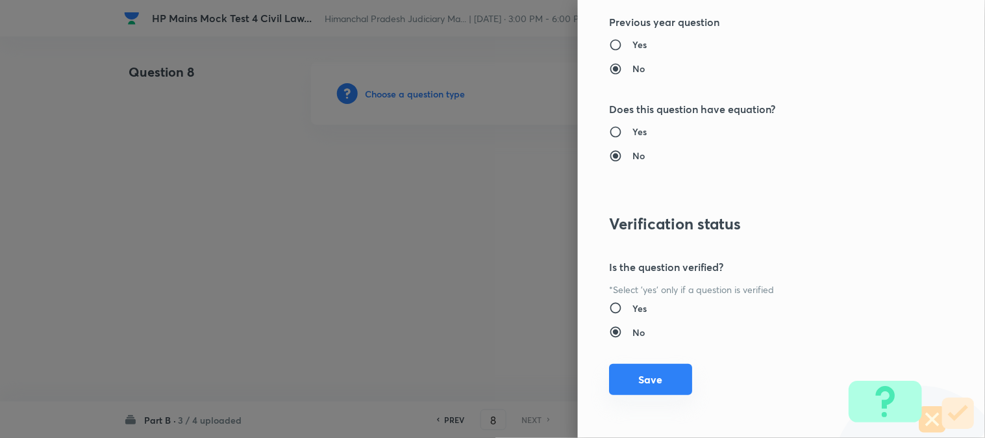
click at [646, 378] on button "Save" at bounding box center [650, 379] width 83 height 31
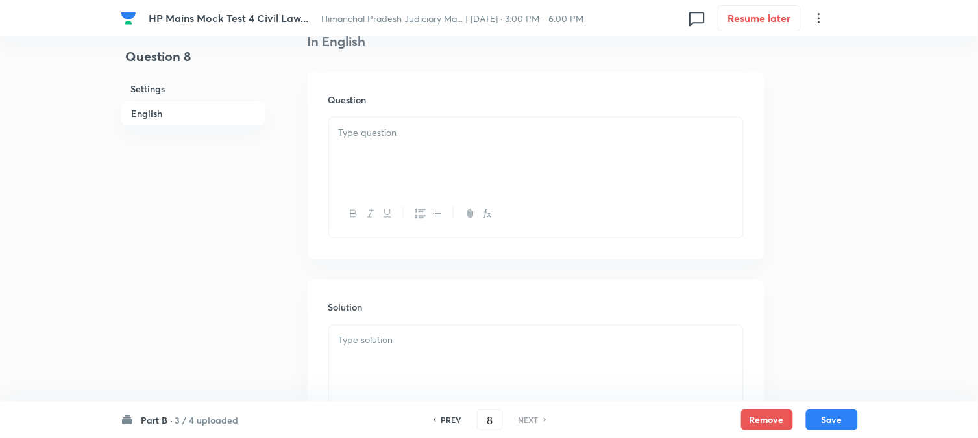
scroll to position [383, 0]
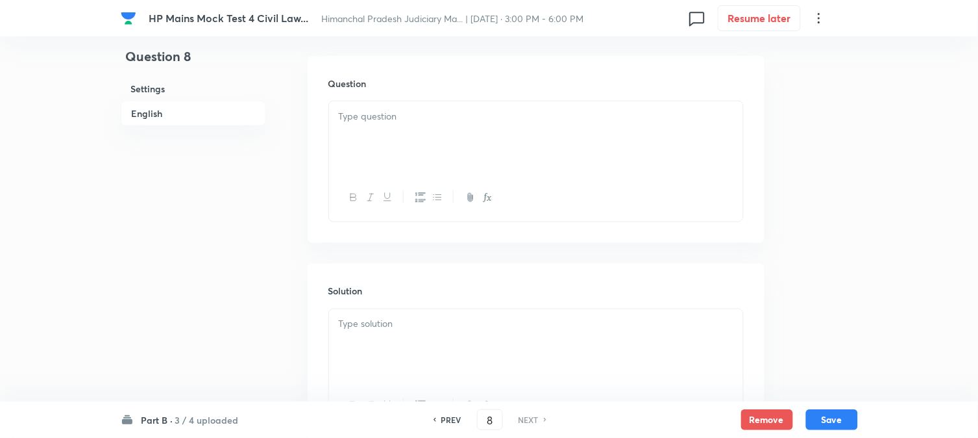
click at [382, 114] on p at bounding box center [536, 116] width 395 height 15
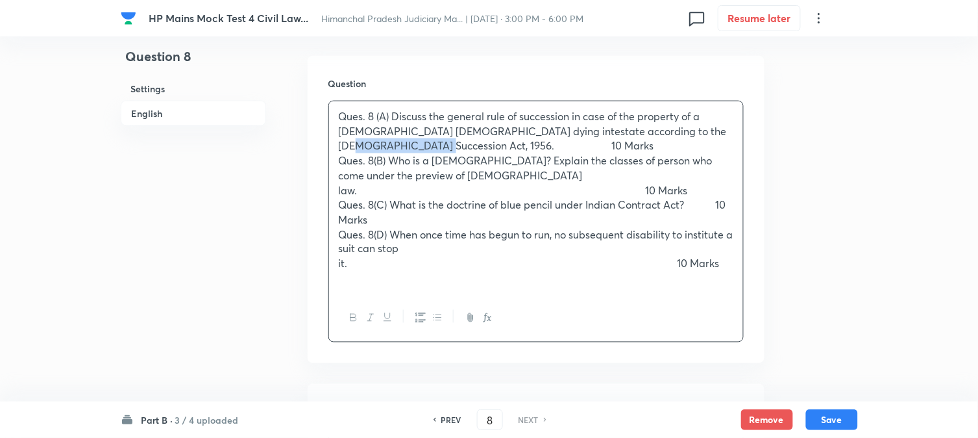
drag, startPoint x: 385, startPoint y: 143, endPoint x: 327, endPoint y: 140, distance: 58.6
click at [327, 140] on div "Question Ques. 8 (A) Discuss the general rule of succession in case of the prop…" at bounding box center [536, 209] width 457 height 307
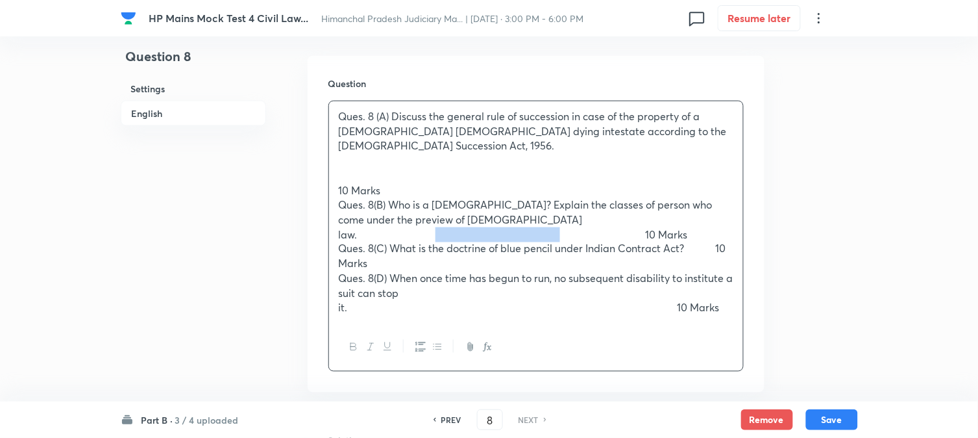
drag, startPoint x: 652, startPoint y: 213, endPoint x: 517, endPoint y: 219, distance: 135.2
click at [517, 219] on p "Ques. 8(B) Who is a Hindu? Explain the classes of person who come under the pre…" at bounding box center [536, 219] width 395 height 44
drag, startPoint x: 349, startPoint y: 177, endPoint x: 332, endPoint y: 147, distance: 34.6
click at [332, 147] on div "Ques. 8 (A) Discuss the general rule of succession in case of the property of a…" at bounding box center [536, 212] width 414 height 222
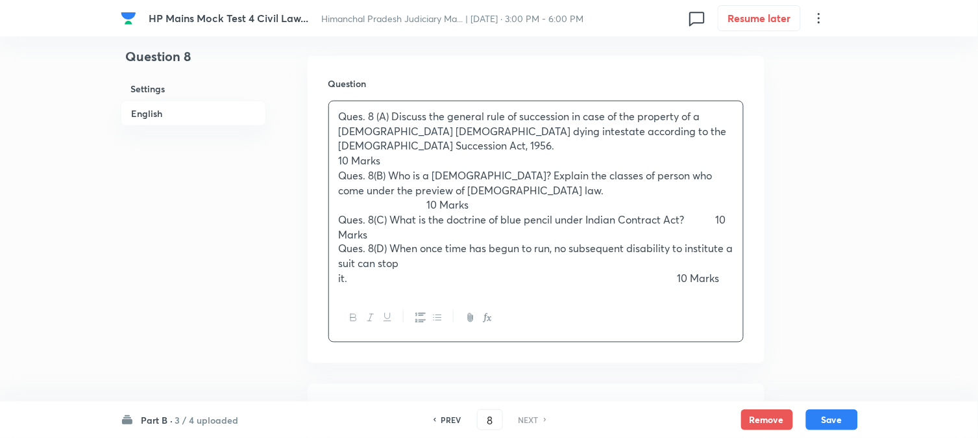
click at [740, 145] on div "Ques. 8 (A) Discuss the general rule of succession in case of the property of a…" at bounding box center [536, 197] width 414 height 193
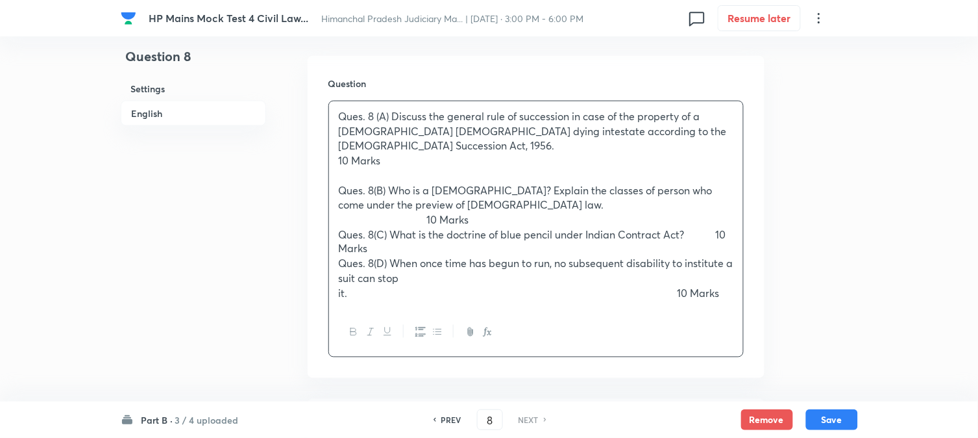
click at [732, 186] on p "Ques. 8(B) Who is a Hindu? Explain the classes of person who come under the pre…" at bounding box center [536, 205] width 395 height 44
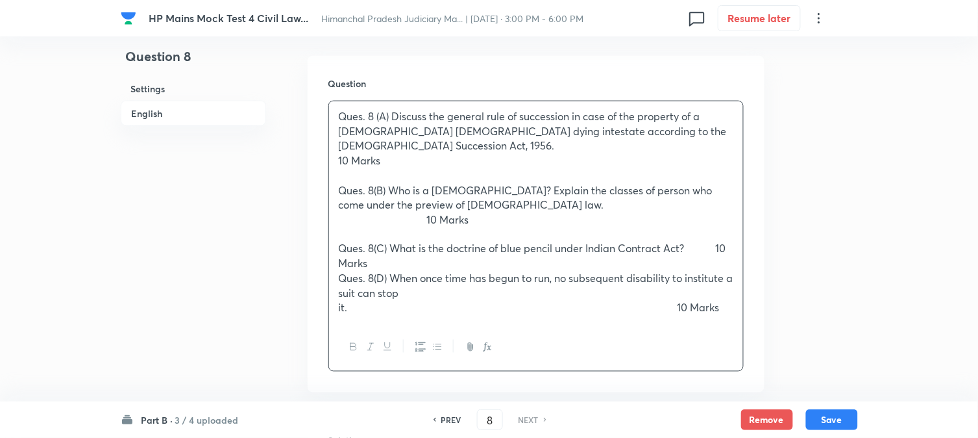
click at [738, 219] on div "Ques. 8 (A) Discuss the general rule of succession in case of the property of a…" at bounding box center [536, 212] width 414 height 222
click at [554, 271] on p "Ques. 8(D) When once time has begun to run, no subsequent disability to institu…" at bounding box center [536, 293] width 395 height 44
click at [523, 256] on p "Marks" at bounding box center [536, 263] width 395 height 15
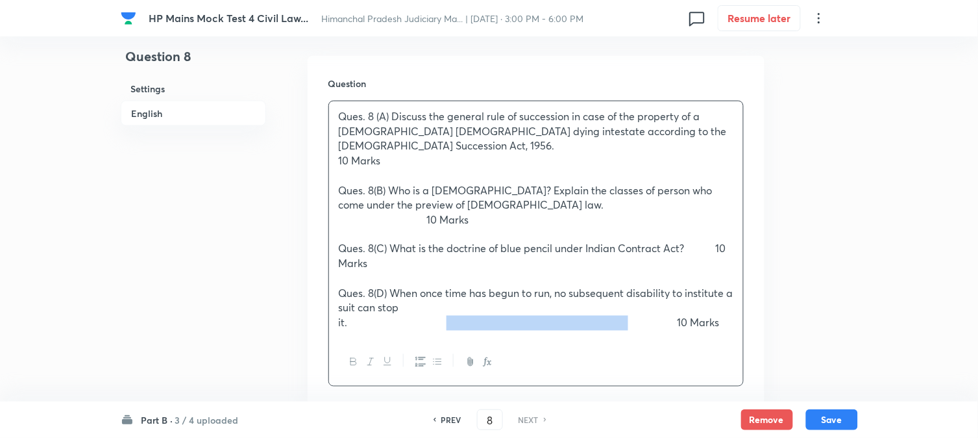
drag, startPoint x: 652, startPoint y: 299, endPoint x: 455, endPoint y: 299, distance: 197.4
click at [455, 299] on p "Ques. 8(D) When once time has begun to run, no subsequent disability to institu…" at bounding box center [536, 308] width 395 height 44
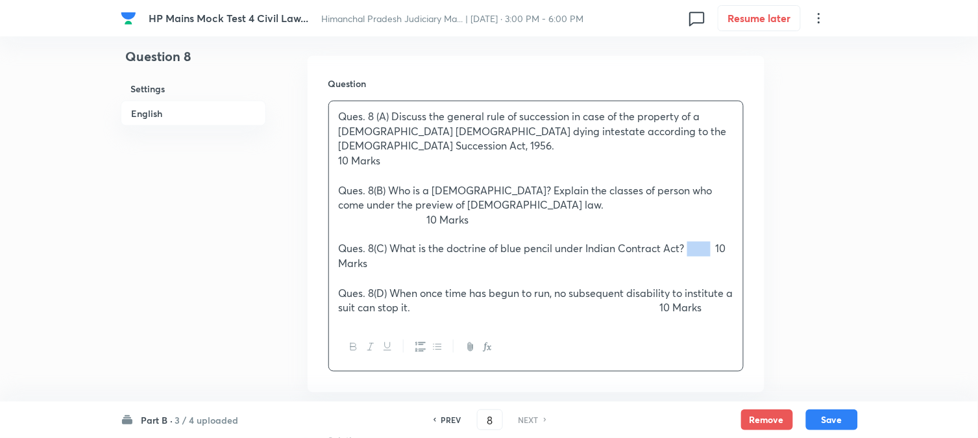
drag, startPoint x: 715, startPoint y: 219, endPoint x: 690, endPoint y: 218, distance: 25.3
click at [690, 242] on p "Ques. 8(C) What is the doctrine of blue pencil under Indian Contract Act? 10" at bounding box center [536, 249] width 395 height 15
click at [691, 242] on p "Ques. 8(C) What is the doctrine of blue pencil under Indian Contract Act? 10" at bounding box center [536, 249] width 395 height 15
click at [334, 250] on div "Ques. 8 (A) Discuss the general rule of succession in case of the property of a…" at bounding box center [536, 212] width 414 height 222
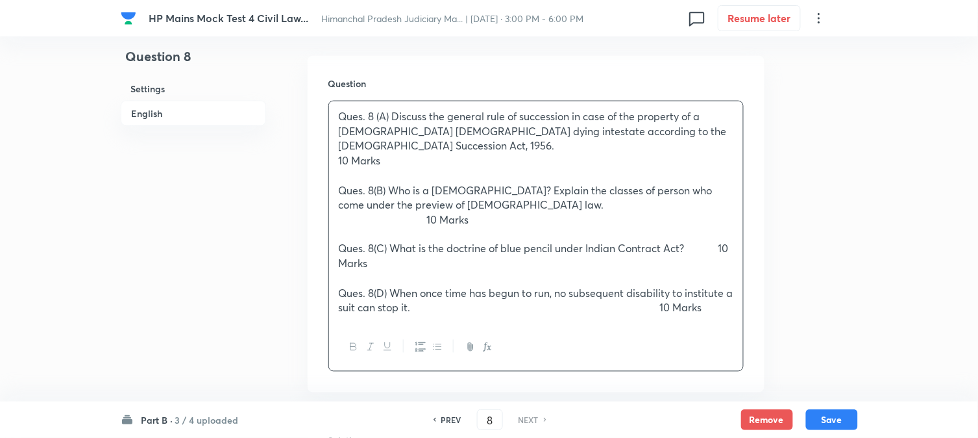
click at [341, 271] on p at bounding box center [536, 278] width 395 height 15
click at [340, 242] on p "Ques. 8(C) What is the doctrine of blue pencil under Indian Contract Act? 10 Ma…" at bounding box center [536, 256] width 395 height 29
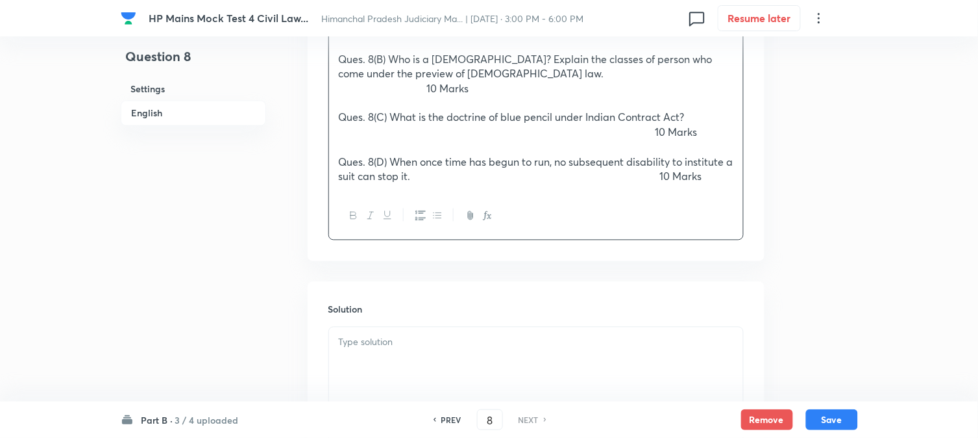
scroll to position [527, 0]
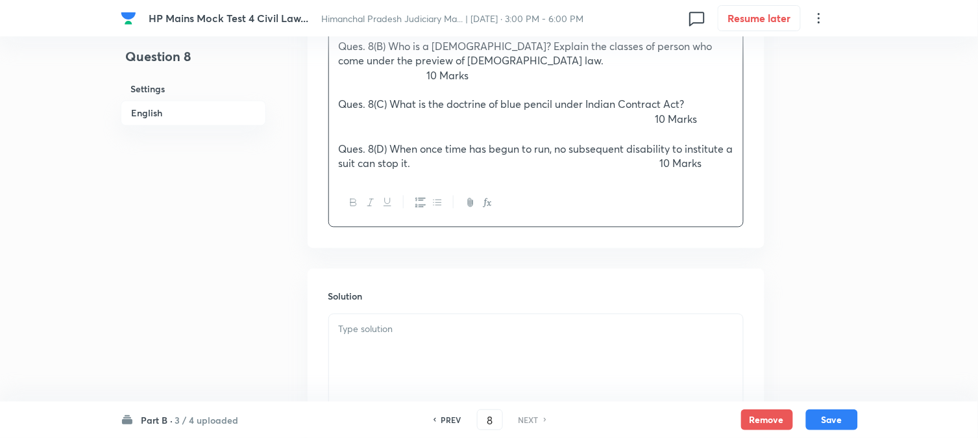
click at [455, 336] on div at bounding box center [536, 350] width 414 height 73
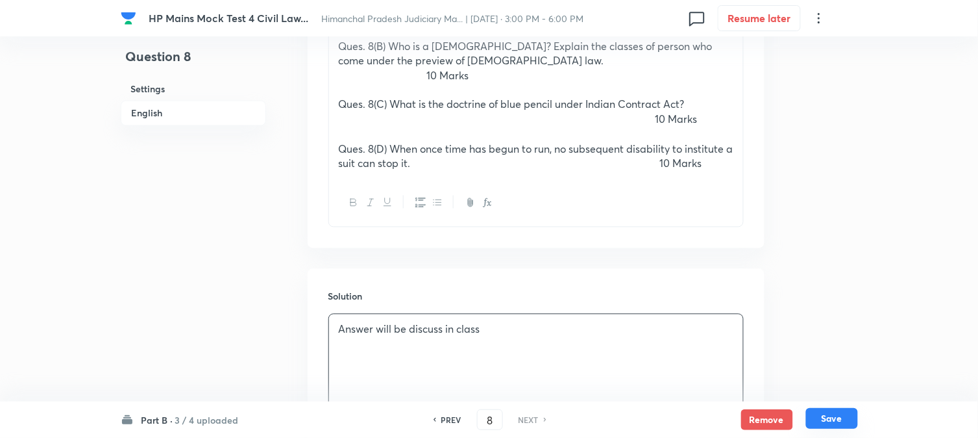
click at [831, 426] on button "Save" at bounding box center [832, 418] width 52 height 21
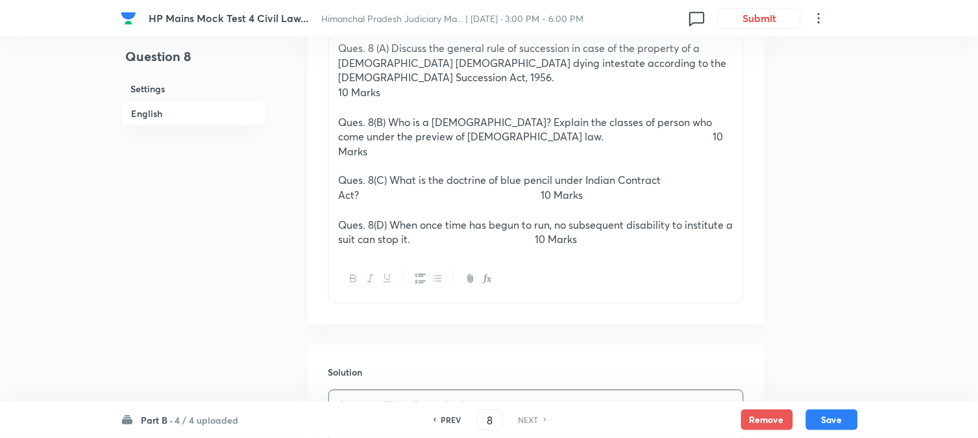
scroll to position [414, 0]
